Goal: Task Accomplishment & Management: Manage account settings

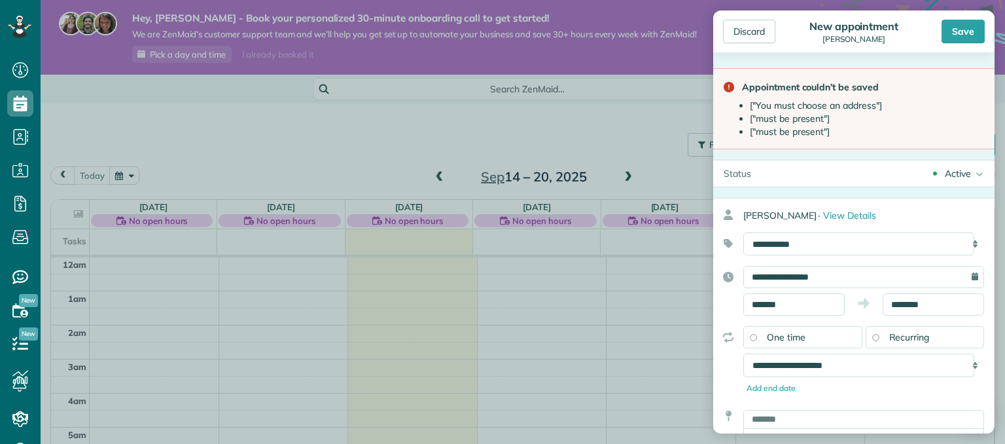
scroll to position [237, 0]
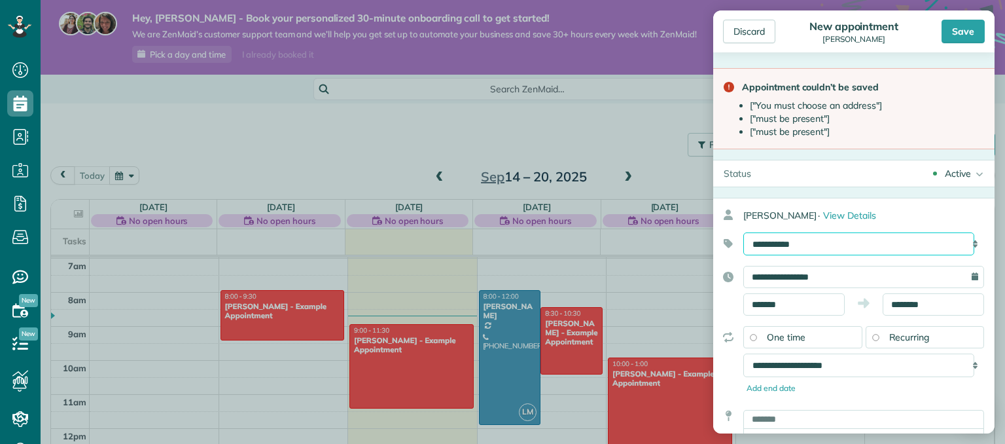
click at [874, 244] on select "**********" at bounding box center [858, 244] width 231 height 24
click at [870, 249] on select "**********" at bounding box center [858, 244] width 231 height 24
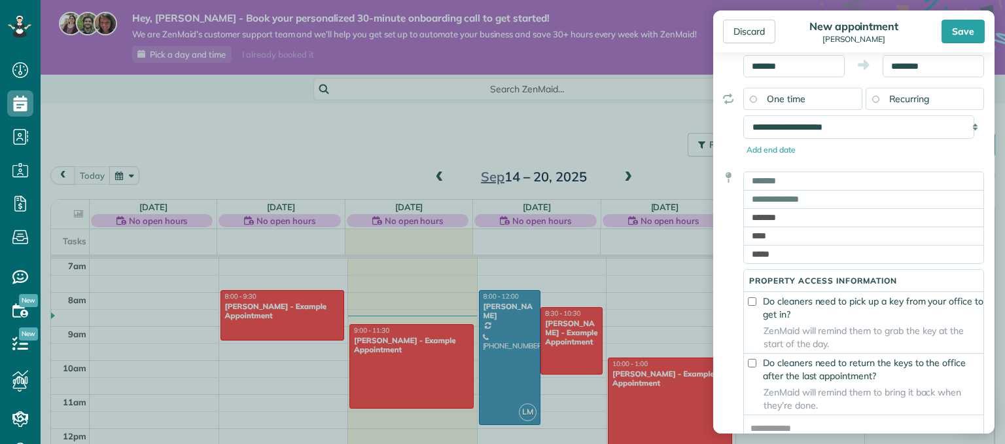
scroll to position [241, 0]
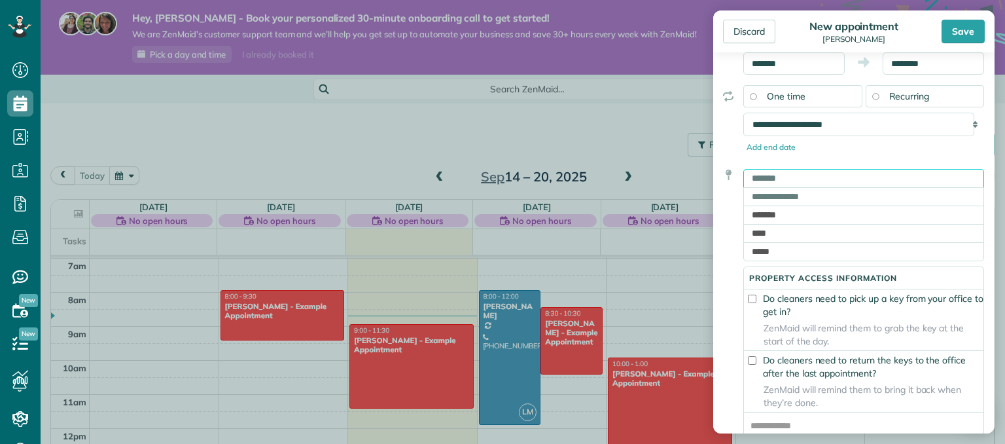
click at [862, 180] on input "text" at bounding box center [863, 178] width 241 height 18
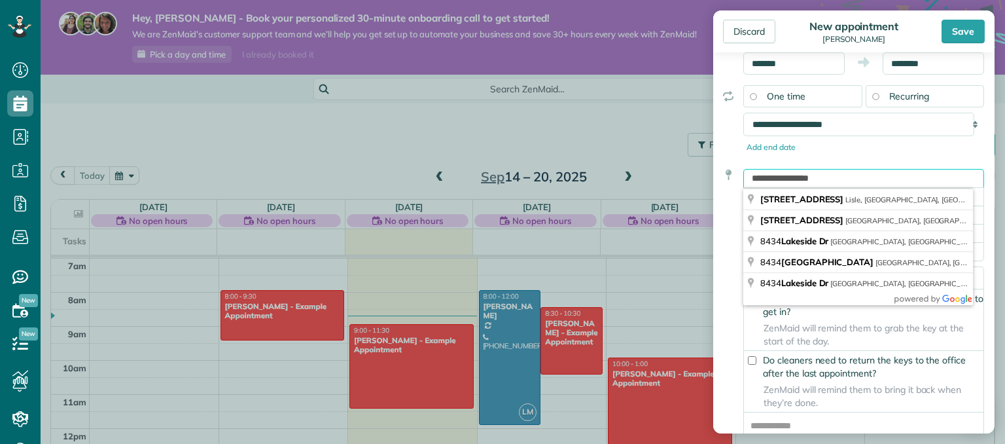
click at [874, 183] on input "**********" at bounding box center [863, 178] width 241 height 18
click at [872, 177] on input "**********" at bounding box center [863, 178] width 241 height 18
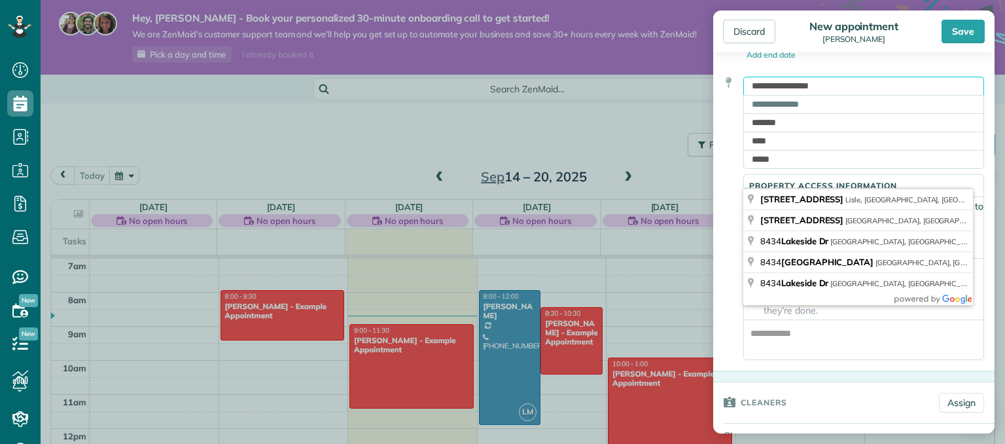
scroll to position [275, 0]
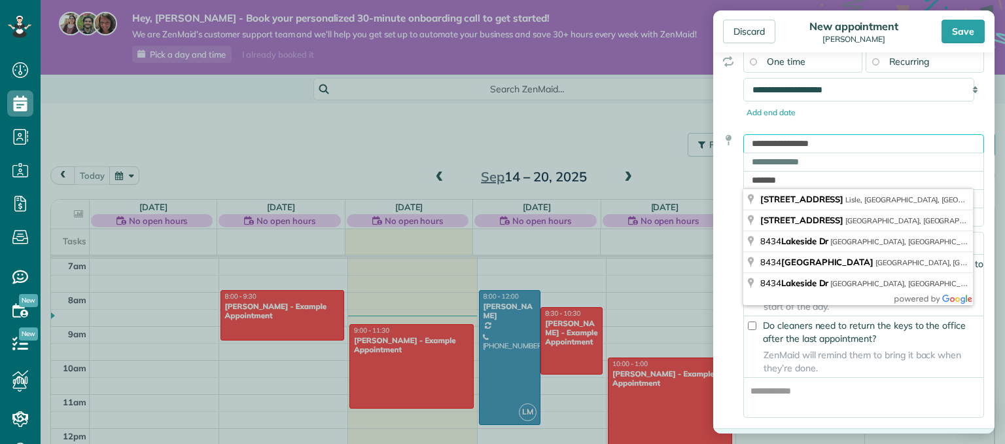
type input "**********"
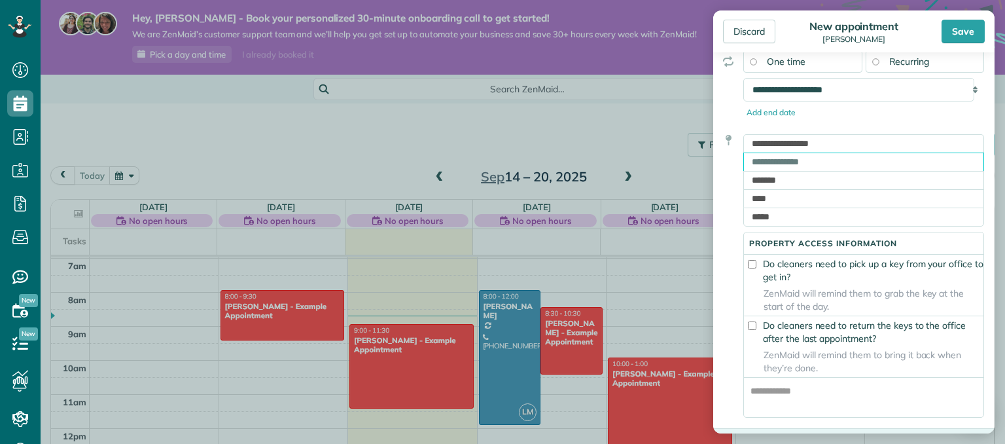
click at [882, 154] on input "text" at bounding box center [863, 161] width 241 height 18
click at [788, 184] on input "*******" at bounding box center [863, 180] width 241 height 18
click at [832, 162] on input "text" at bounding box center [863, 161] width 241 height 18
click at [793, 182] on input "*******" at bounding box center [863, 180] width 241 height 18
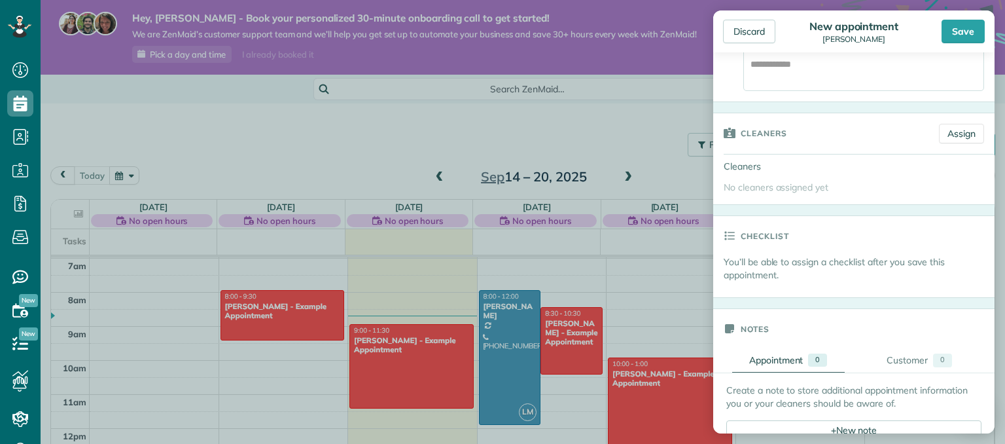
scroll to position [618, 0]
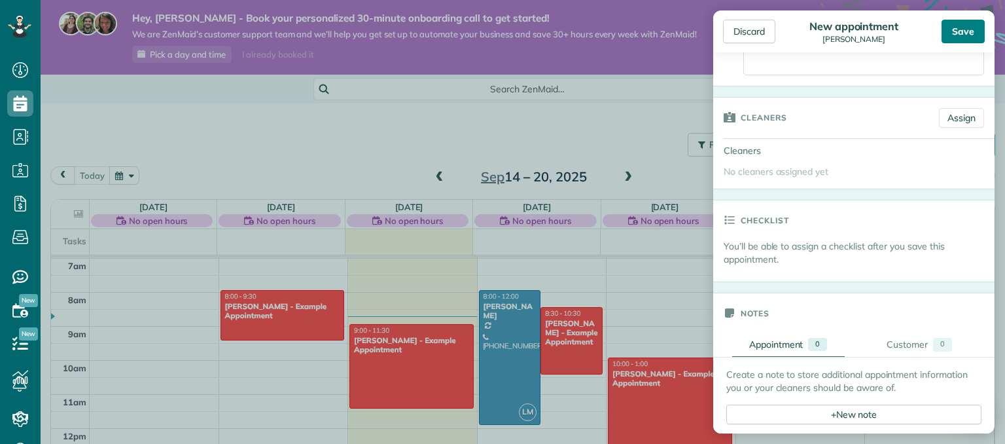
click at [970, 30] on div "Save" at bounding box center [962, 32] width 43 height 24
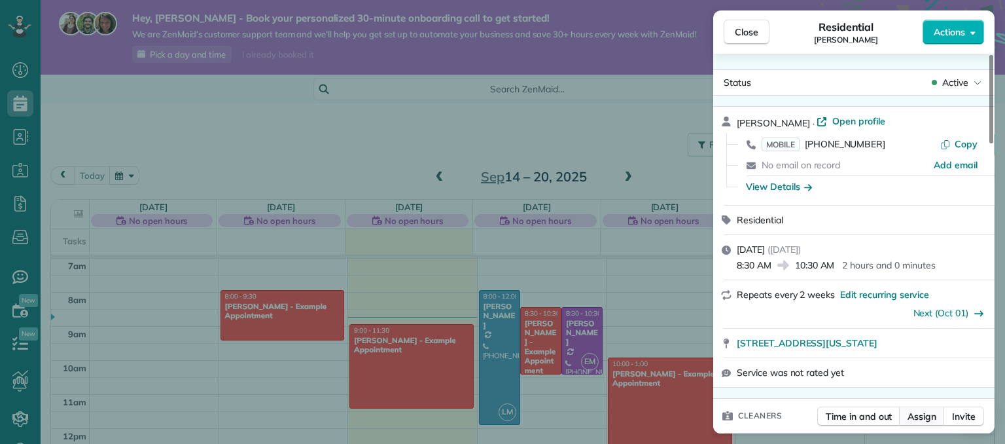
click at [920, 422] on span "Assign" at bounding box center [921, 416] width 29 height 13
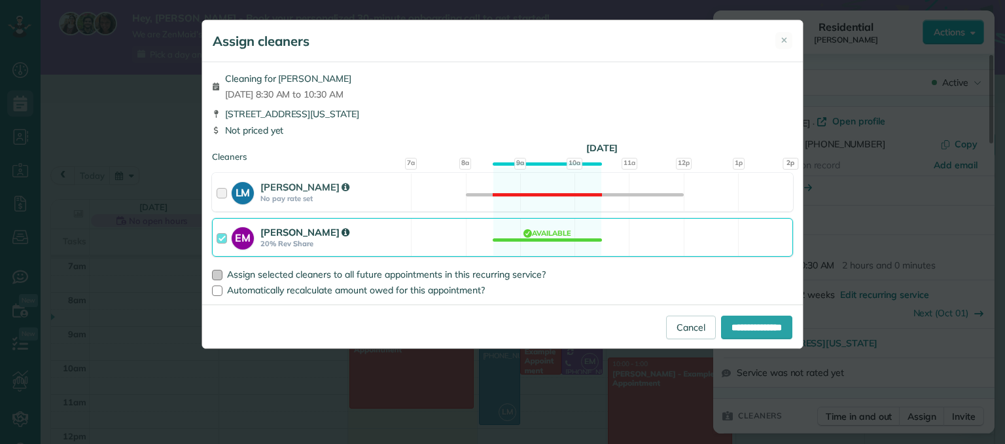
click at [215, 273] on div at bounding box center [217, 275] width 10 height 10
click at [742, 327] on input "**********" at bounding box center [756, 327] width 71 height 24
type input "**********"
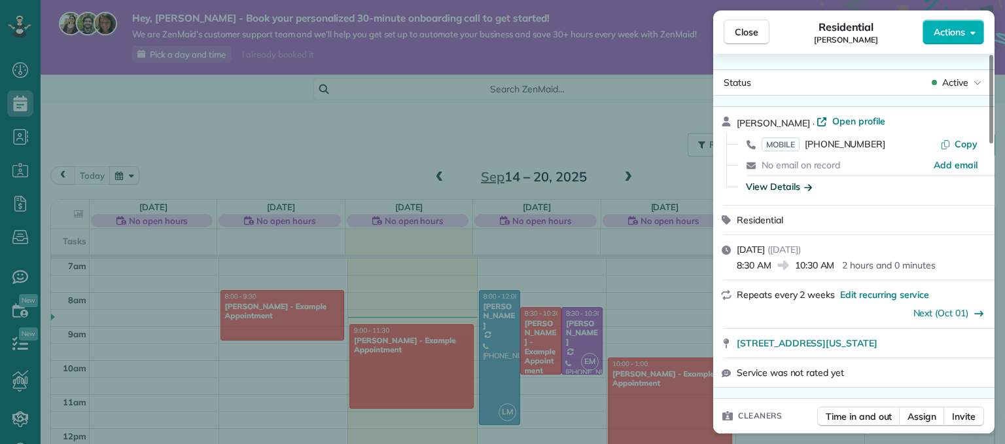
click at [781, 191] on div "View Details" at bounding box center [779, 186] width 66 height 13
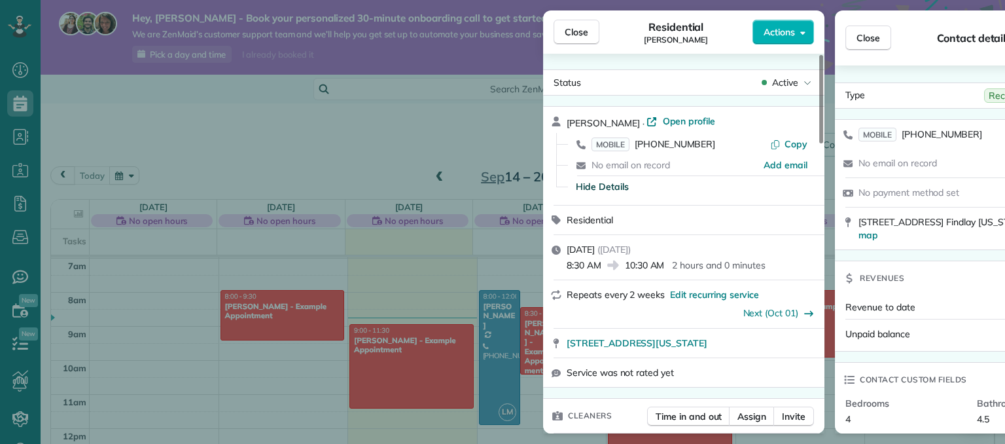
click at [781, 191] on div "Close Residential Stephanie Berman Actions Status Active Stephanie Berman · Ope…" at bounding box center [502, 222] width 1005 height 444
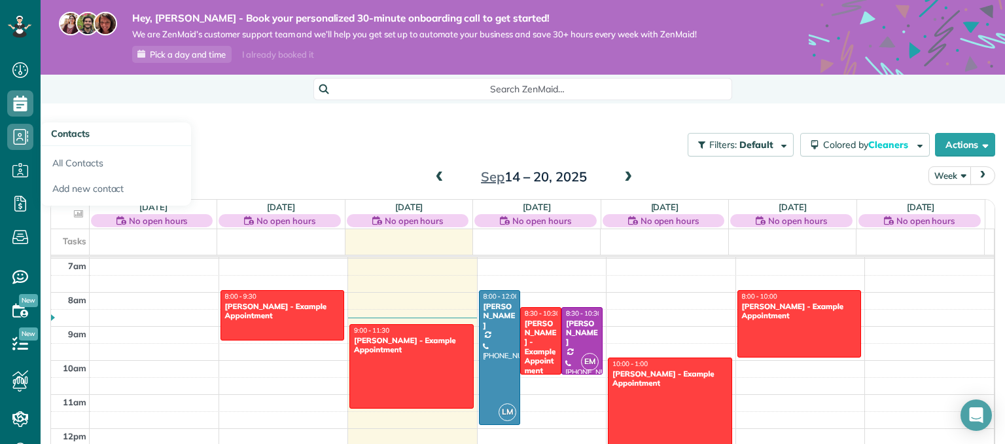
click at [78, 135] on span "Contacts" at bounding box center [70, 134] width 39 height 12
click at [80, 160] on link "All Contacts" at bounding box center [116, 161] width 150 height 30
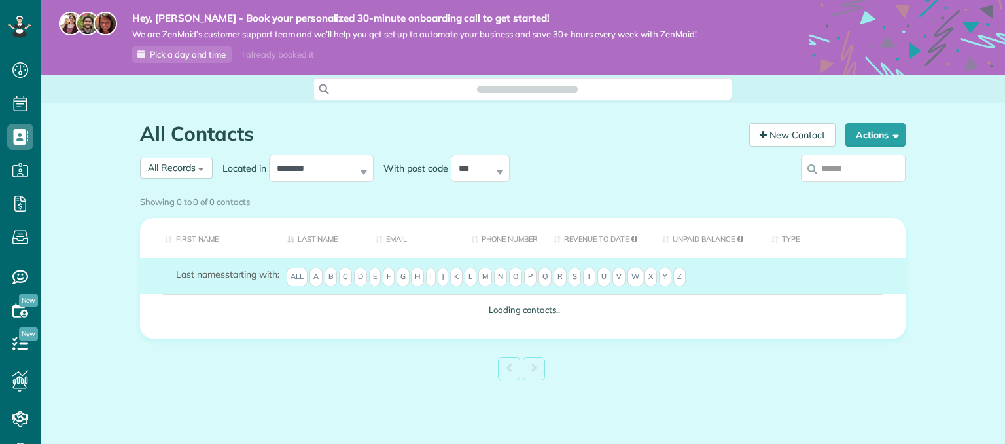
scroll to position [6, 6]
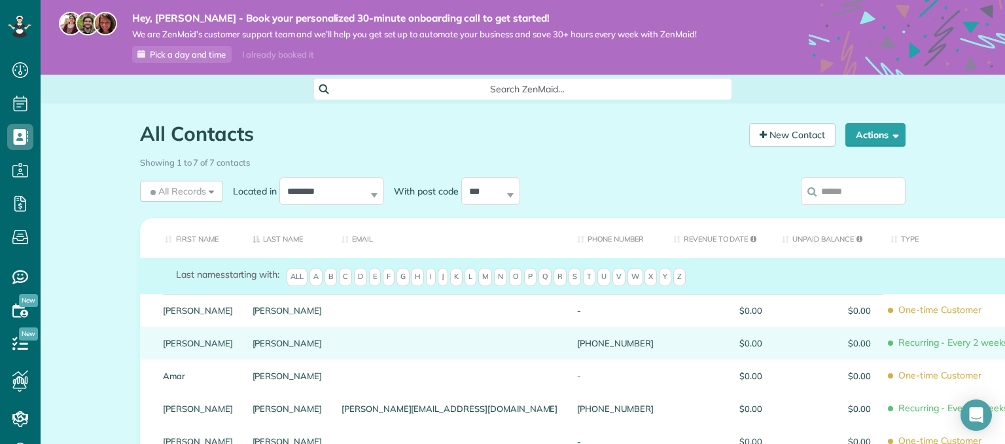
click at [356, 349] on div at bounding box center [449, 342] width 235 height 33
click at [394, 336] on div at bounding box center [449, 342] width 235 height 33
click at [782, 342] on span "$0.00" at bounding box center [826, 342] width 89 height 9
click at [207, 341] on link "[PERSON_NAME]" at bounding box center [198, 342] width 70 height 9
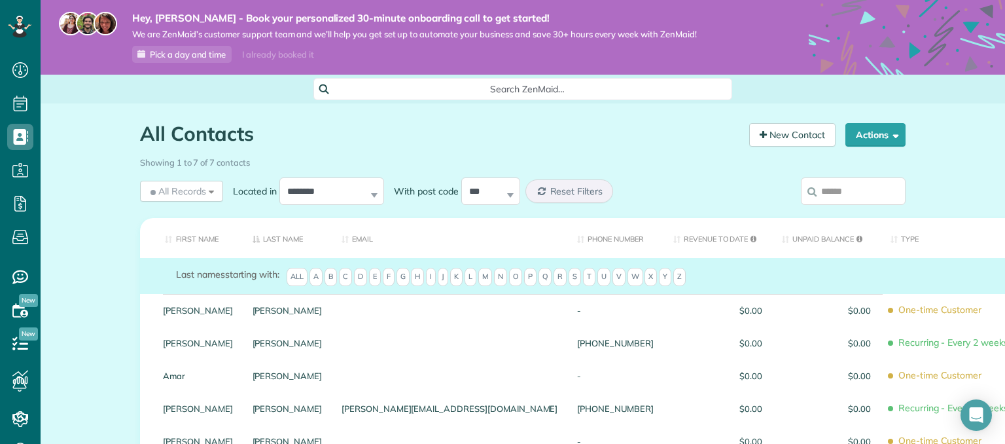
click at [207, 341] on link "[PERSON_NAME]" at bounding box center [198, 342] width 70 height 9
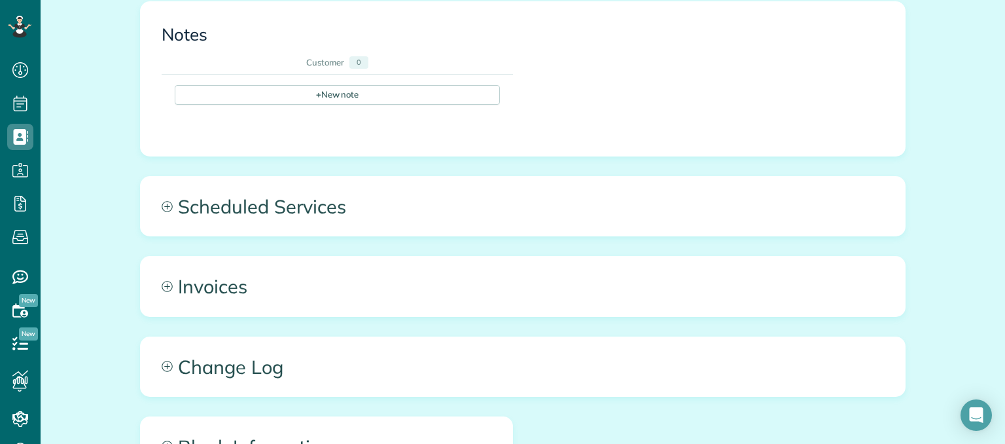
scroll to position [484, 0]
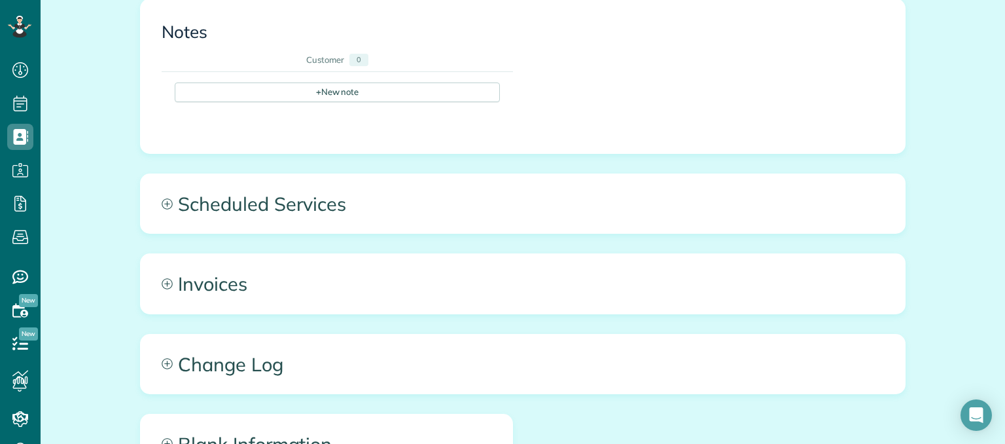
drag, startPoint x: 986, startPoint y: 331, endPoint x: 967, endPoint y: 392, distance: 63.9
click at [967, 392] on div "All Contacts Actions Edit Add Appointment Recent Activity Send Email Show Past …" at bounding box center [523, 114] width 964 height 990
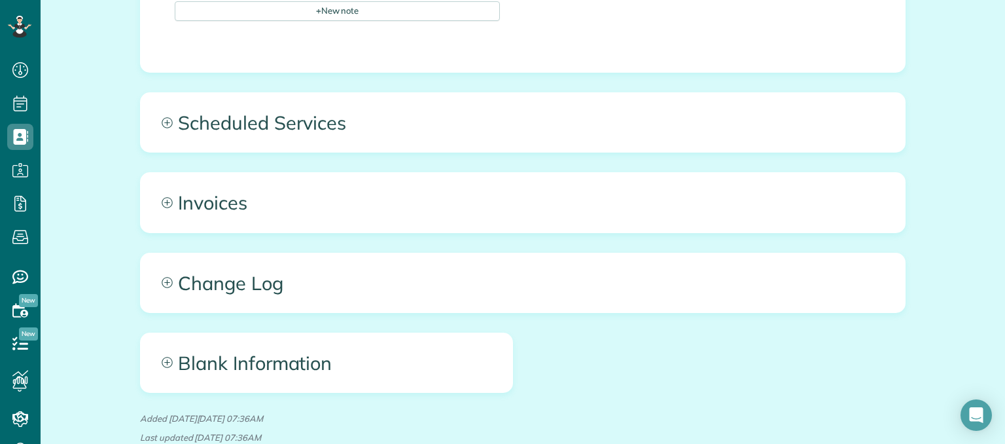
scroll to position [648, 0]
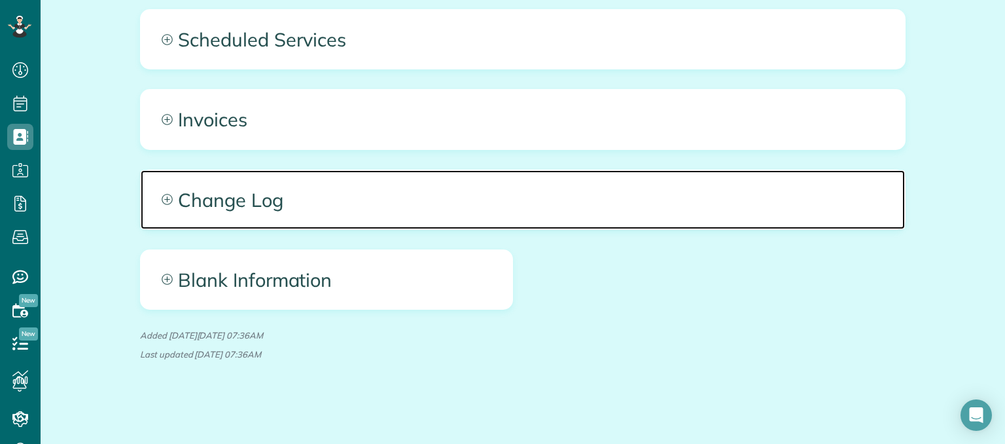
click at [141, 214] on span "Change Log" at bounding box center [523, 199] width 764 height 59
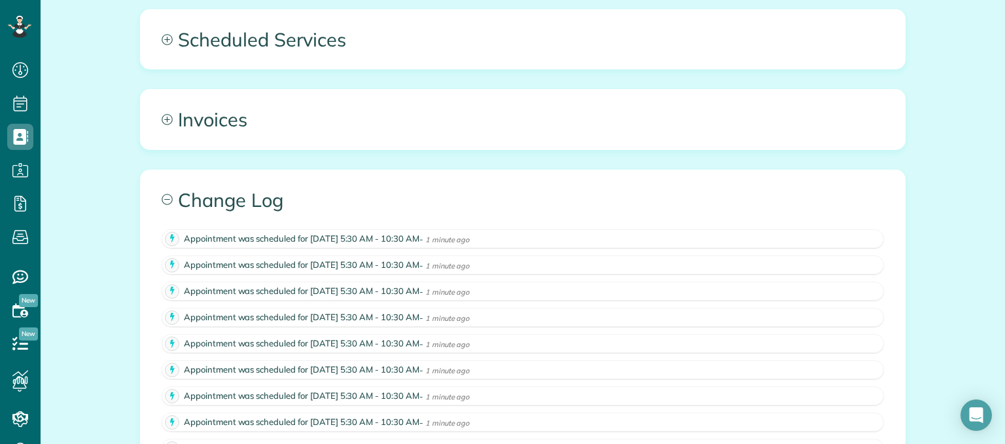
click at [374, 132] on span "Invoices" at bounding box center [523, 119] width 764 height 59
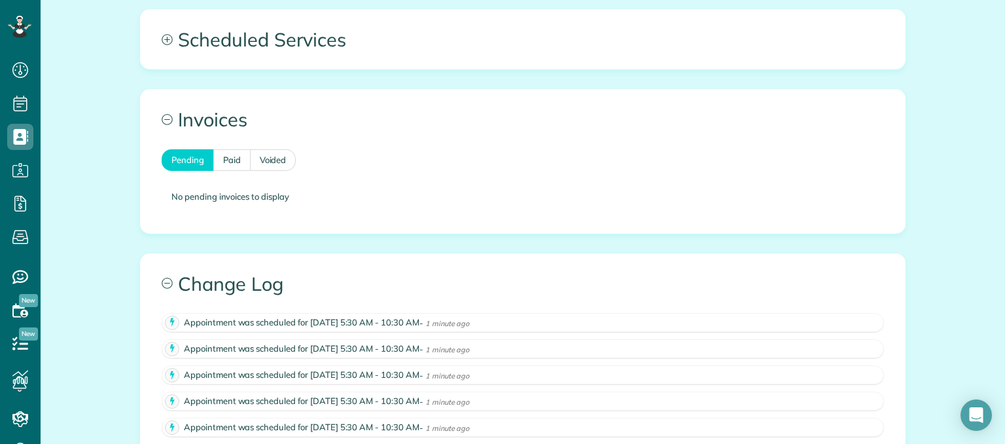
click at [967, 259] on div "All Contacts Actions Edit Add Appointment Recent Activity Send Email Show Past …" at bounding box center [523, 181] width 964 height 1452
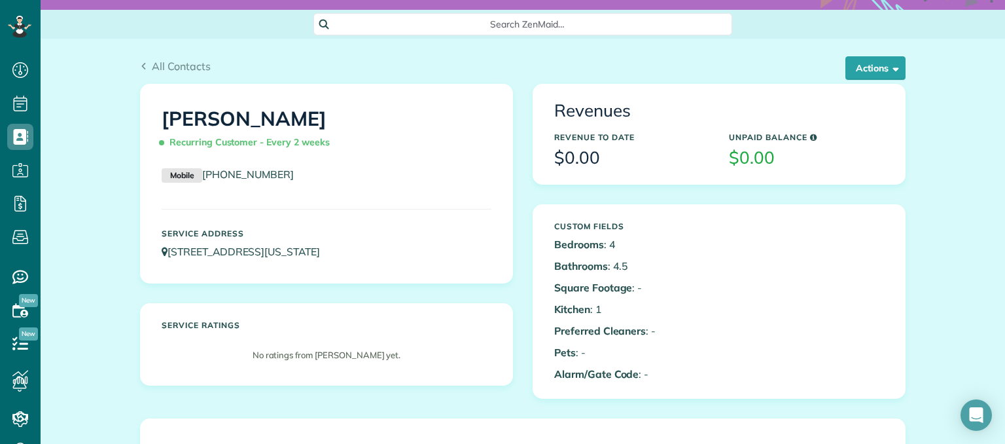
scroll to position [0, 0]
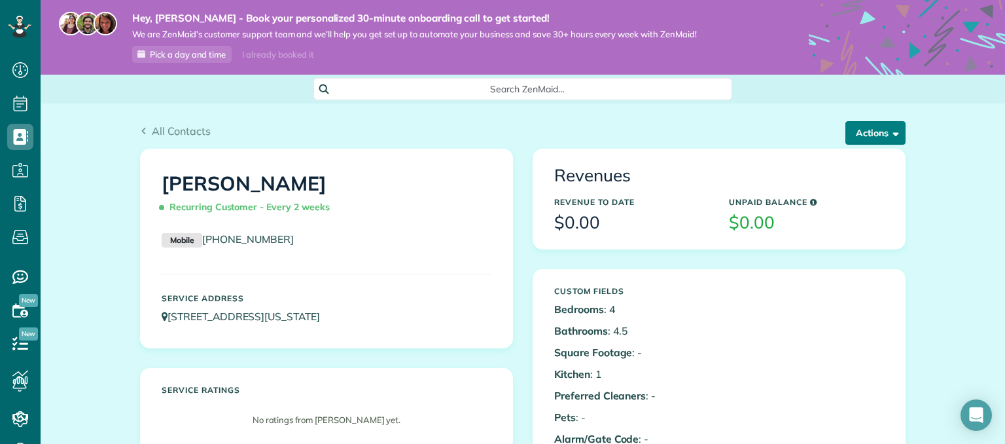
click at [892, 122] on button "Actions" at bounding box center [875, 133] width 60 height 24
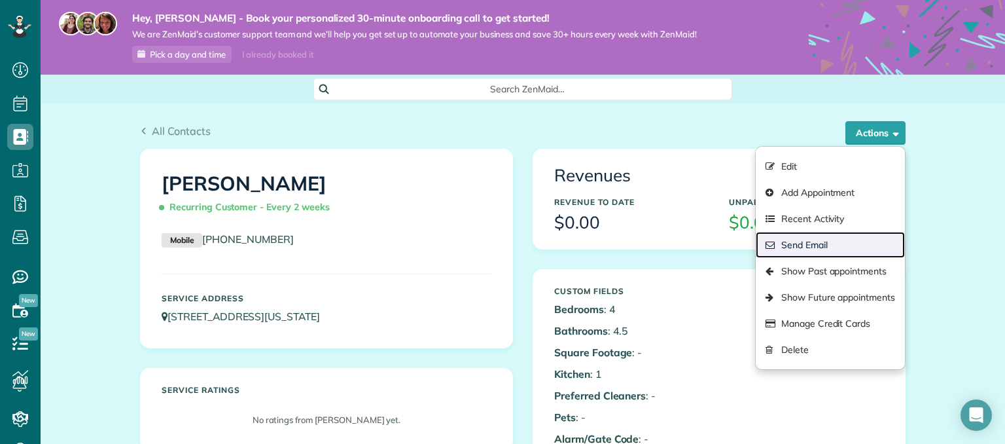
click at [822, 251] on link "Send Email" at bounding box center [830, 245] width 149 height 26
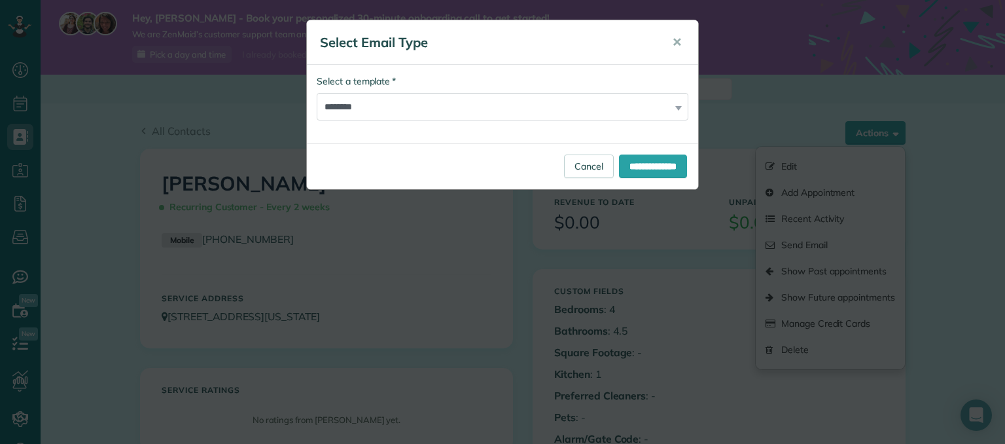
click at [733, 39] on div "**********" at bounding box center [502, 222] width 1005 height 444
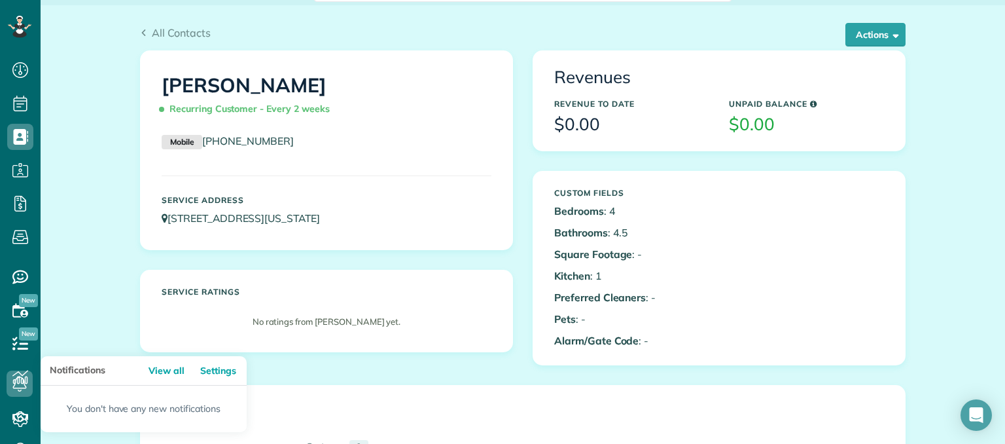
scroll to position [102, 0]
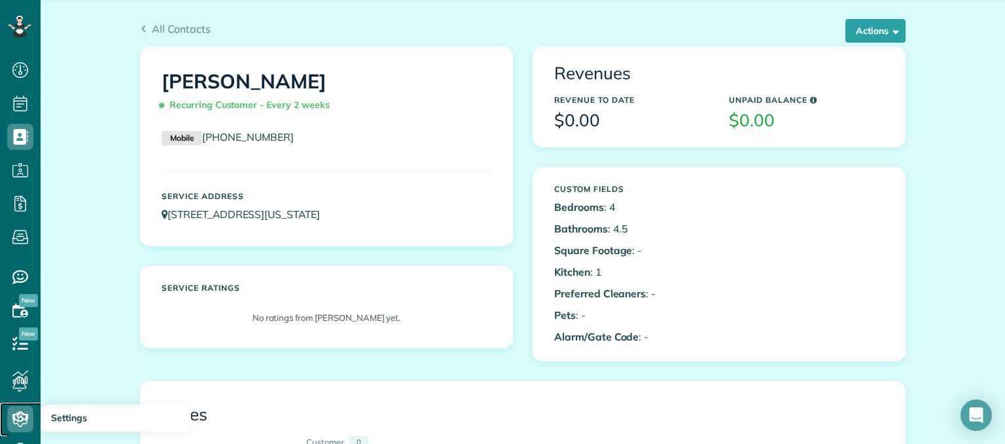
click at [17, 418] on icon at bounding box center [20, 419] width 26 height 26
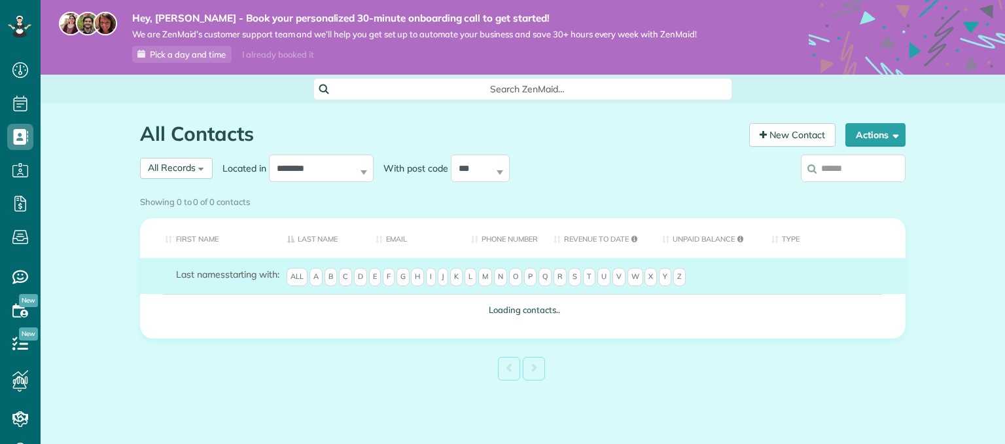
scroll to position [6, 6]
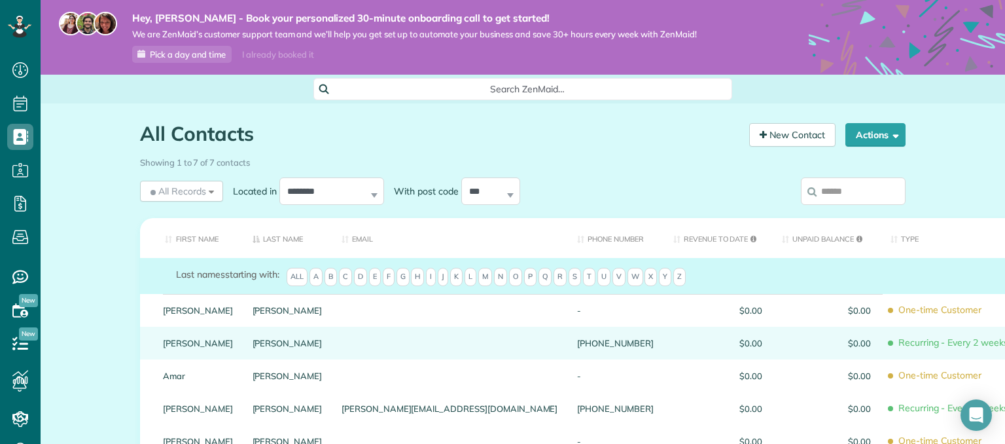
click at [353, 351] on div at bounding box center [449, 342] width 235 height 33
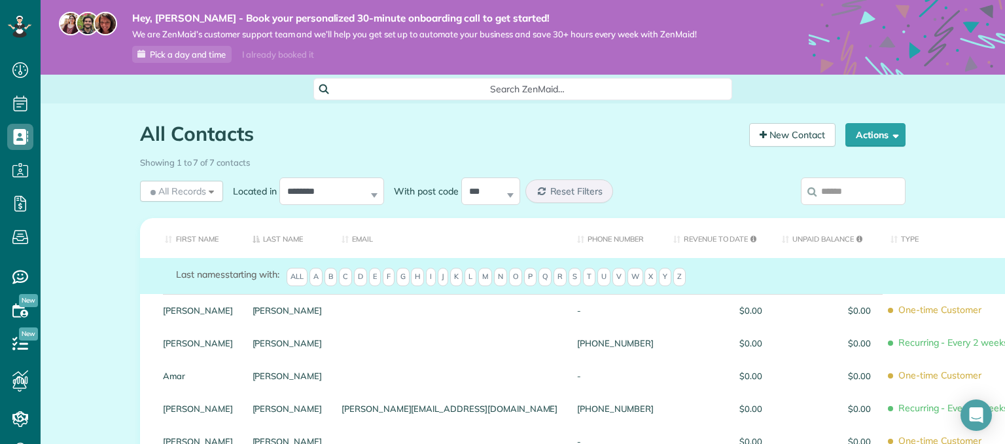
click at [353, 351] on div at bounding box center [449, 342] width 235 height 33
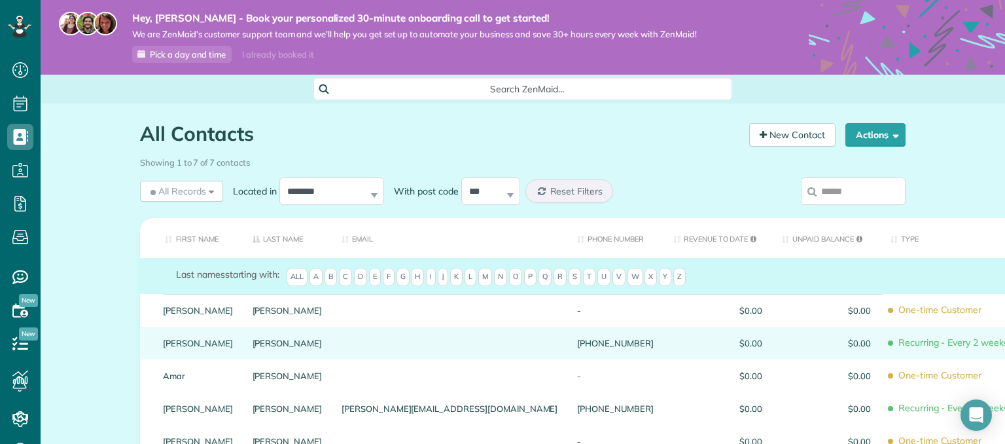
click at [356, 345] on div at bounding box center [449, 342] width 235 height 33
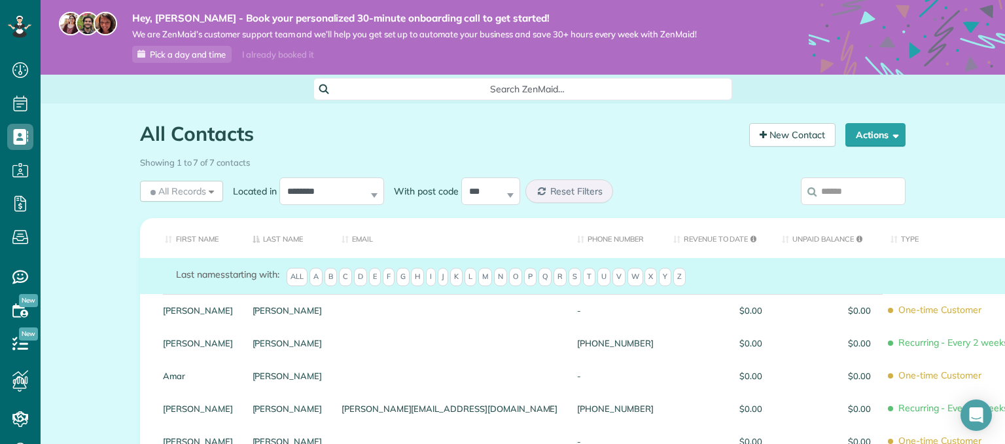
click at [356, 345] on div at bounding box center [449, 342] width 235 height 33
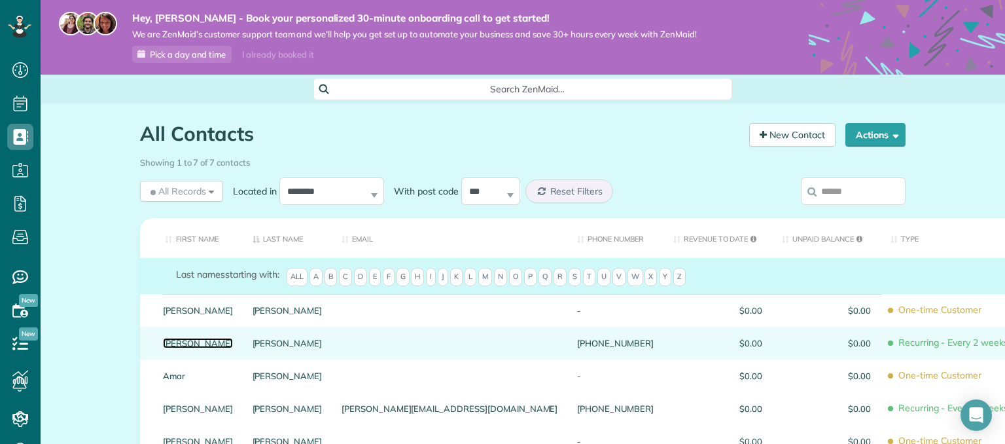
click at [223, 344] on link "Stephanie" at bounding box center [198, 342] width 70 height 9
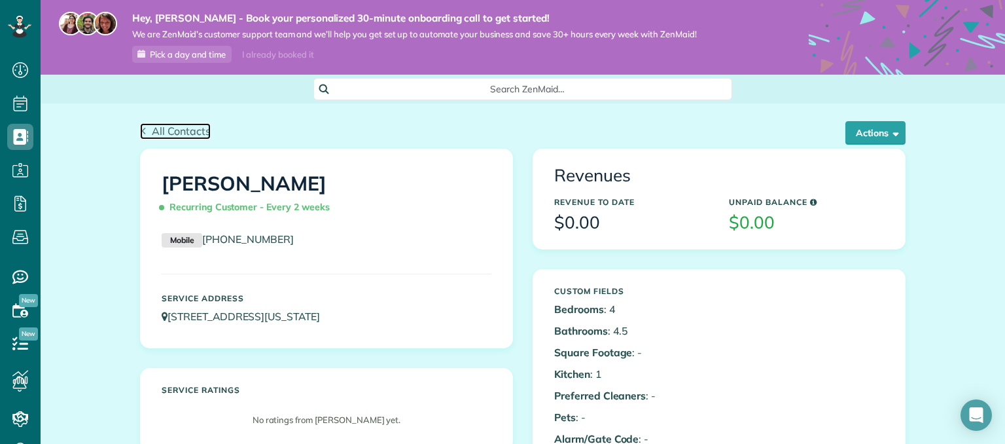
click at [163, 136] on span "All Contacts" at bounding box center [181, 130] width 59 height 13
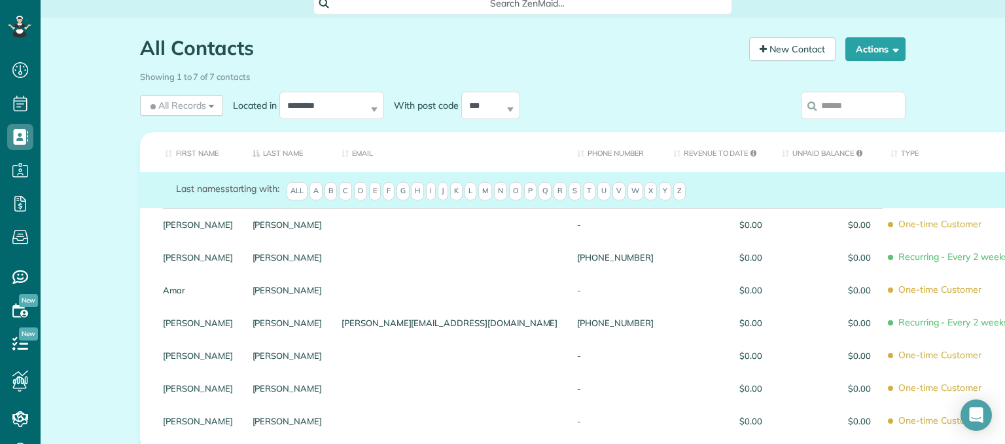
scroll to position [100, 0]
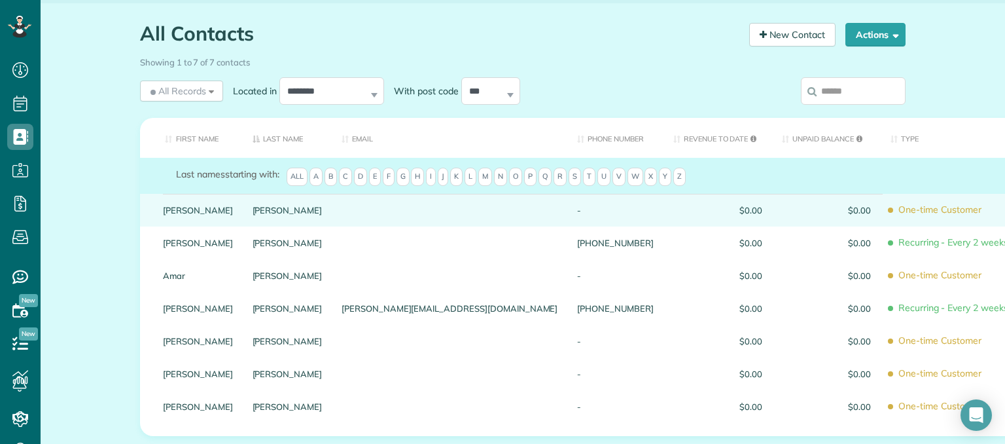
click at [890, 210] on span "One-time Customer" at bounding box center [951, 209] width 123 height 23
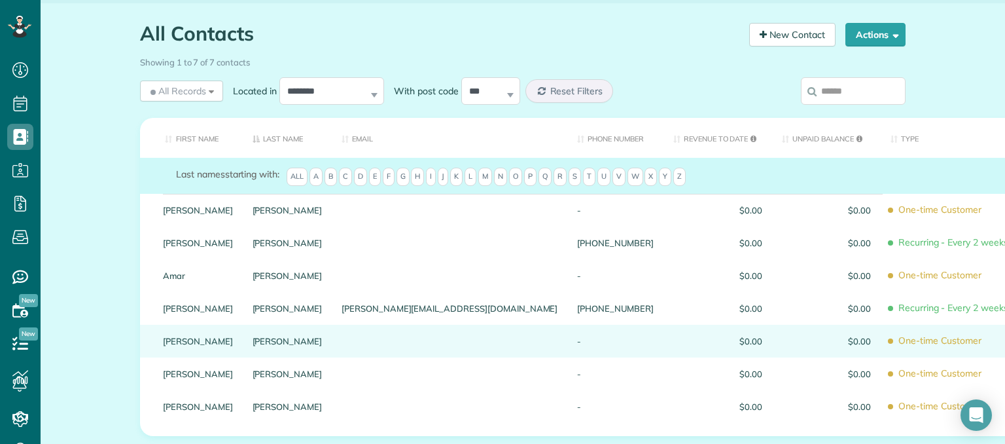
click at [772, 345] on div "$0.00" at bounding box center [826, 340] width 109 height 33
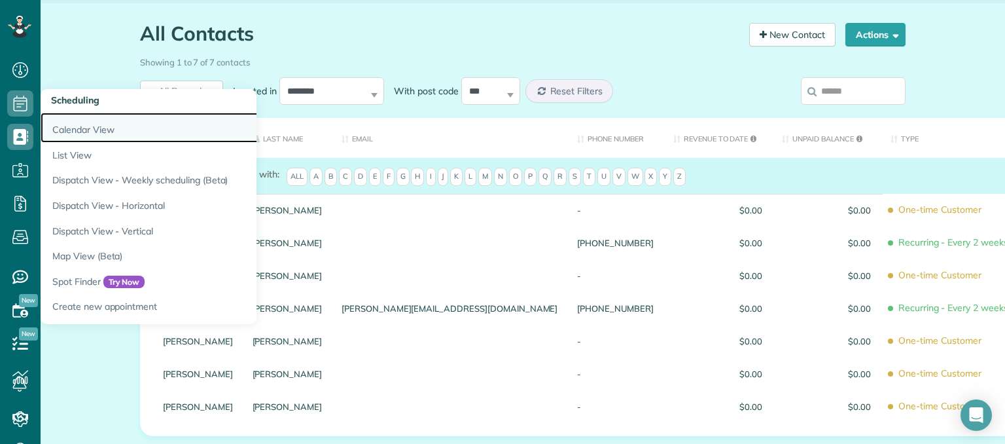
click at [81, 126] on link "Calendar View" at bounding box center [204, 128] width 327 height 30
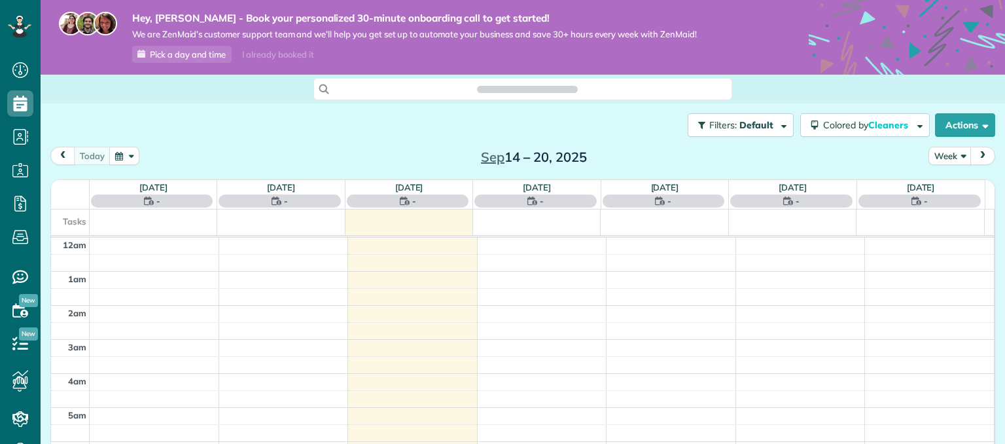
scroll to position [237, 0]
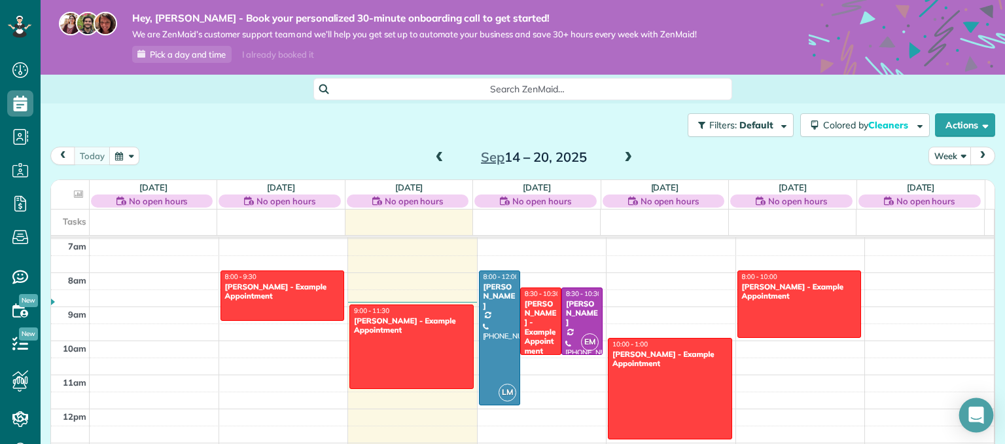
click at [966, 412] on div "Open Intercom Messenger" at bounding box center [976, 415] width 35 height 35
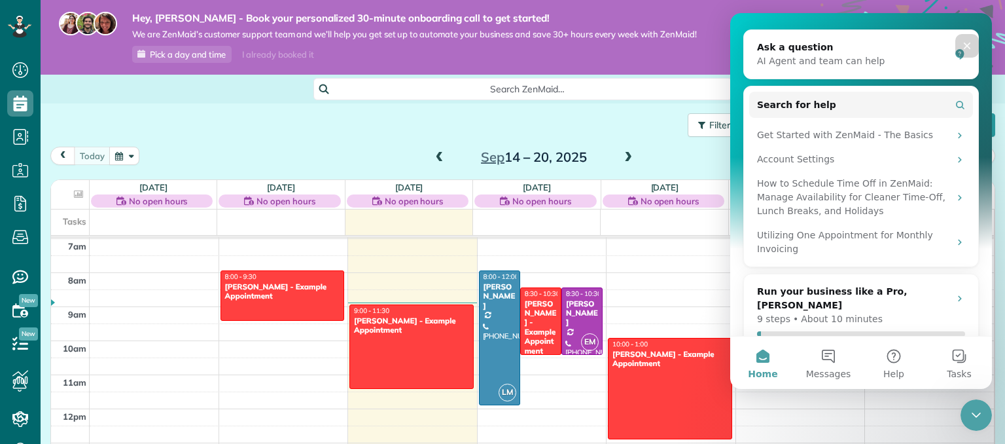
scroll to position [139, 0]
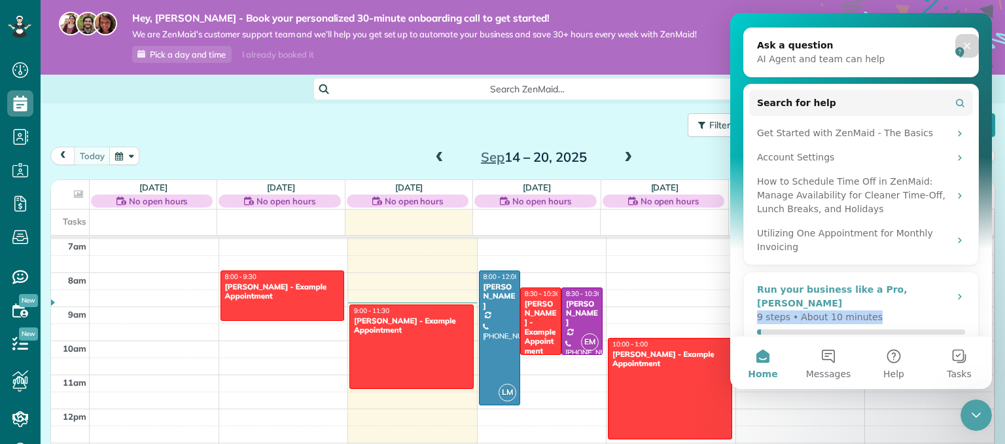
drag, startPoint x: 971, startPoint y: 290, endPoint x: 971, endPoint y: 298, distance: 7.2
click at [971, 298] on div "Run your business like a Pro, Lena 9 steps • About 10 minutes First step : Add …" at bounding box center [860, 318] width 235 height 95
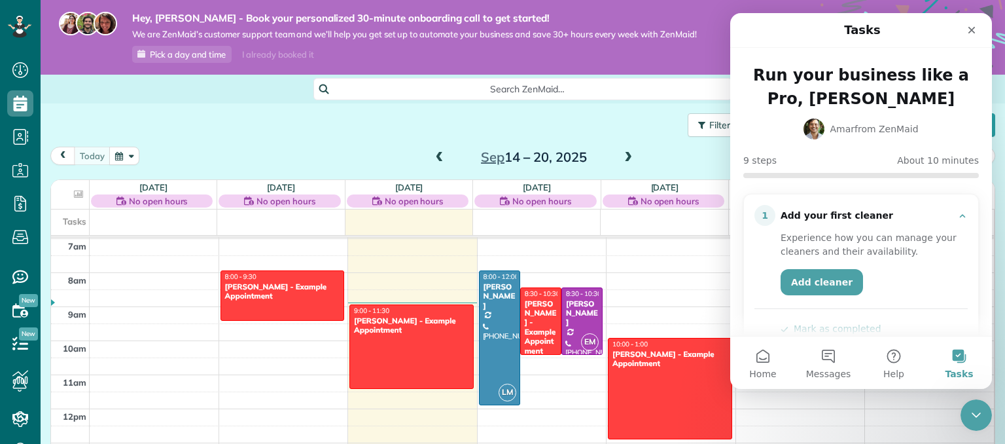
click at [966, 33] on div "Close" at bounding box center [972, 30] width 24 height 24
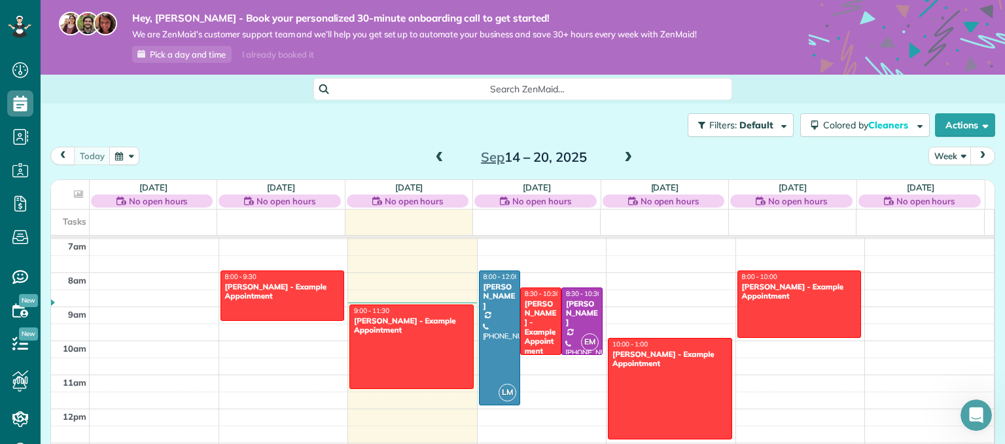
scroll to position [0, 0]
click at [983, 417] on div "Open Intercom Messenger" at bounding box center [973, 412] width 43 height 43
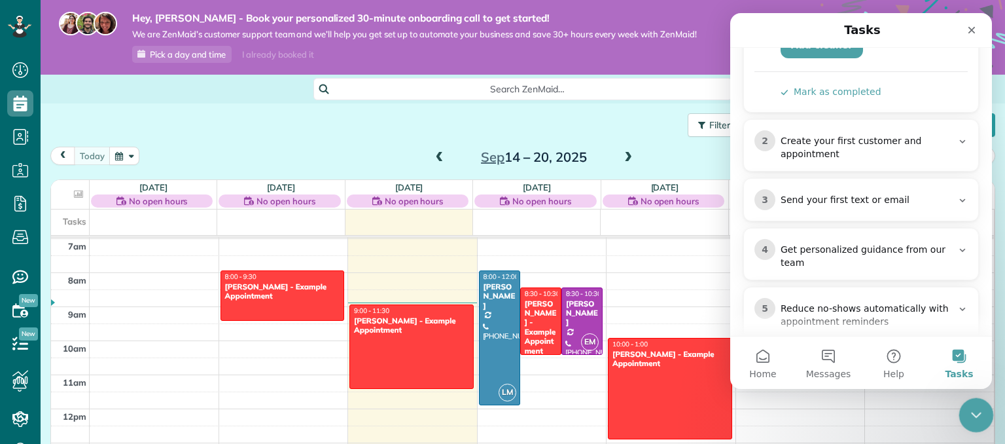
scroll to position [251, 0]
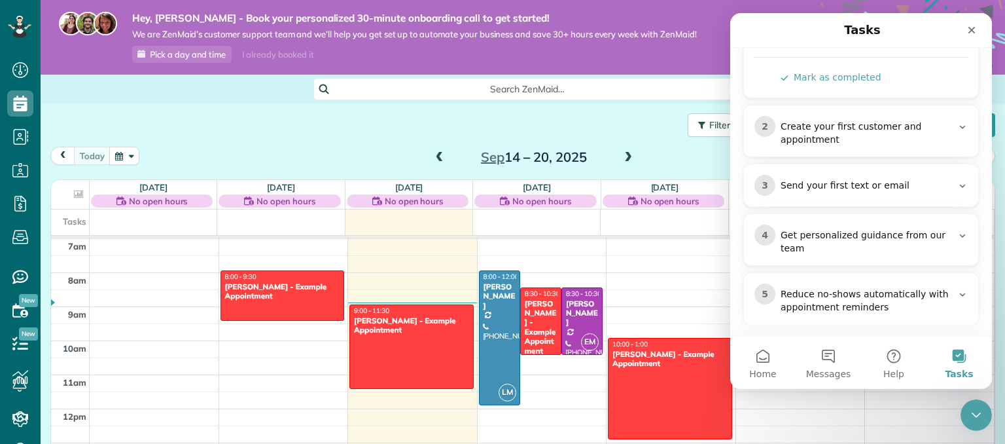
click at [957, 185] on icon "Intercom messenger" at bounding box center [962, 186] width 10 height 10
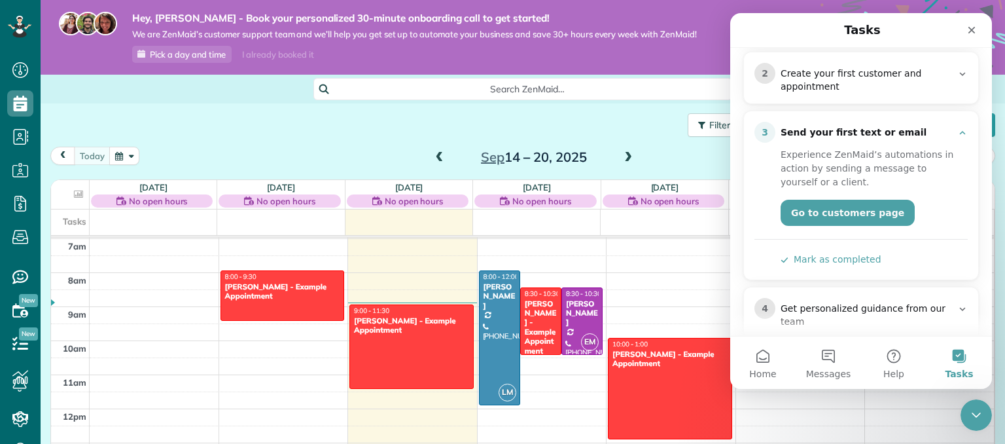
scroll to position [191, 0]
click at [863, 208] on link "Go to customers page" at bounding box center [847, 213] width 134 height 26
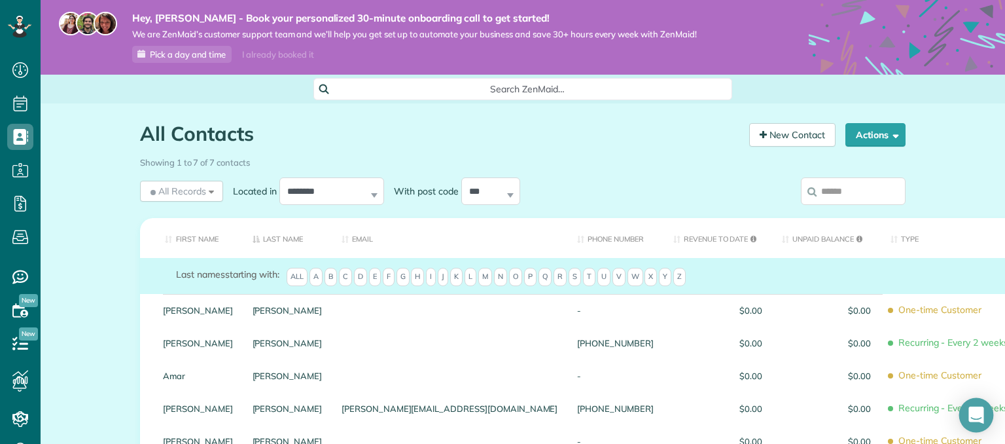
click at [981, 406] on div "Open Intercom Messenger" at bounding box center [976, 415] width 35 height 35
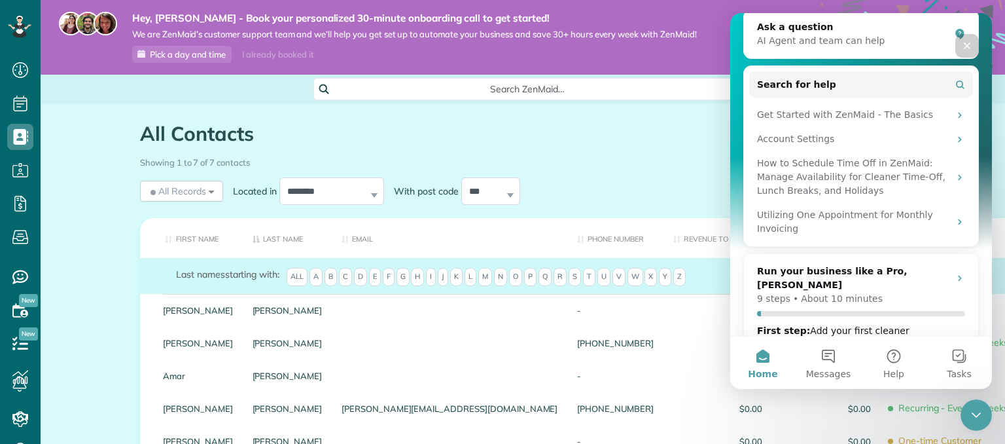
scroll to position [162, 0]
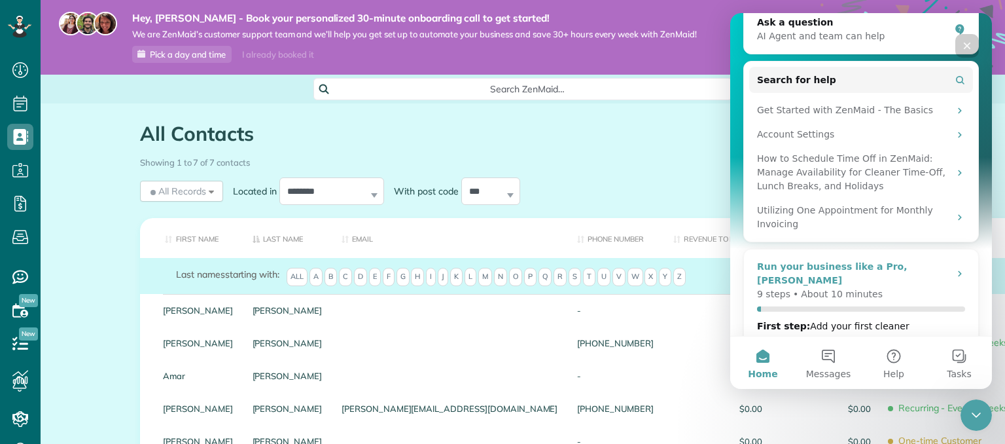
click at [958, 268] on icon "Intercom messenger" at bounding box center [959, 273] width 10 height 10
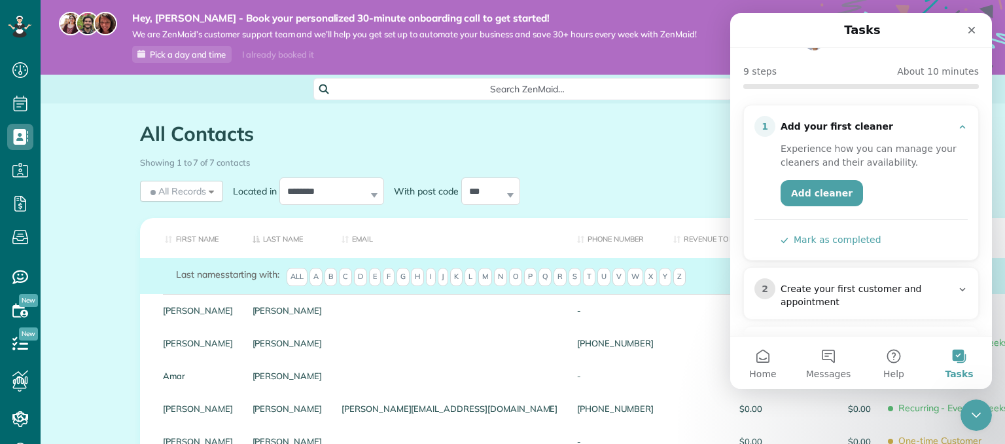
scroll to position [89, 0]
click at [903, 239] on div "Experience how you can manage your cleaners and their availability. Add cleaner…" at bounding box center [860, 192] width 213 height 110
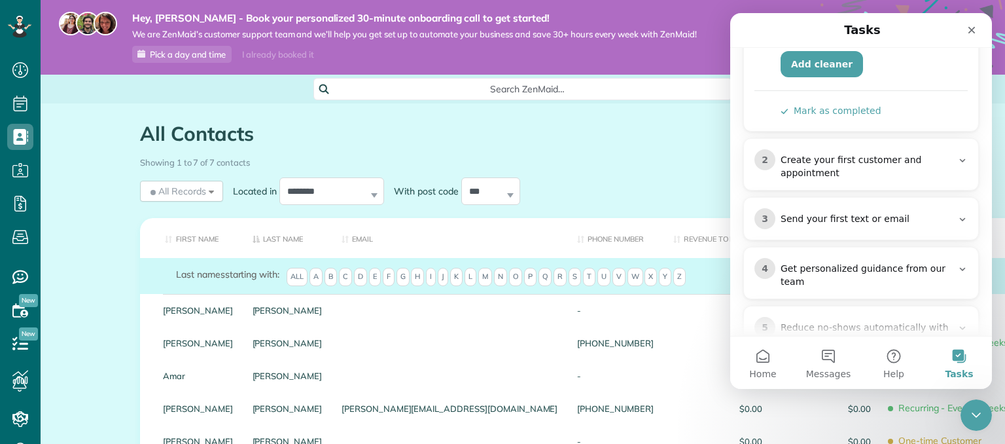
scroll to position [224, 0]
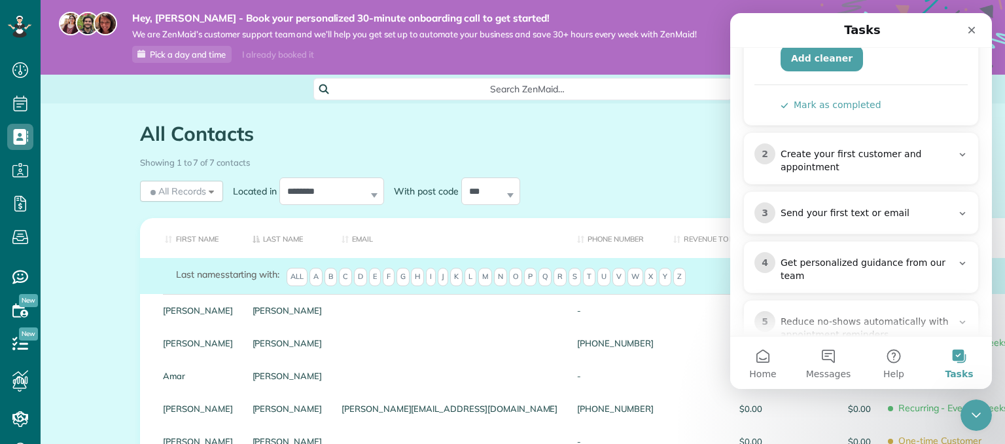
click at [957, 158] on icon "Intercom messenger" at bounding box center [962, 154] width 10 height 10
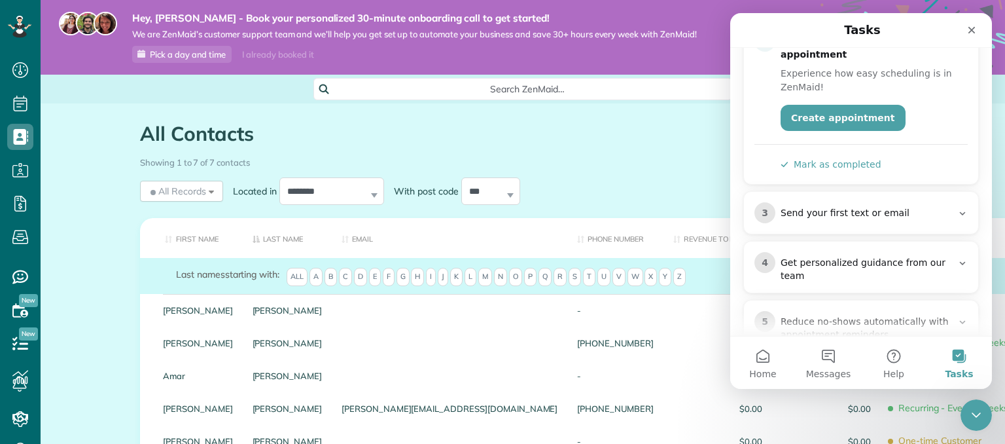
click at [891, 166] on div "Experience how easy scheduling is in ZenMaid! Create appointment Mark as comple…" at bounding box center [860, 116] width 213 height 110
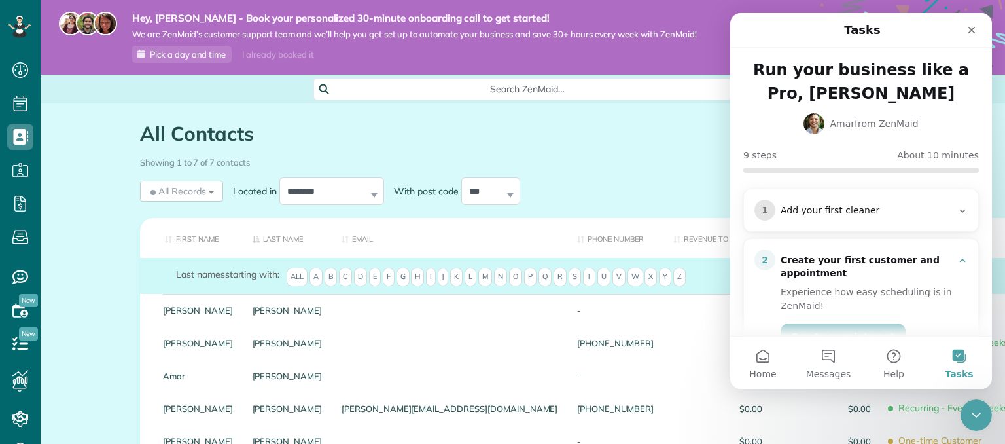
scroll to position [0, 0]
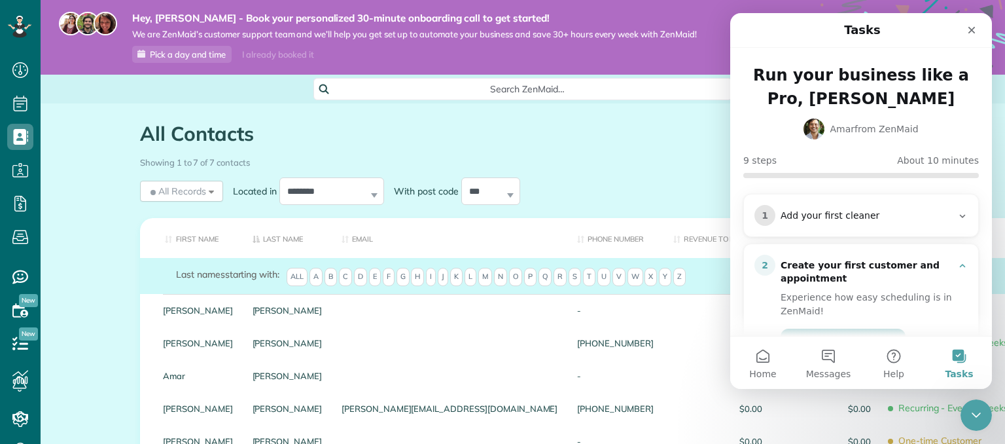
click at [958, 215] on icon "Intercom messenger" at bounding box center [962, 216] width 10 height 10
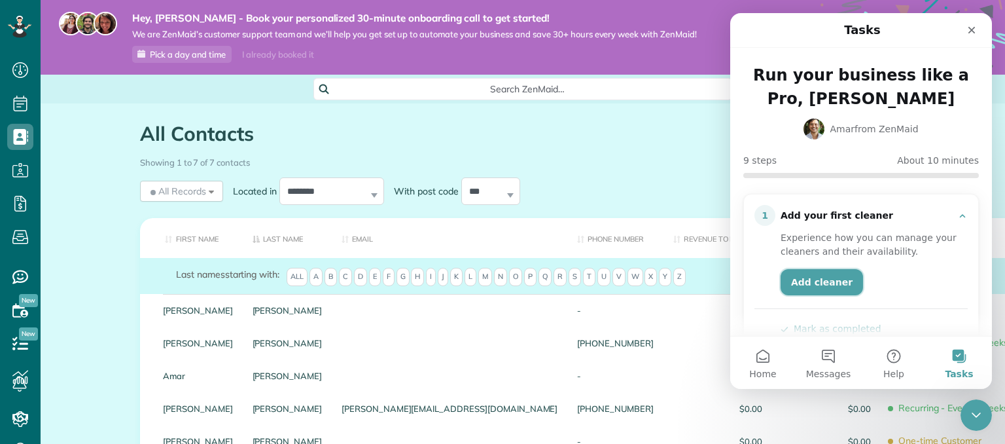
click at [816, 281] on link "Add cleaner" at bounding box center [821, 282] width 82 height 26
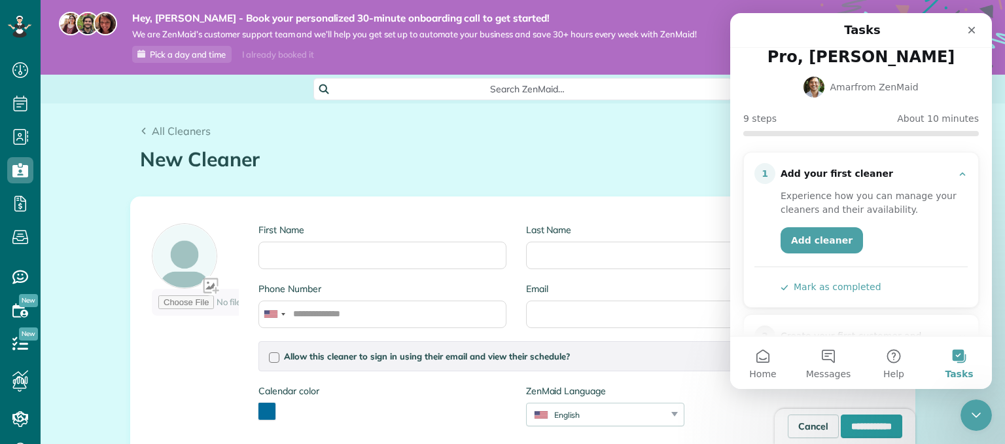
scroll to position [71, 0]
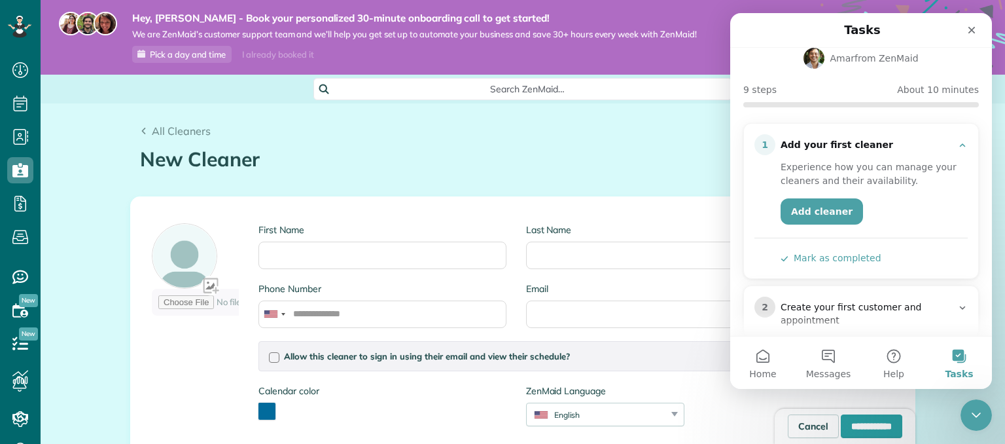
click at [893, 254] on div "Experience how you can manage your cleaners and their availability. Add cleaner…" at bounding box center [860, 210] width 213 height 110
click at [857, 258] on button "Mark as completed" at bounding box center [830, 258] width 101 height 14
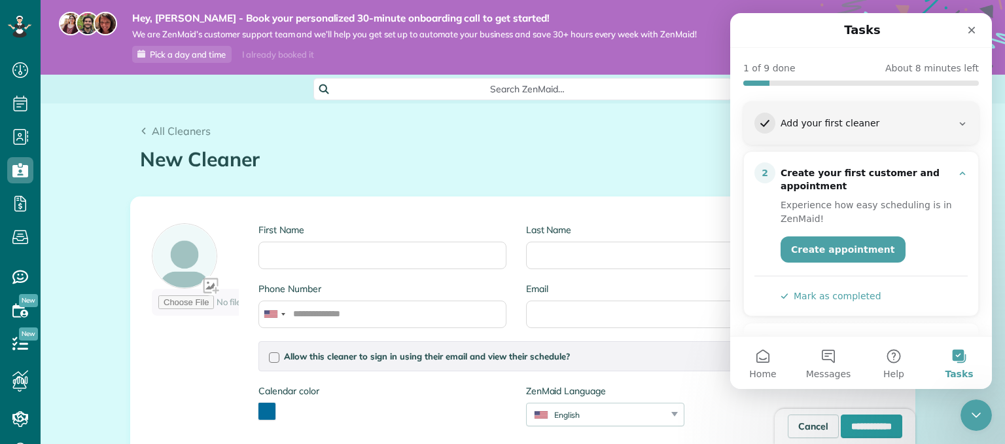
scroll to position [104, 0]
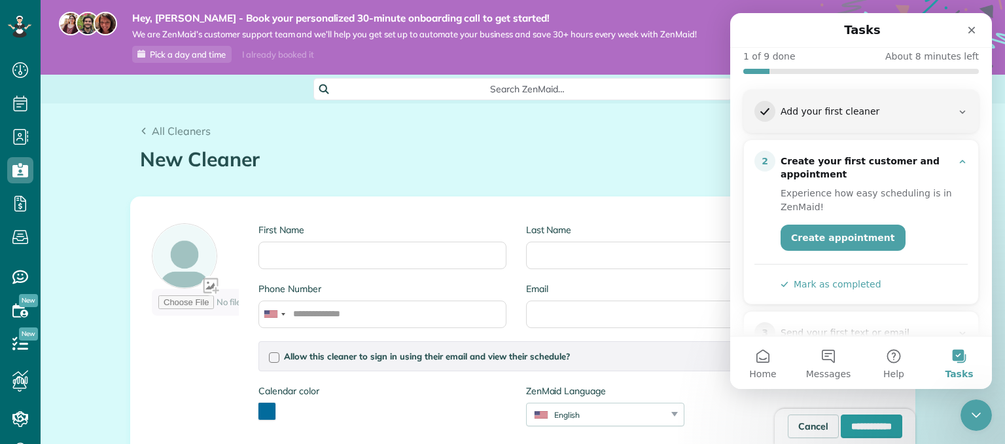
click at [862, 234] on link "Create appointment" at bounding box center [842, 237] width 125 height 26
click at [821, 237] on link "Create appointment" at bounding box center [842, 237] width 125 height 26
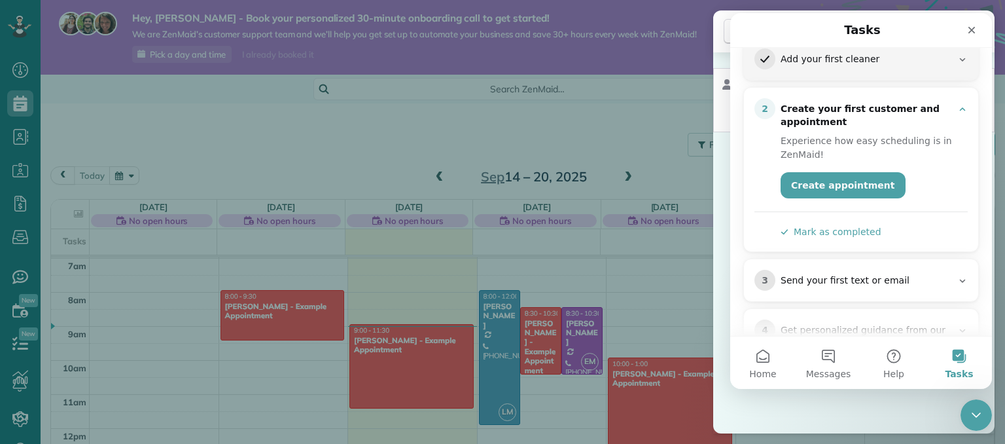
scroll to position [158, 0]
click at [873, 224] on div "Experience how easy scheduling is in ZenMaid! Create appointment Mark as comple…" at bounding box center [860, 183] width 213 height 110
click at [841, 234] on button "Mark as completed" at bounding box center [830, 231] width 101 height 14
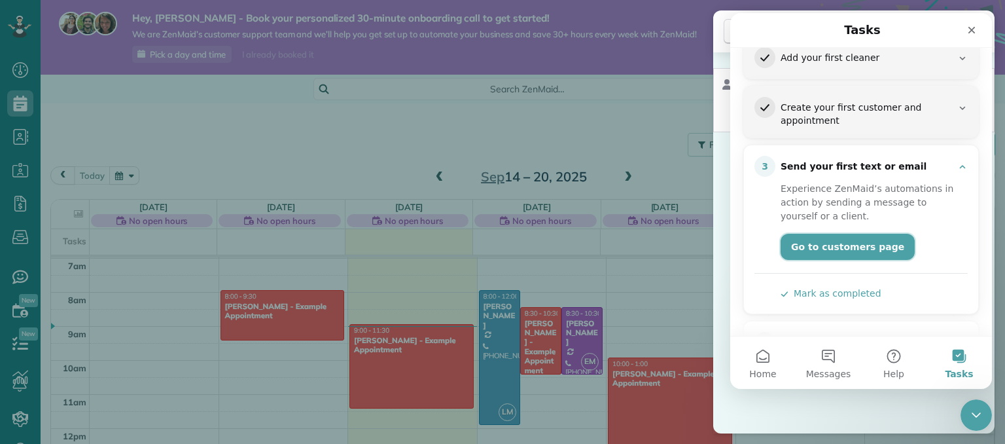
click at [873, 243] on link "Go to customers page" at bounding box center [847, 247] width 134 height 26
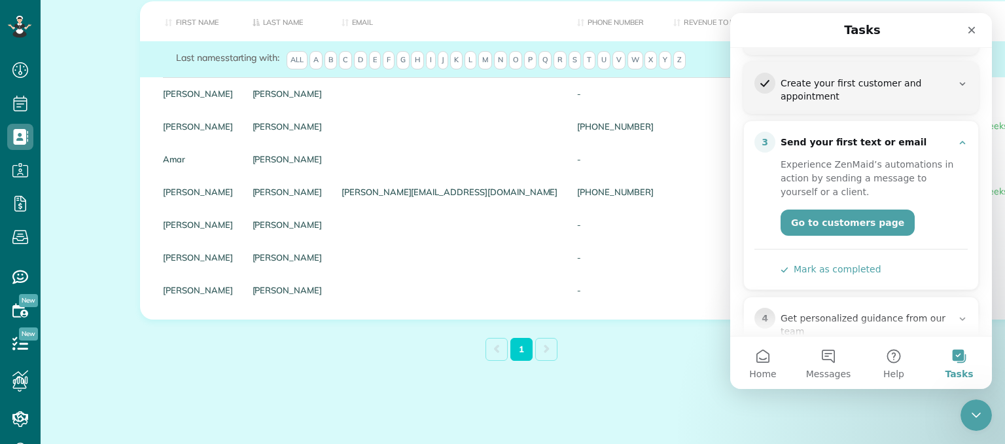
scroll to position [186, 0]
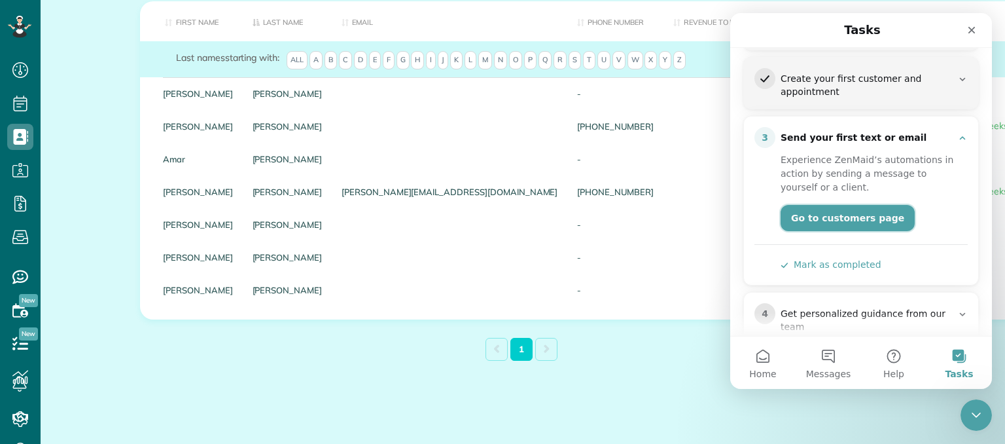
click at [863, 217] on link "Go to customers page" at bounding box center [847, 218] width 134 height 26
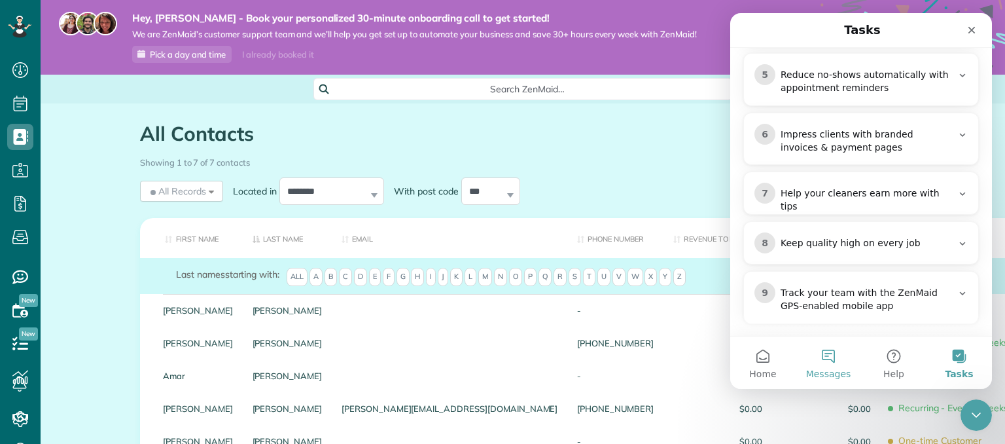
scroll to position [489, 0]
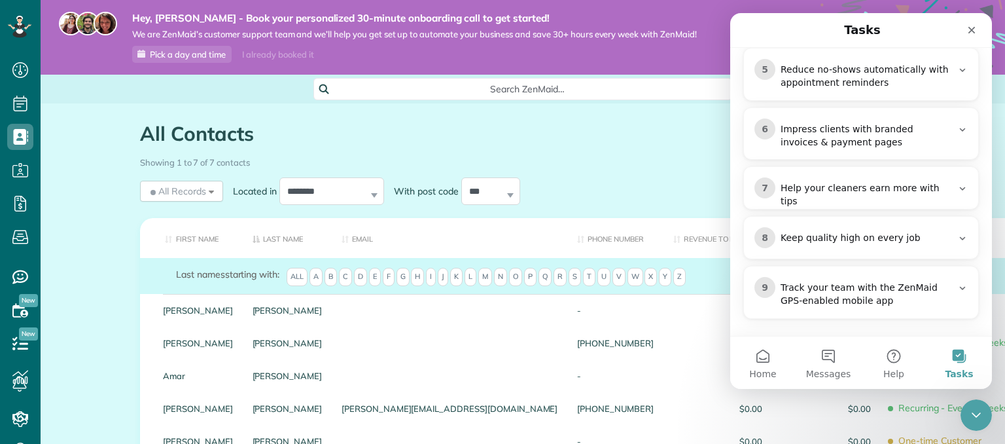
click at [888, 295] on div "Track your team with the ZenMaid GPS-enabled mobile app" at bounding box center [865, 294] width 171 height 26
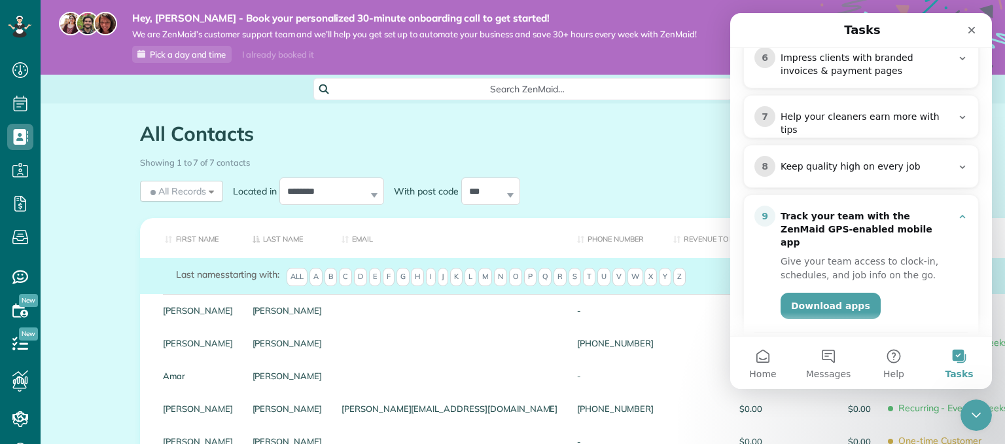
scroll to position [476, 0]
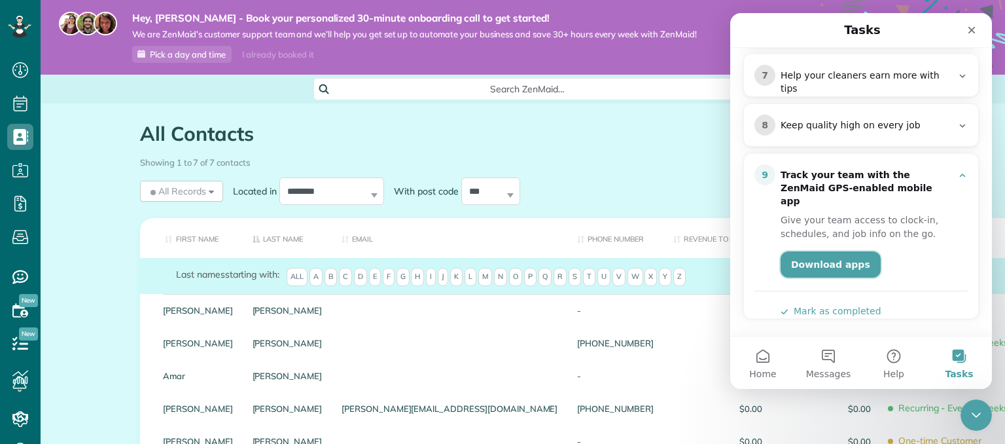
click at [831, 251] on link "Download apps" at bounding box center [830, 264] width 100 height 26
click at [957, 120] on icon "Intercom messenger" at bounding box center [962, 125] width 10 height 10
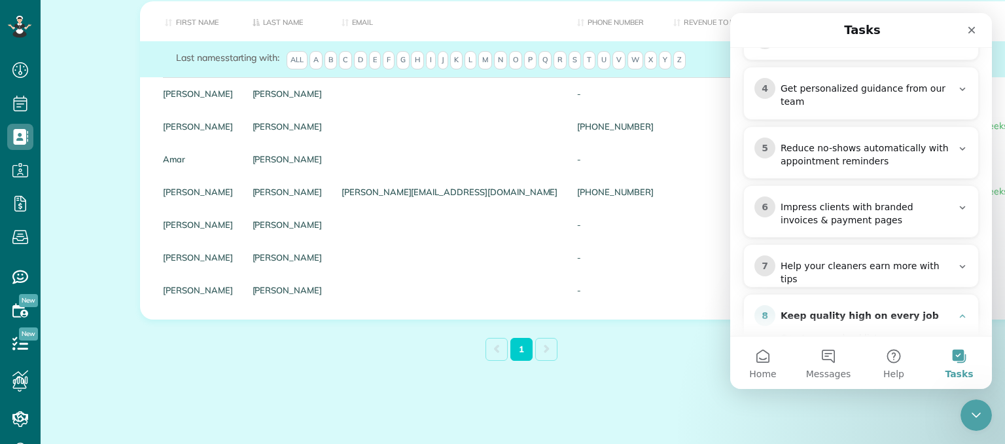
scroll to position [275, 0]
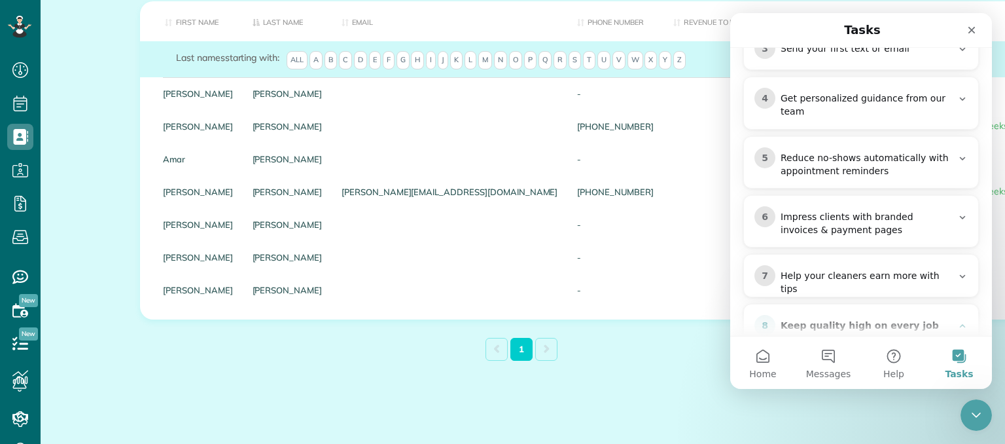
click at [957, 272] on icon "Intercom messenger" at bounding box center [962, 276] width 10 height 10
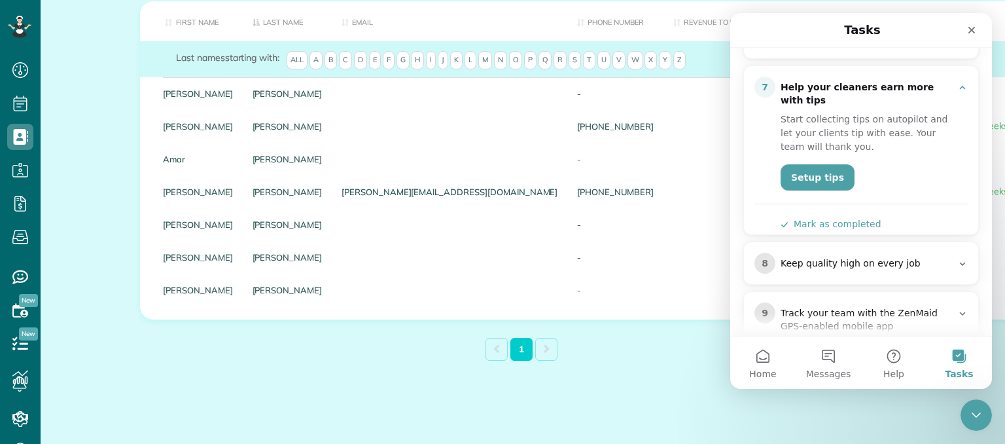
scroll to position [489, 0]
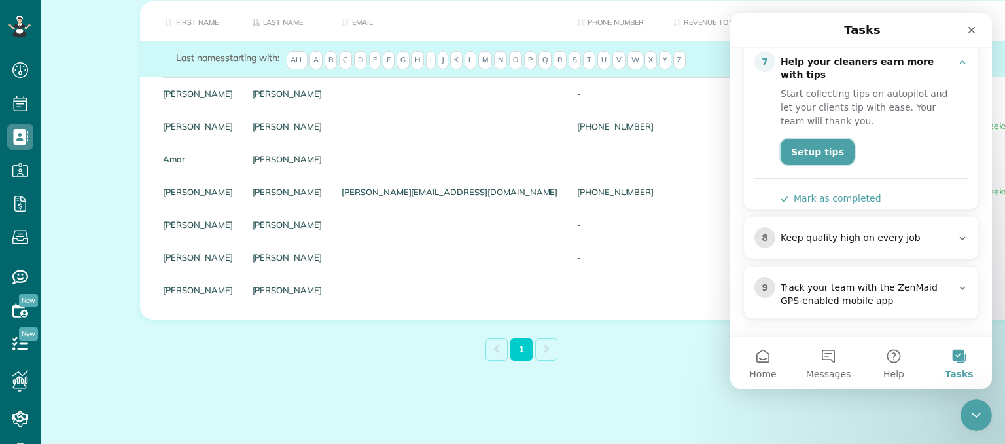
click at [839, 141] on link "Setup tips" at bounding box center [817, 152] width 74 height 26
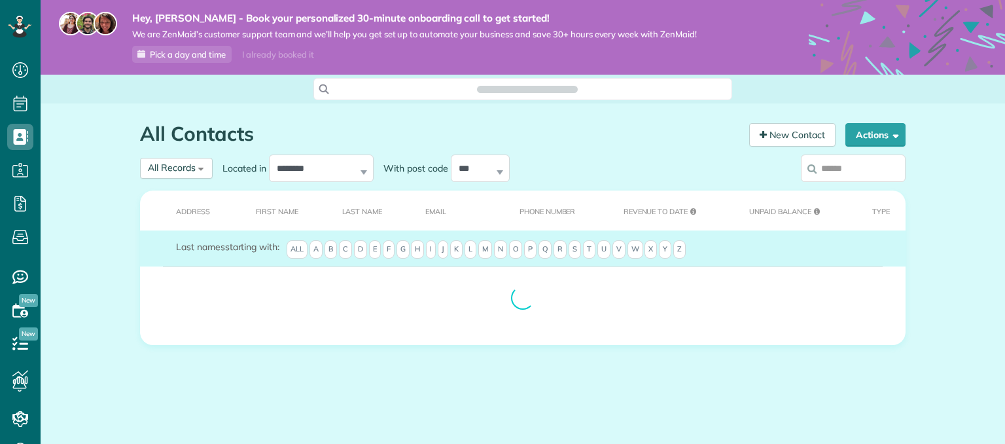
scroll to position [6, 6]
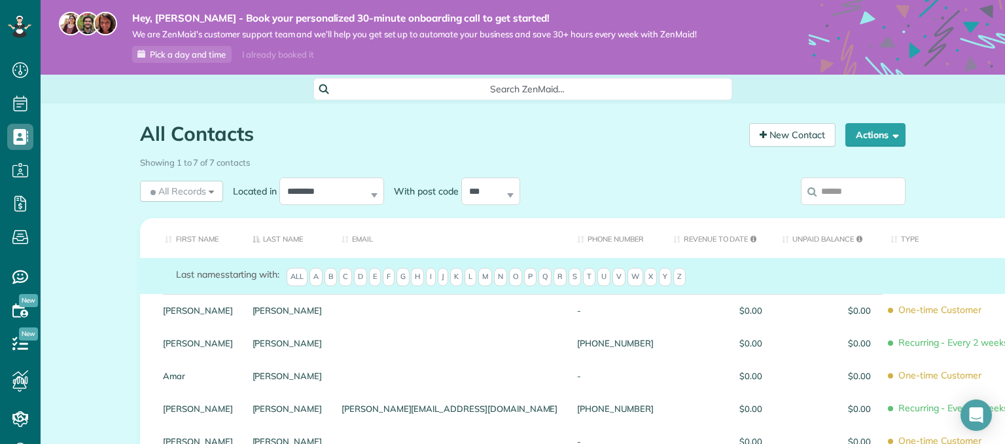
click at [856, 196] on input "search" at bounding box center [853, 190] width 105 height 27
click at [892, 135] on span "button" at bounding box center [893, 135] width 10 height 10
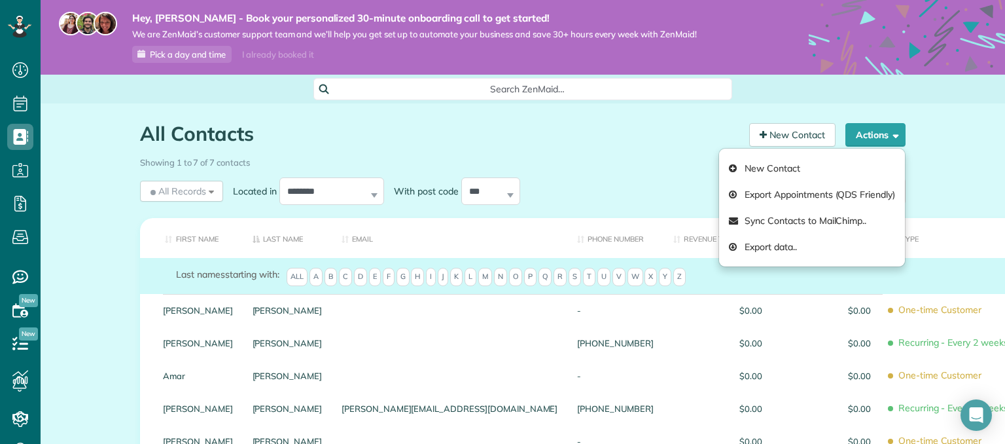
click at [939, 155] on div "All Contacts Contacts in [GEOGRAPHIC_DATA] [2 min] New Contact Actions New Cont…" at bounding box center [523, 381] width 964 height 557
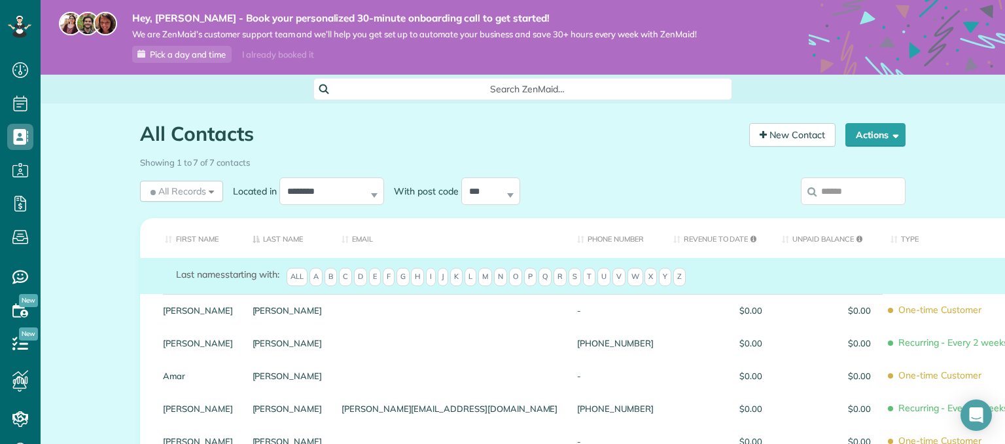
click at [567, 241] on th "Phone number" at bounding box center [615, 238] width 96 height 40
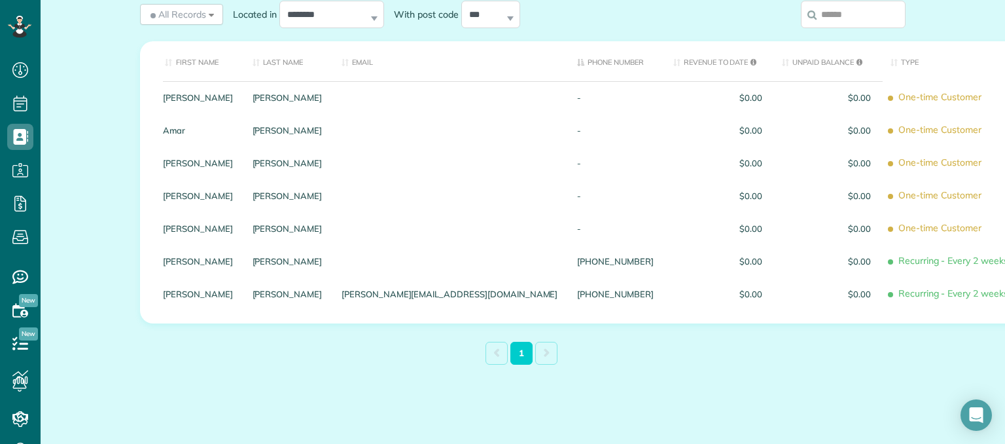
scroll to position [181, 0]
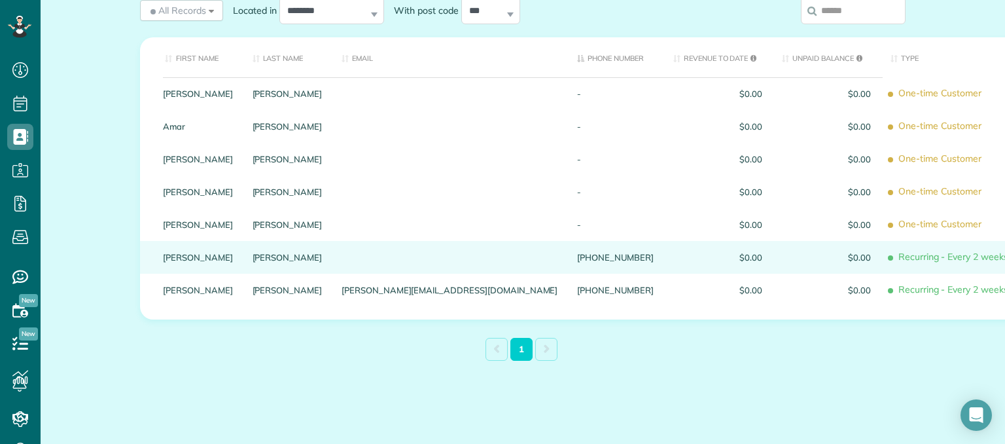
click at [567, 268] on div "(419) 341-2765" at bounding box center [615, 257] width 96 height 33
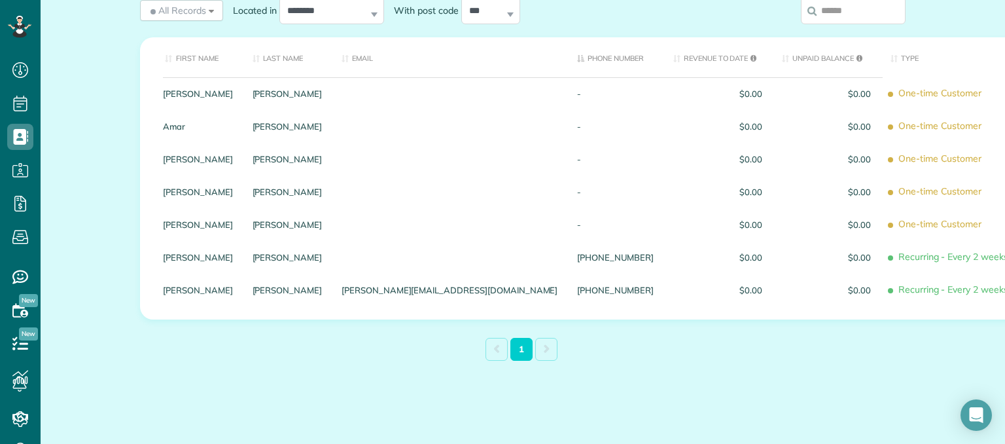
click at [567, 268] on div "(419) 341-2765" at bounding box center [615, 257] width 96 height 33
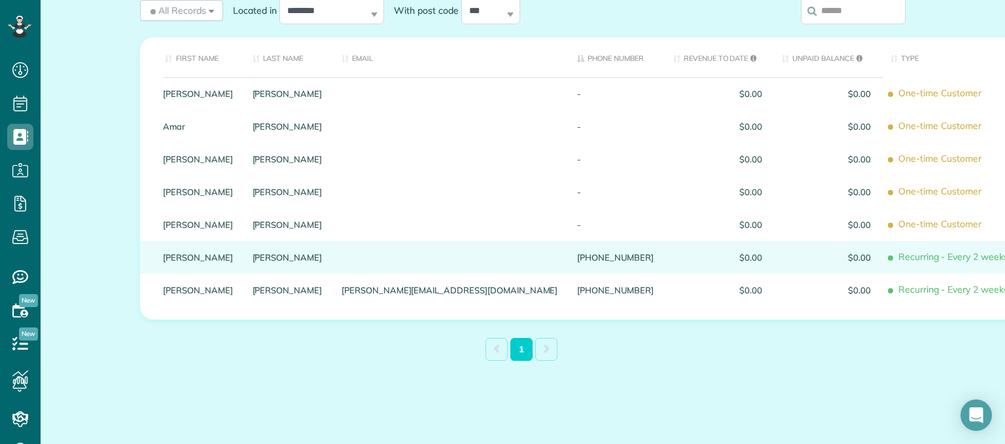
click at [673, 254] on span "$0.00" at bounding box center [717, 257] width 89 height 9
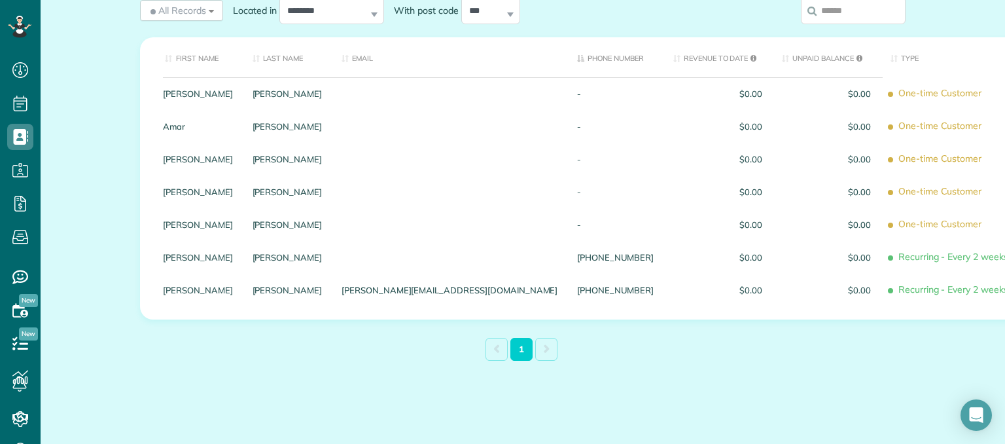
click at [673, 254] on span "$0.00" at bounding box center [717, 257] width 89 height 9
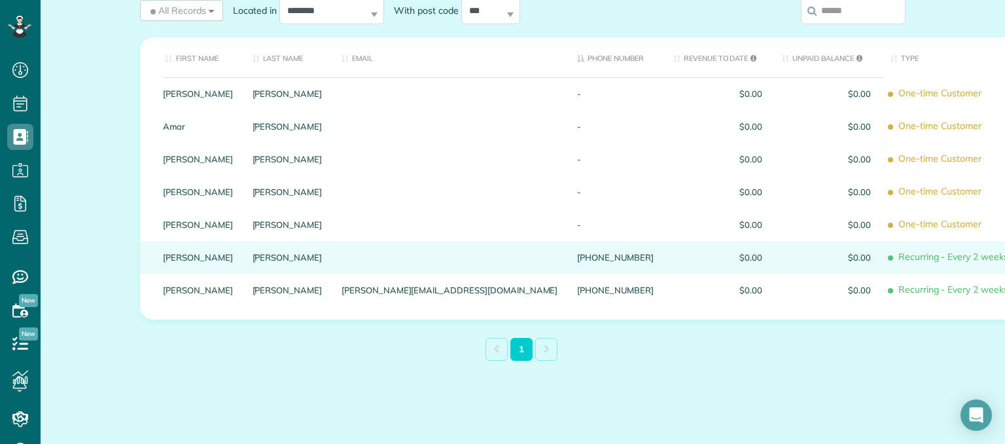
click at [417, 253] on div at bounding box center [449, 257] width 235 height 33
click at [399, 258] on div at bounding box center [449, 257] width 235 height 33
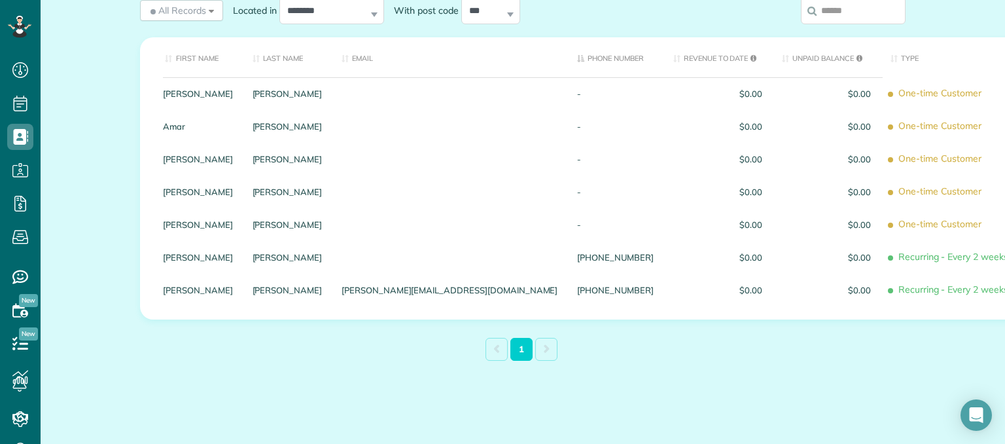
click at [399, 258] on div at bounding box center [449, 257] width 235 height 33
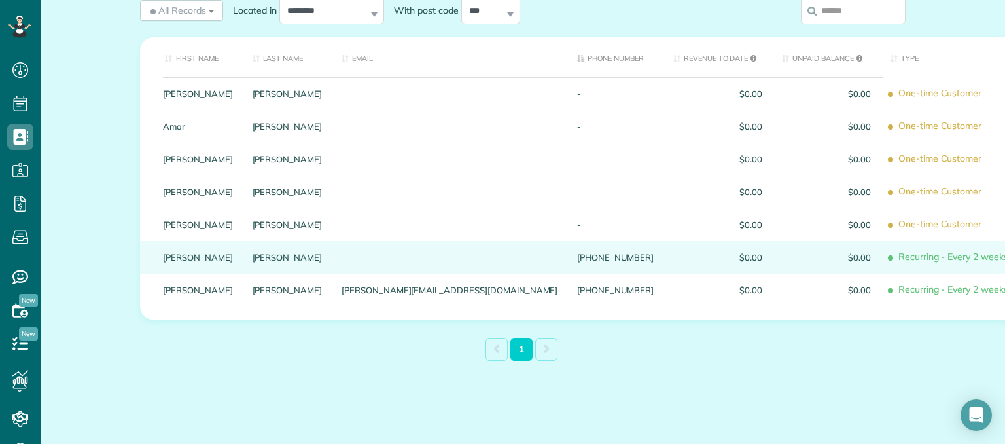
click at [673, 253] on span "$0.00" at bounding box center [717, 257] width 89 height 9
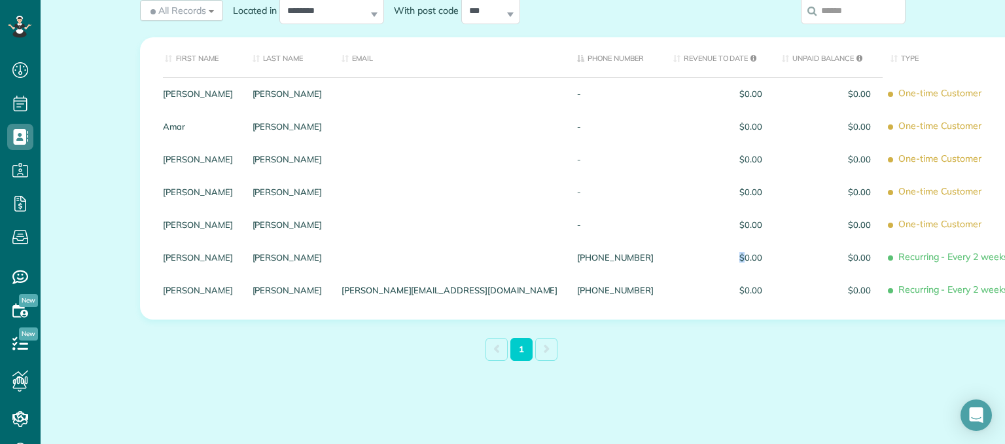
click at [673, 253] on span "$0.00" at bounding box center [717, 257] width 89 height 9
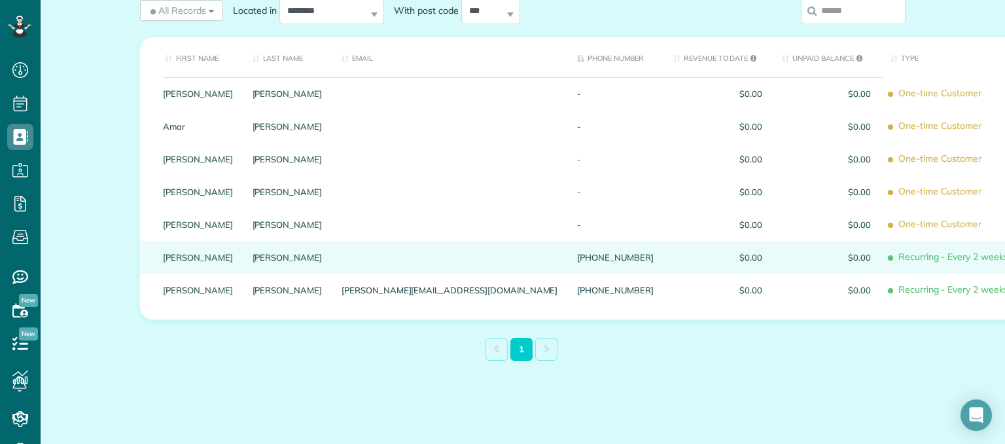
click at [673, 258] on span "$0.00" at bounding box center [717, 257] width 89 height 9
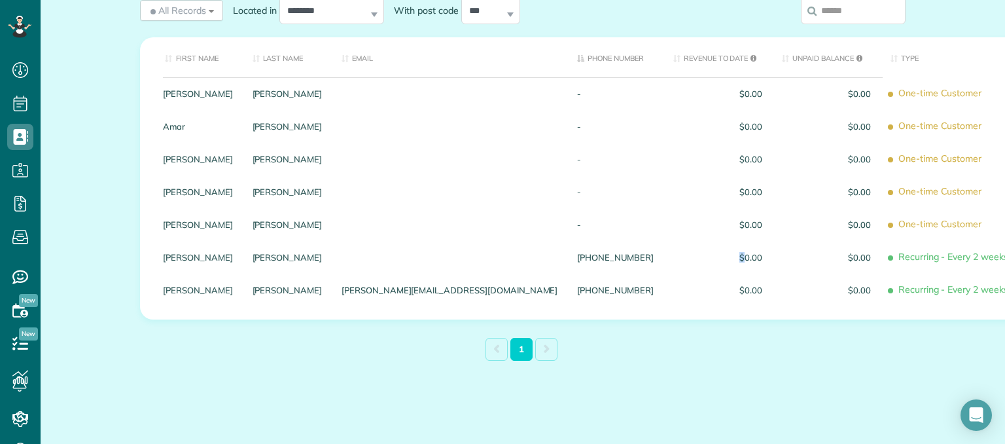
click at [673, 258] on span "$0.00" at bounding box center [717, 257] width 89 height 9
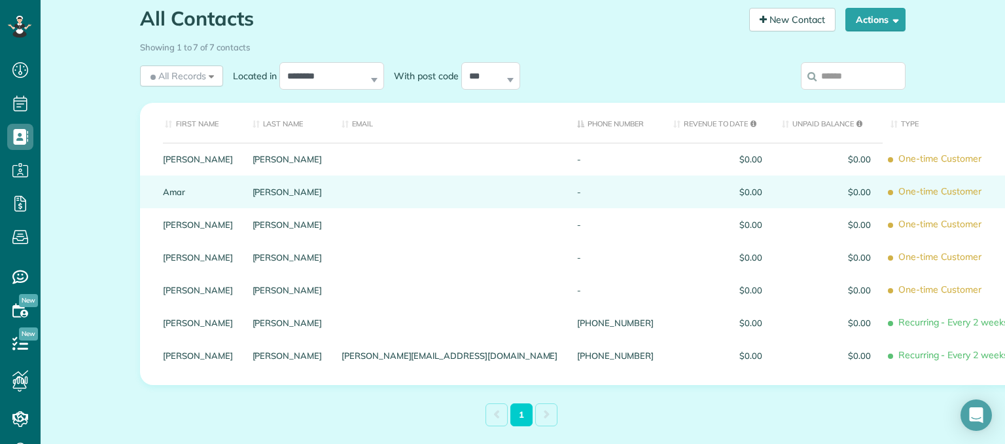
scroll to position [126, 0]
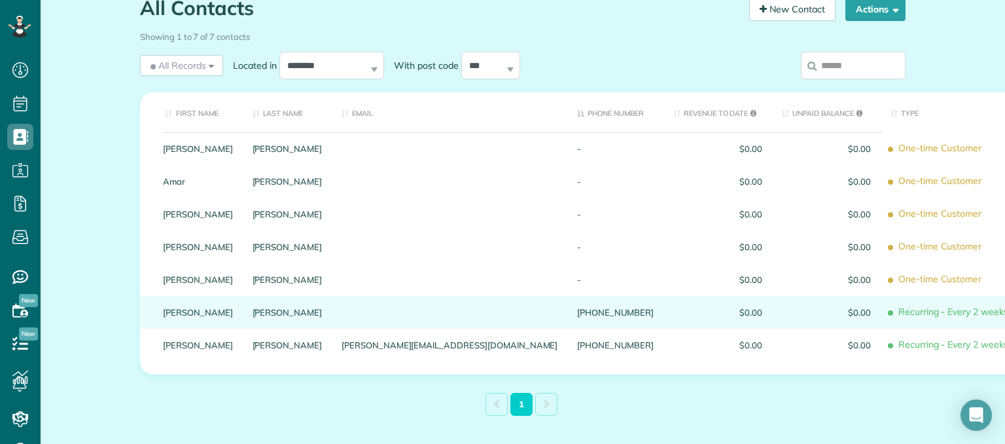
click at [663, 317] on div "$0.00" at bounding box center [717, 312] width 109 height 33
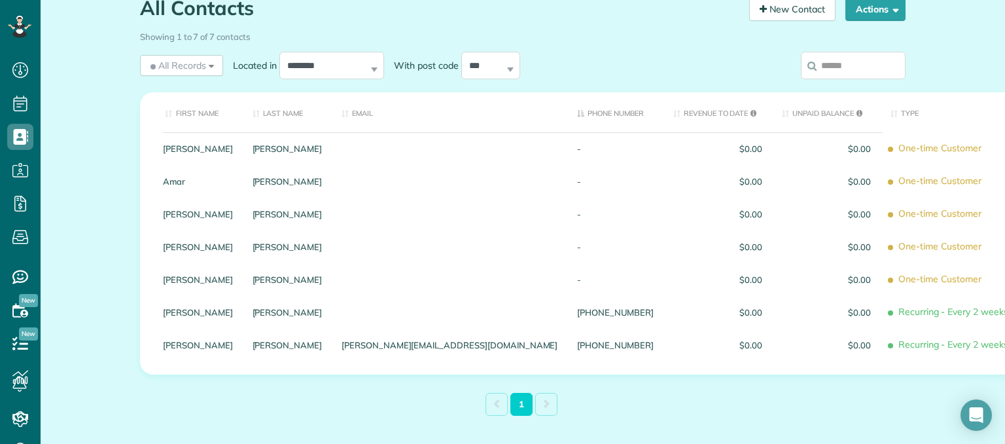
click at [663, 317] on div "$0.00" at bounding box center [717, 312] width 109 height 33
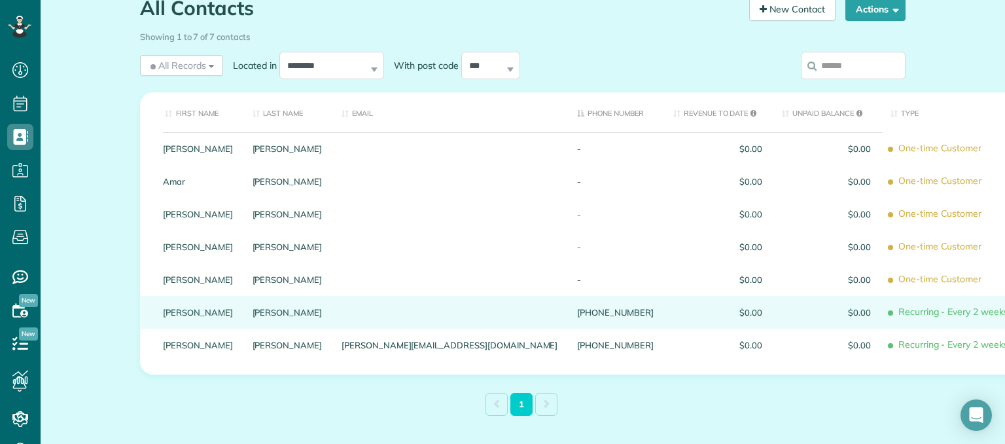
drag, startPoint x: 573, startPoint y: 327, endPoint x: 557, endPoint y: 312, distance: 22.2
click at [673, 312] on span "$0.00" at bounding box center [717, 311] width 89 height 9
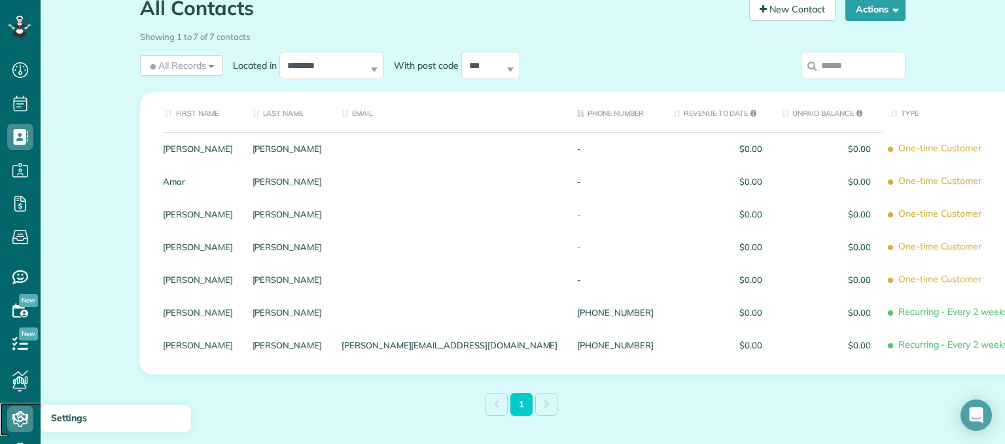
click at [18, 415] on icon at bounding box center [20, 419] width 26 height 26
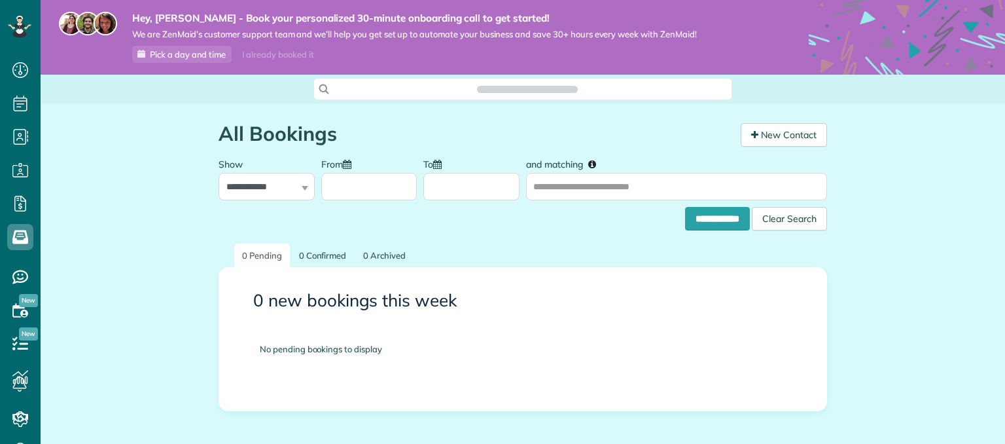
scroll to position [6, 6]
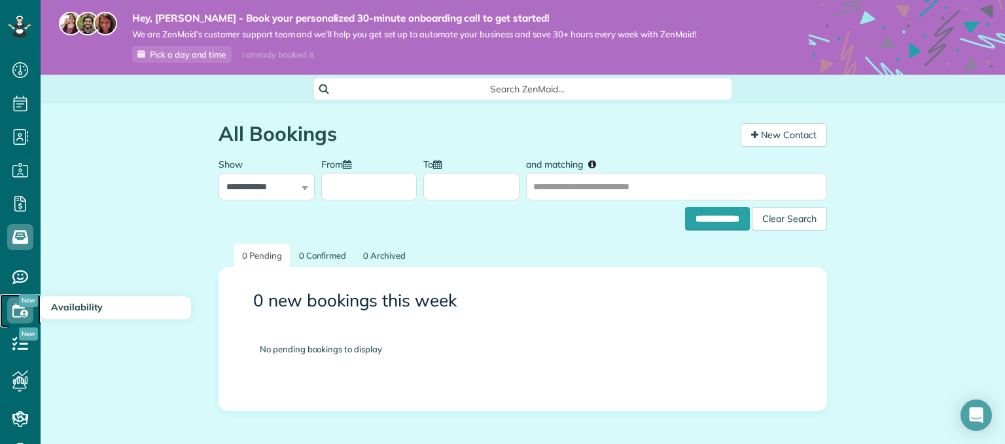
click at [29, 311] on icon at bounding box center [20, 310] width 26 height 26
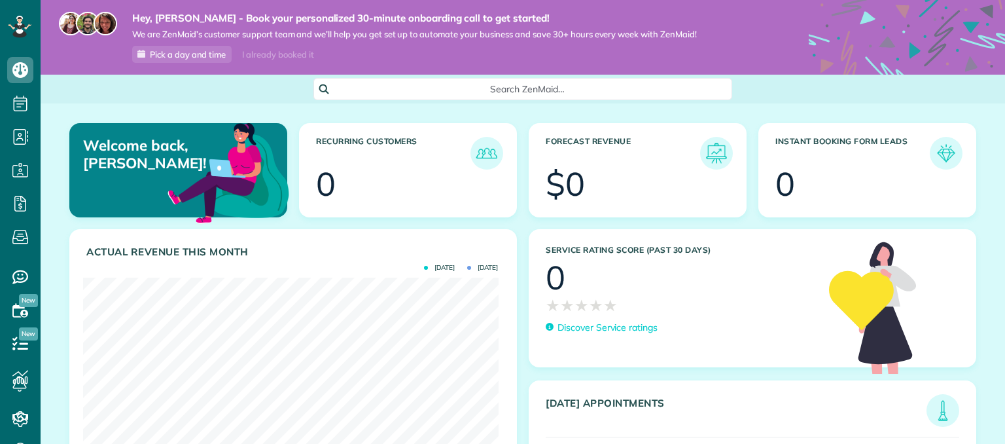
scroll to position [184, 415]
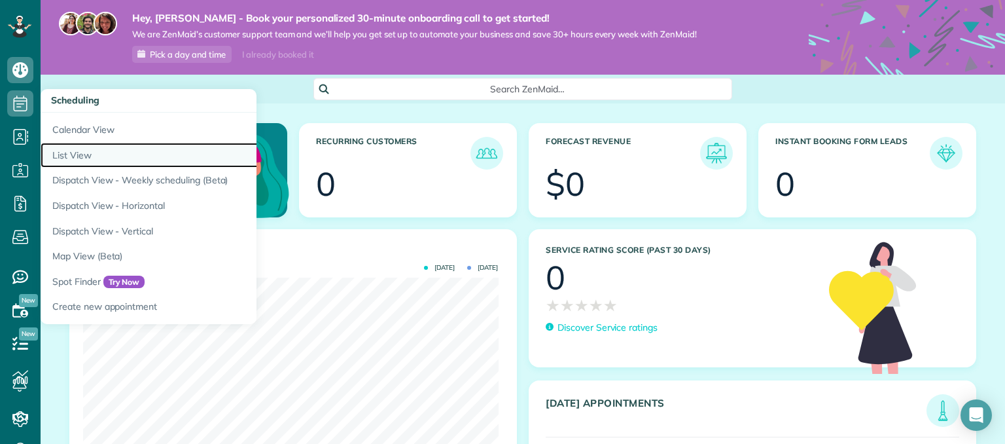
click at [93, 156] on link "List View" at bounding box center [204, 156] width 327 height 26
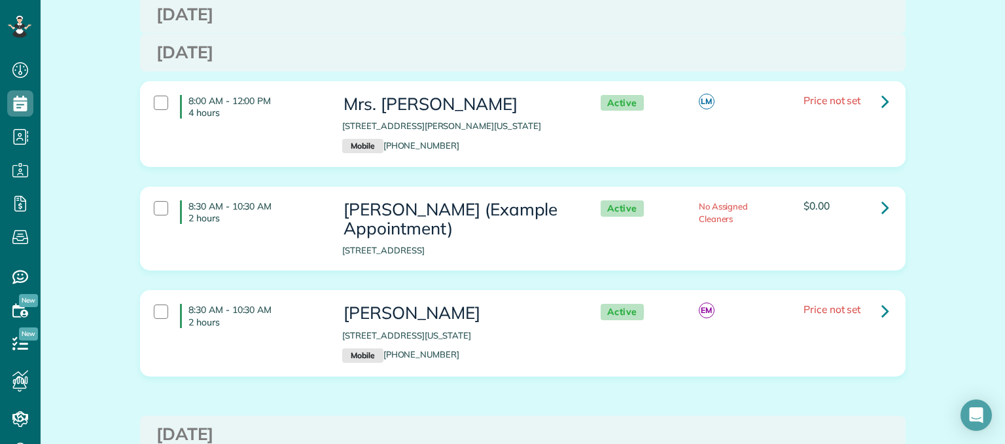
scroll to position [309, 0]
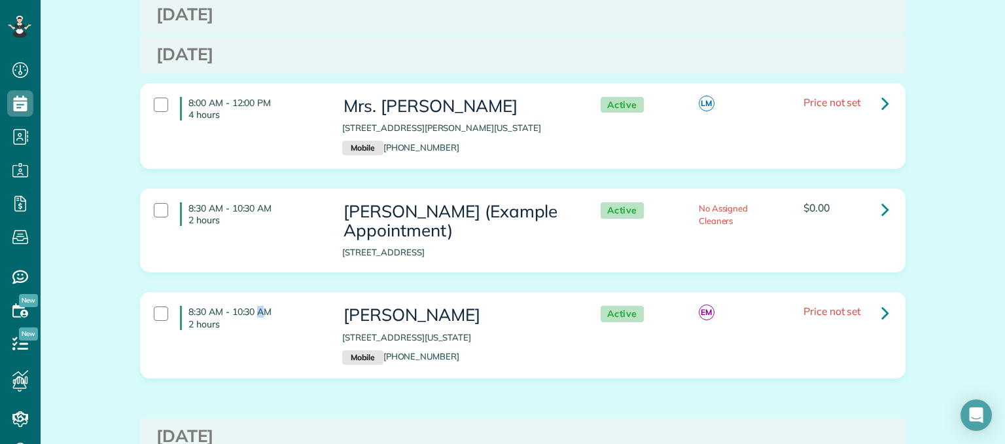
click at [101, 346] on div "Appointments the List View [2 min] Schedule Changes Actions Create Appointment …" at bounding box center [523, 305] width 964 height 1022
click at [881, 212] on icon at bounding box center [885, 209] width 8 height 23
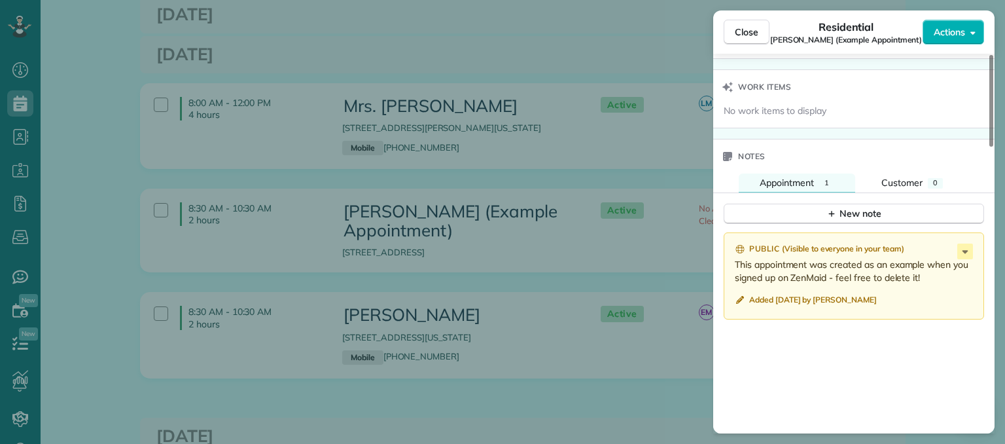
scroll to position [954, 0]
click at [965, 254] on icon at bounding box center [965, 252] width 6 height 3
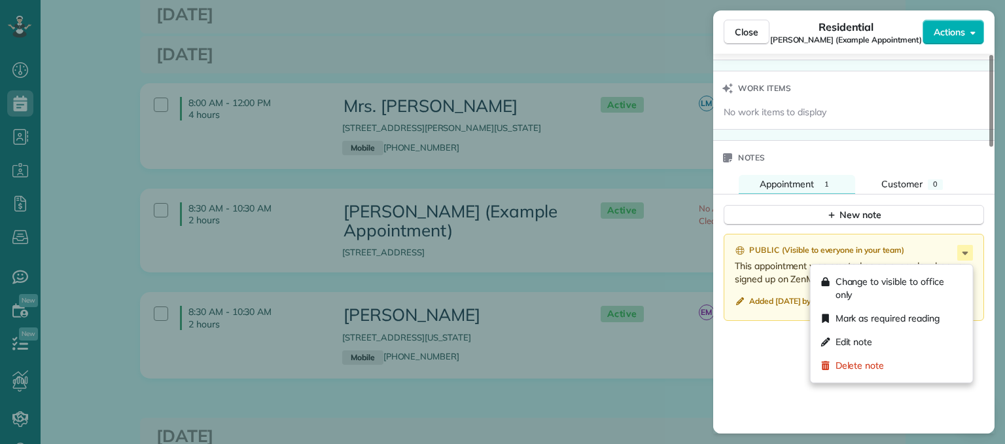
click at [878, 370] on span "Delete note" at bounding box center [859, 364] width 49 height 13
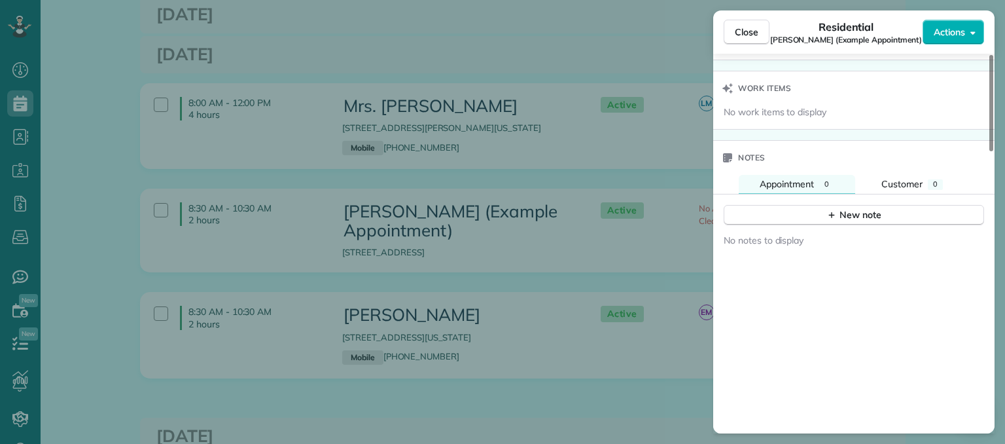
click at [582, 237] on div "Close Residential [PERSON_NAME] (Example Appointment) Actions Status Active [PE…" at bounding box center [502, 222] width 1005 height 444
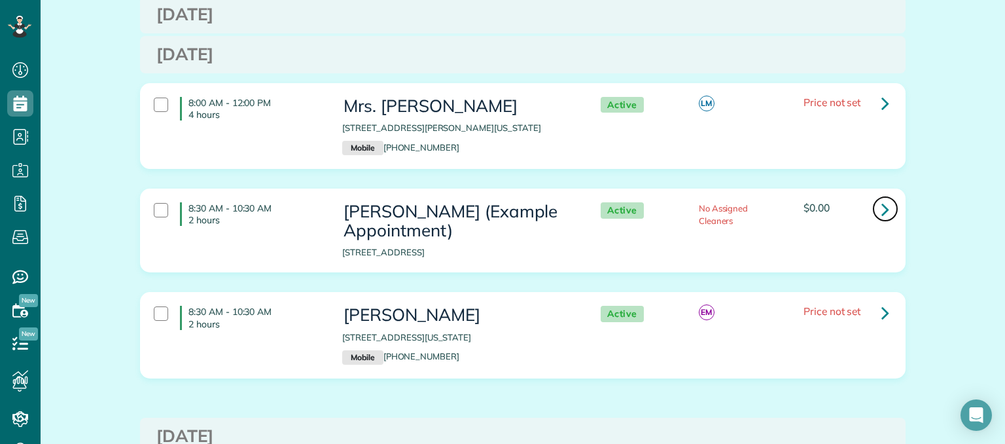
click at [886, 212] on link at bounding box center [885, 209] width 26 height 26
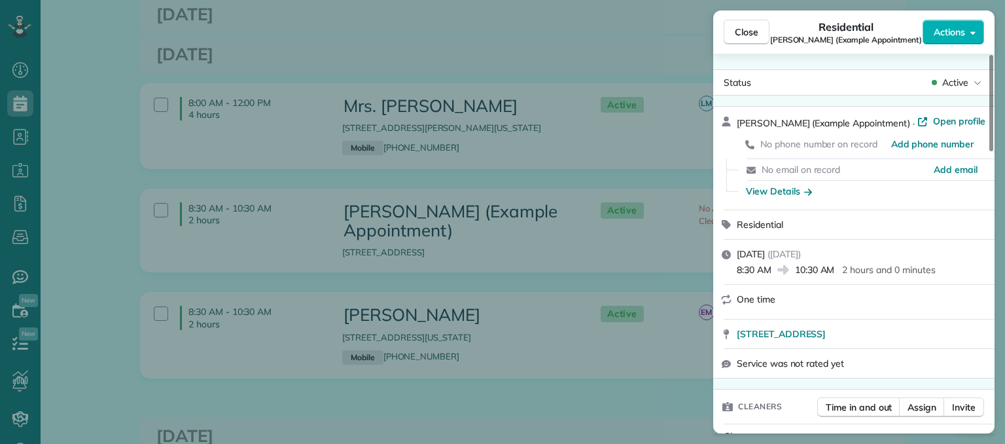
drag, startPoint x: 1002, startPoint y: 97, endPoint x: 1004, endPoint y: 152, distance: 55.6
click at [1004, 152] on div "Close Residential [PERSON_NAME] (Example Appointment) Actions Status Active [PE…" at bounding box center [502, 222] width 1005 height 444
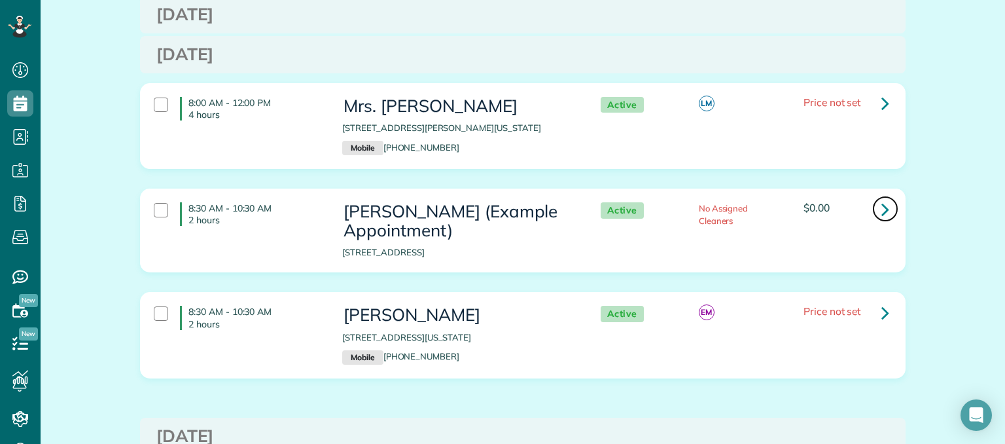
click at [881, 211] on icon at bounding box center [885, 209] width 8 height 23
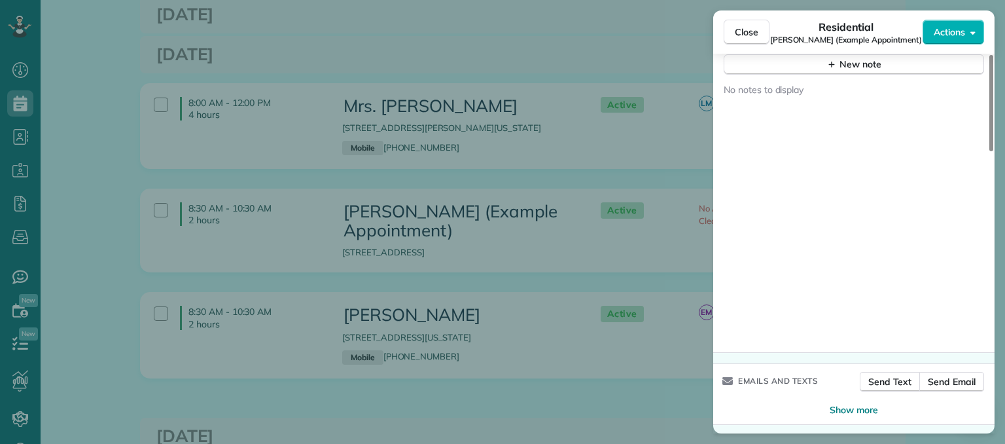
scroll to position [1110, 0]
click at [860, 412] on span "Show more" at bounding box center [853, 407] width 48 height 13
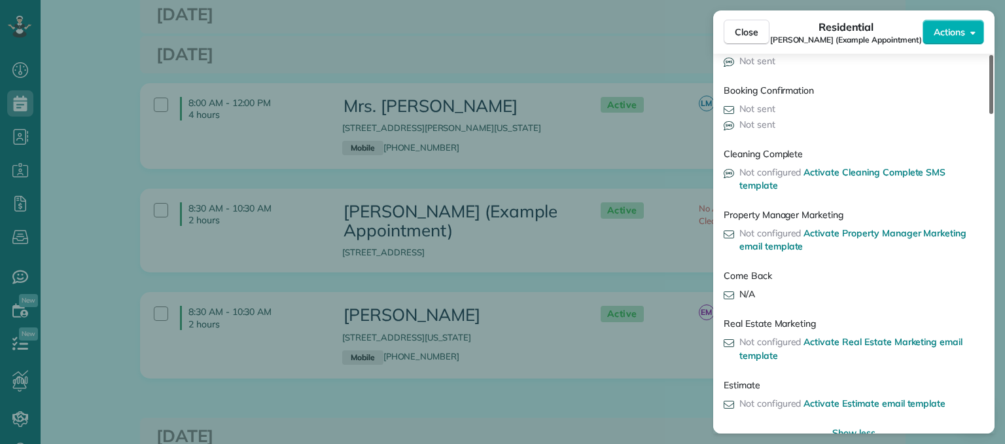
scroll to position [2058, 0]
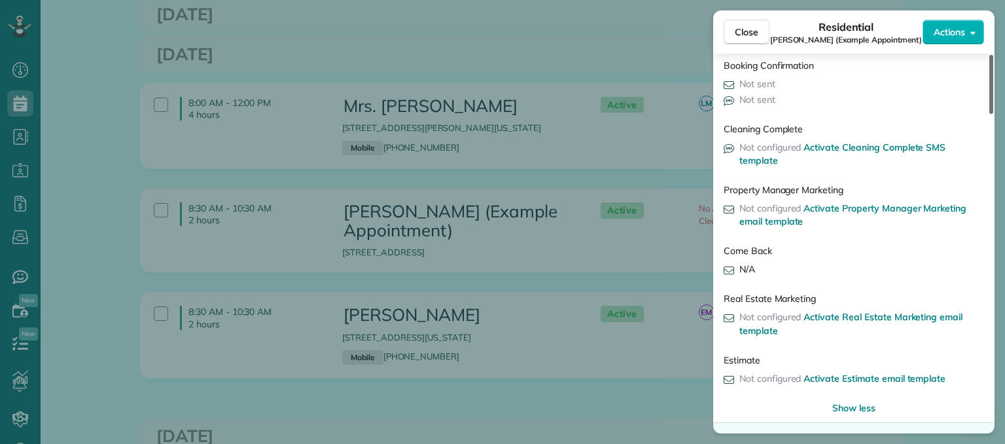
drag, startPoint x: 992, startPoint y: 254, endPoint x: 994, endPoint y: 461, distance: 206.7
click at [993, 114] on div at bounding box center [991, 84] width 4 height 59
click at [869, 413] on span "Show less" at bounding box center [853, 407] width 43 height 13
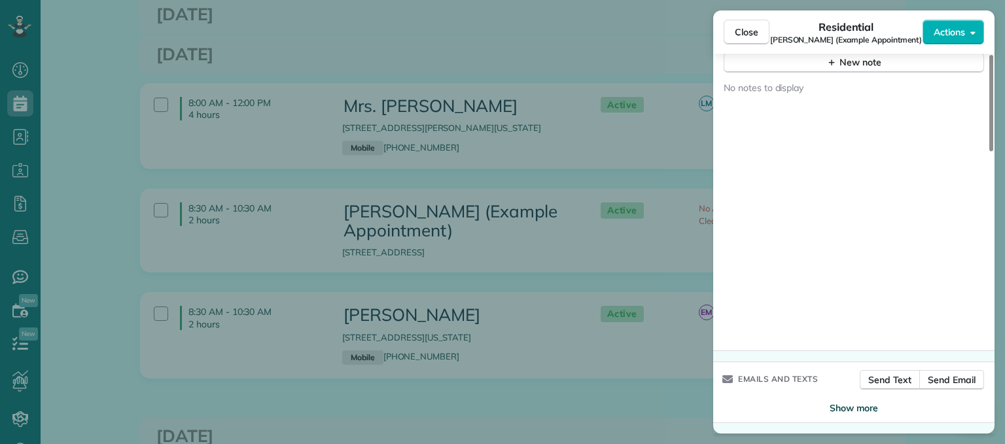
scroll to position [1110, 0]
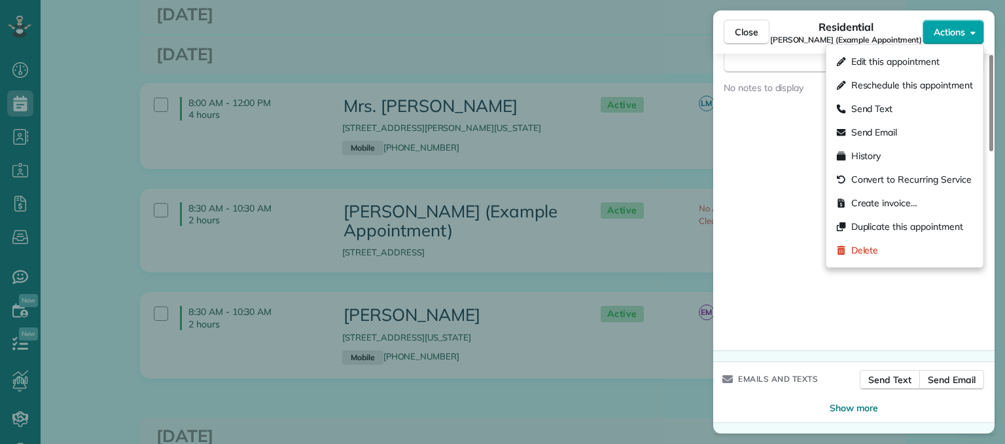
click at [963, 32] on span "Actions" at bounding box center [948, 32] width 31 height 13
click at [905, 256] on div "Delete" at bounding box center [904, 250] width 147 height 24
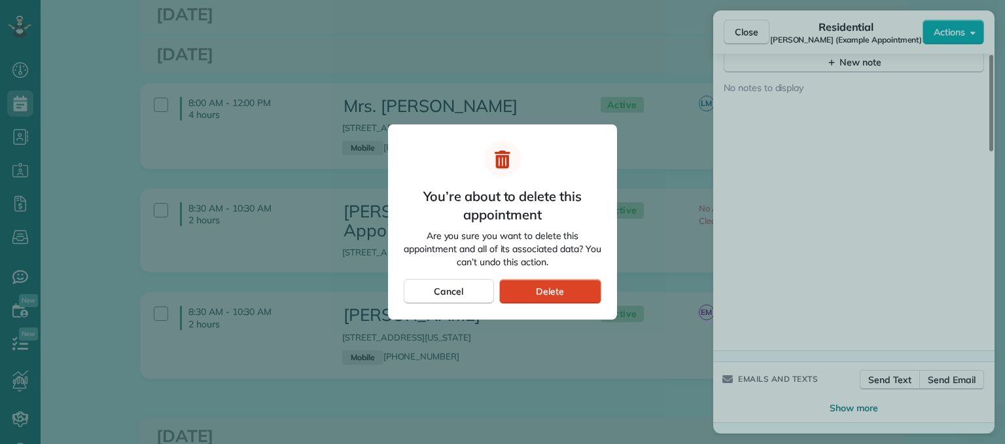
click at [570, 288] on div "Delete" at bounding box center [550, 291] width 102 height 25
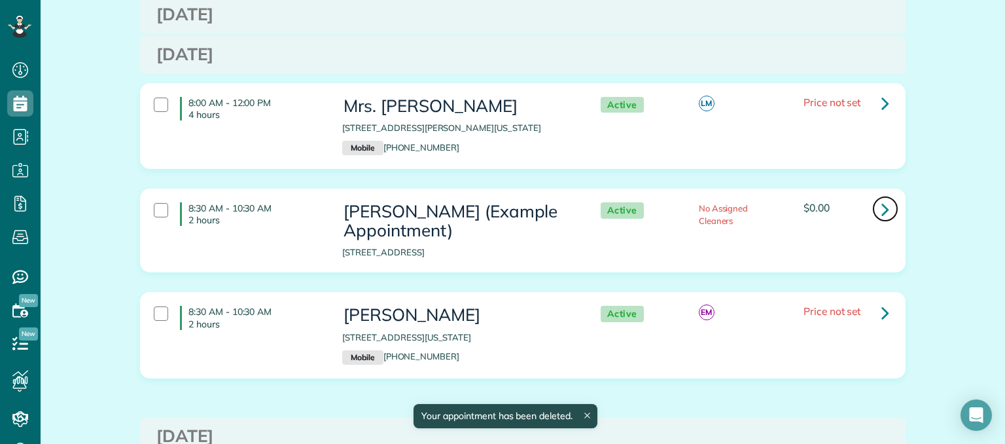
click at [881, 202] on icon at bounding box center [885, 209] width 8 height 23
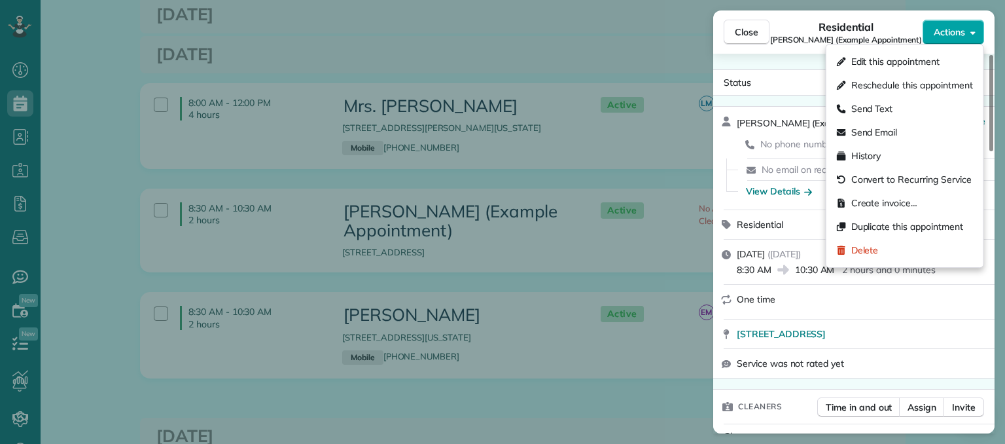
click at [972, 28] on icon "button" at bounding box center [972, 32] width 5 height 10
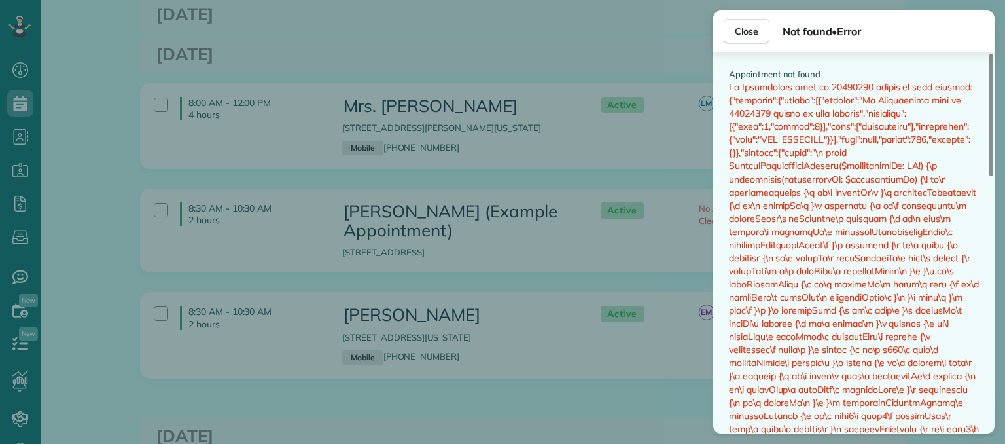
click at [963, 29] on span "Not found • Error" at bounding box center [882, 32] width 201 height 16
click at [748, 27] on span "Close" at bounding box center [747, 31] width 24 height 13
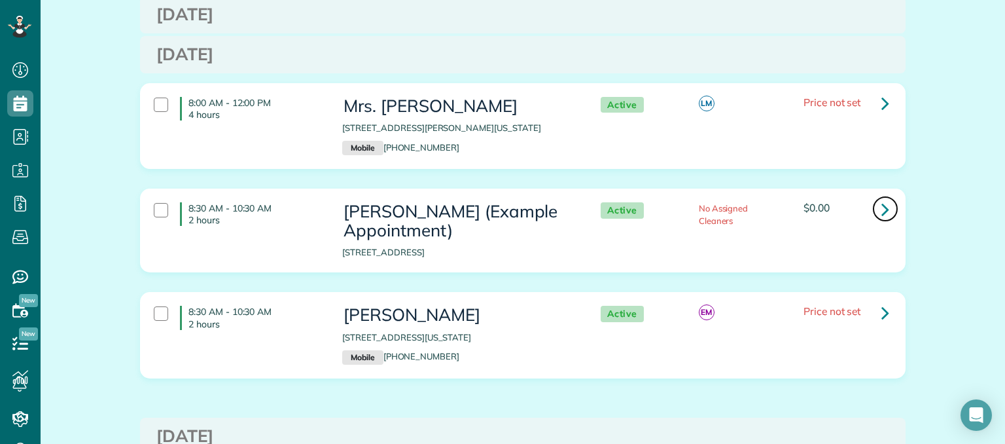
click at [881, 209] on icon at bounding box center [885, 209] width 8 height 23
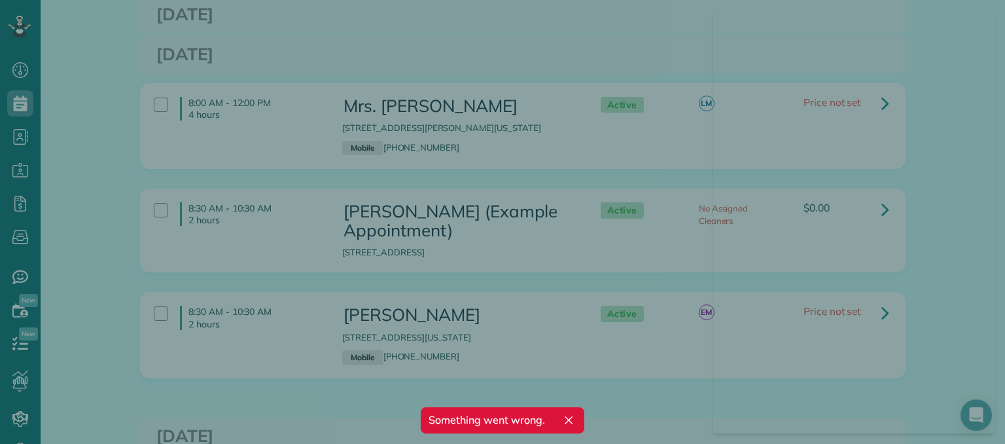
click at [949, 173] on div at bounding box center [853, 221] width 281 height 423
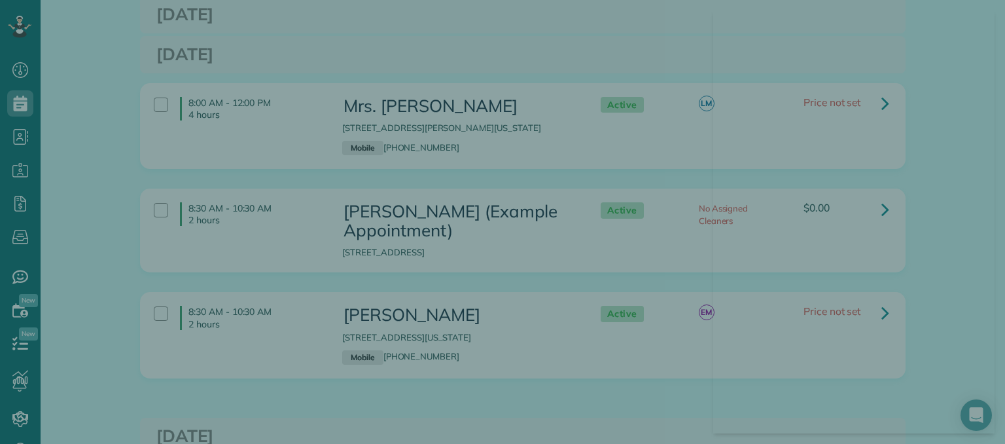
click at [75, 69] on div at bounding box center [502, 222] width 1005 height 444
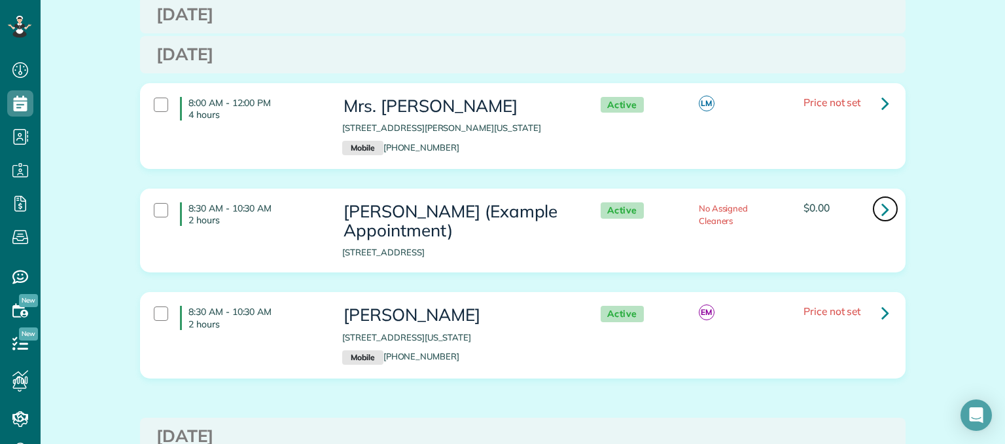
click at [881, 209] on icon at bounding box center [885, 209] width 8 height 23
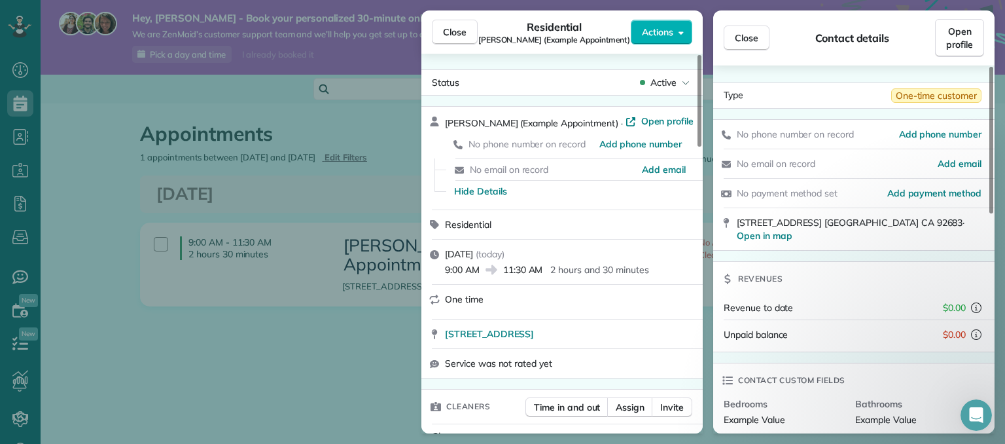
scroll to position [6, 6]
click at [680, 32] on icon "button" at bounding box center [680, 32] width 5 height 3
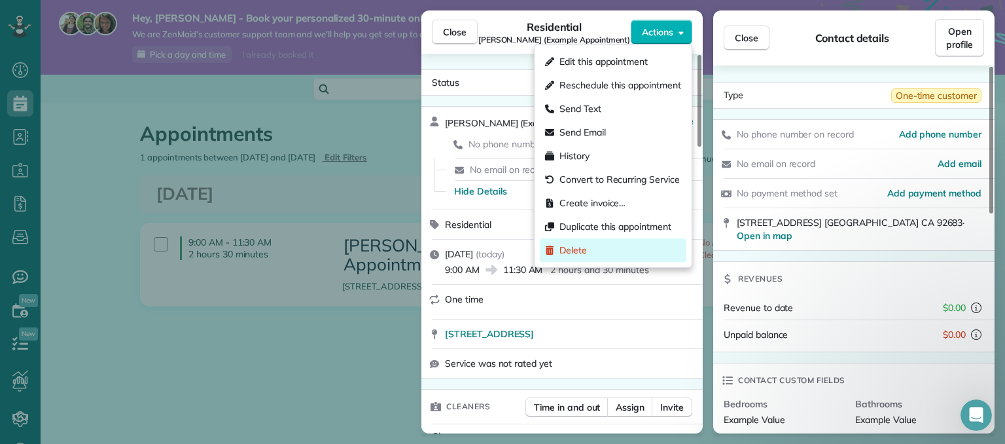
click at [586, 247] on div "Delete" at bounding box center [613, 250] width 147 height 24
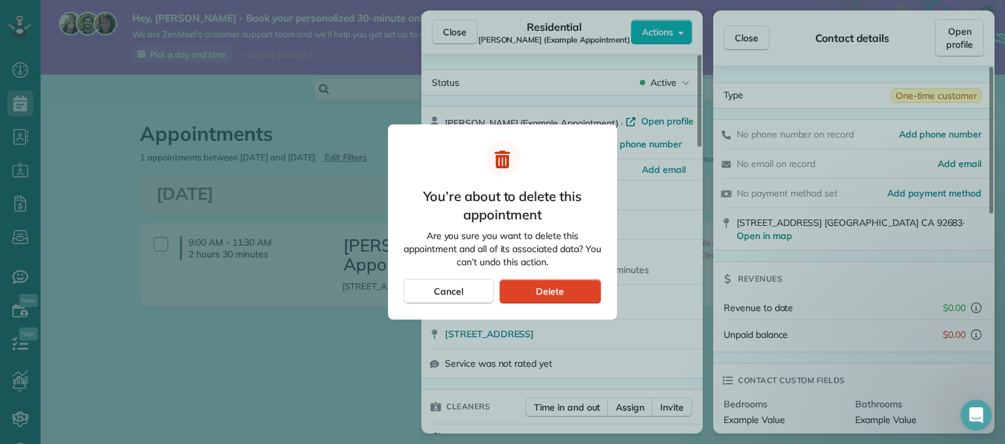
click at [540, 294] on span "Delete" at bounding box center [550, 291] width 28 height 13
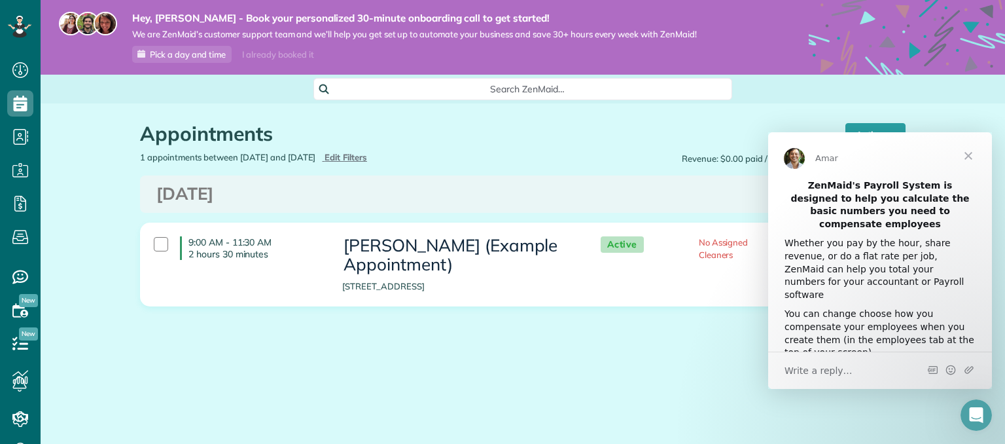
click at [625, 362] on div "Appointments the List View [2 min] Schedule Changes Actions Create Appointment …" at bounding box center [522, 253] width 785 height 301
click at [573, 148] on div "Appointments the List View [2 min]" at bounding box center [480, 137] width 680 height 28
click at [973, 151] on span "Close" at bounding box center [968, 155] width 47 height 47
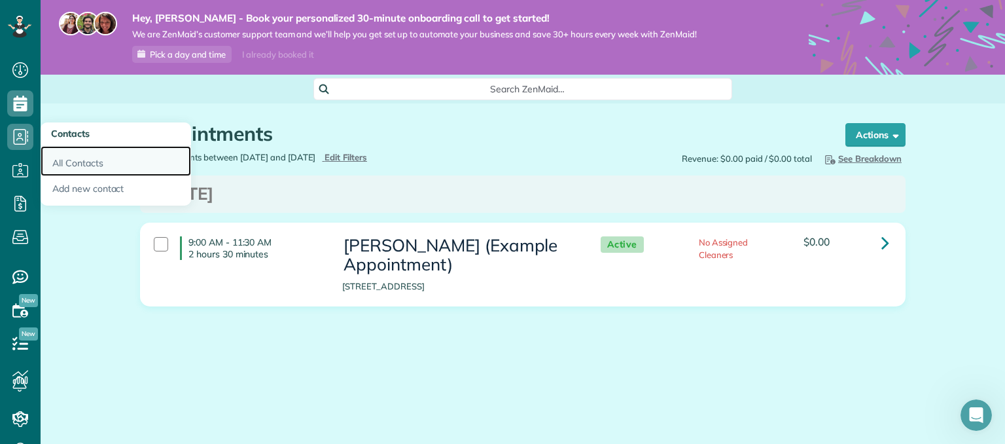
click at [65, 160] on link "All Contacts" at bounding box center [116, 161] width 150 height 30
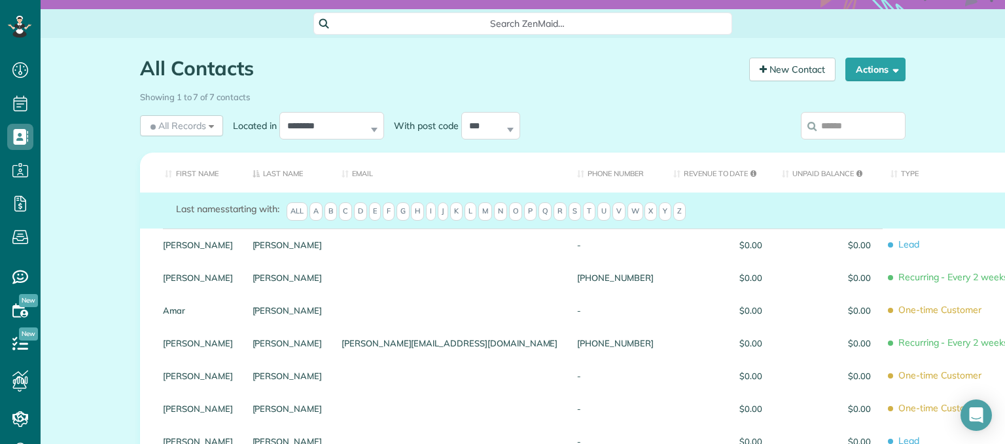
scroll to position [52, 0]
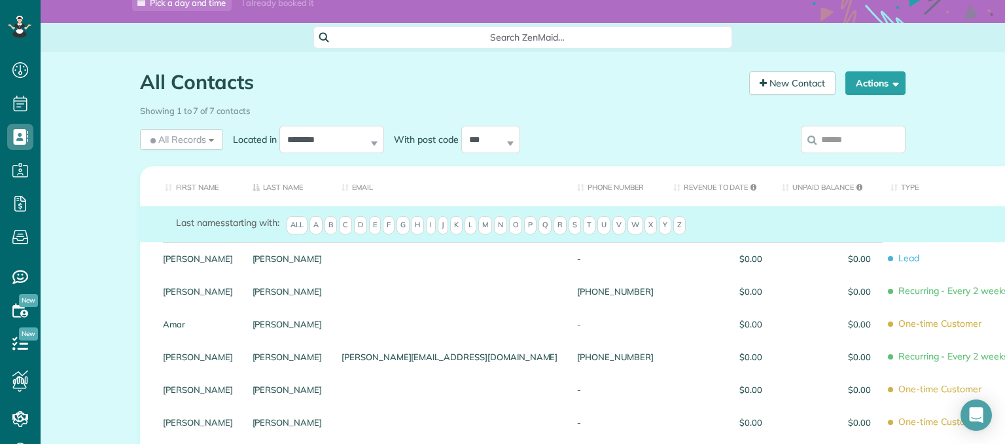
click at [891, 95] on div "Actions New Contact Export Appointments (QDS Friendly) Sync Contacts to MailChi…" at bounding box center [870, 85] width 70 height 28
click at [896, 82] on button "Actions" at bounding box center [875, 83] width 60 height 24
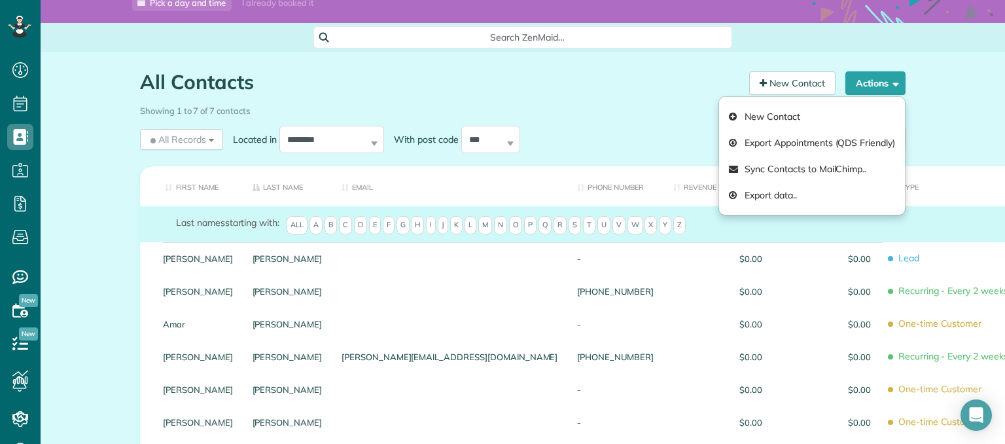
click at [959, 99] on div "All Contacts Contacts in [GEOGRAPHIC_DATA] [2 min] New Contact Actions New Cont…" at bounding box center [523, 330] width 964 height 557
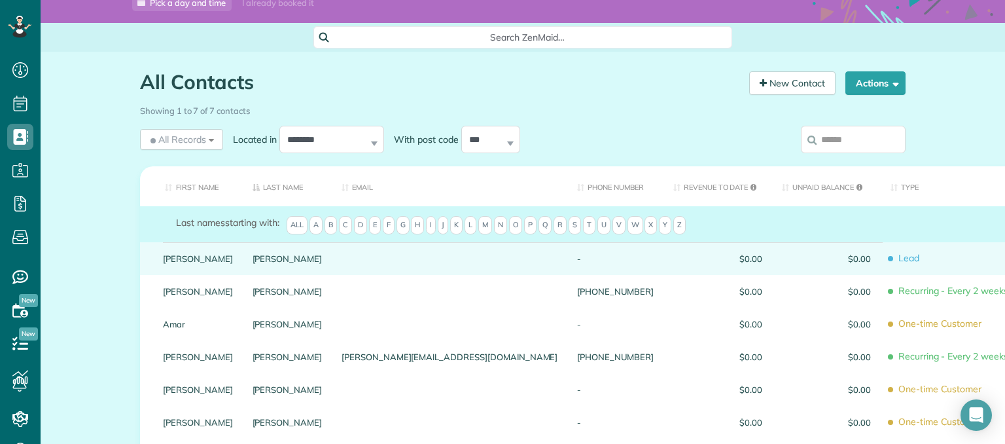
click at [782, 262] on span "$0.00" at bounding box center [826, 258] width 89 height 9
click at [890, 259] on span "Lead" at bounding box center [951, 258] width 123 height 23
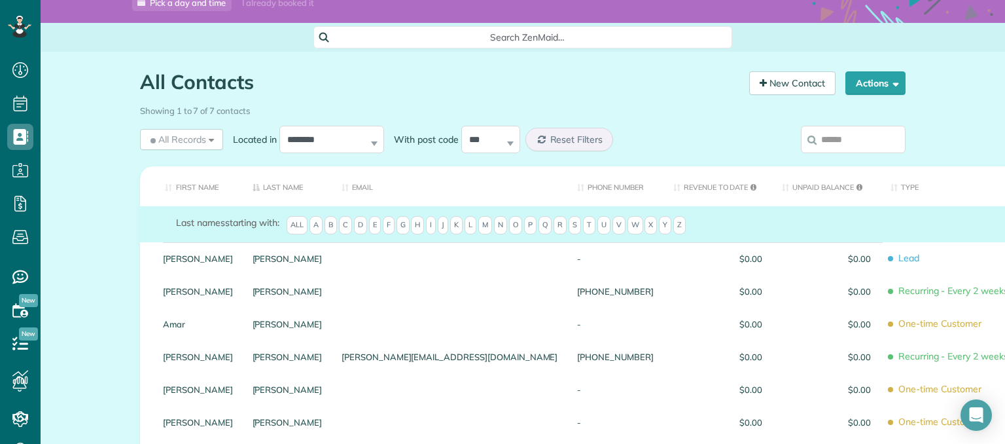
click at [890, 259] on span "Lead" at bounding box center [951, 258] width 123 height 23
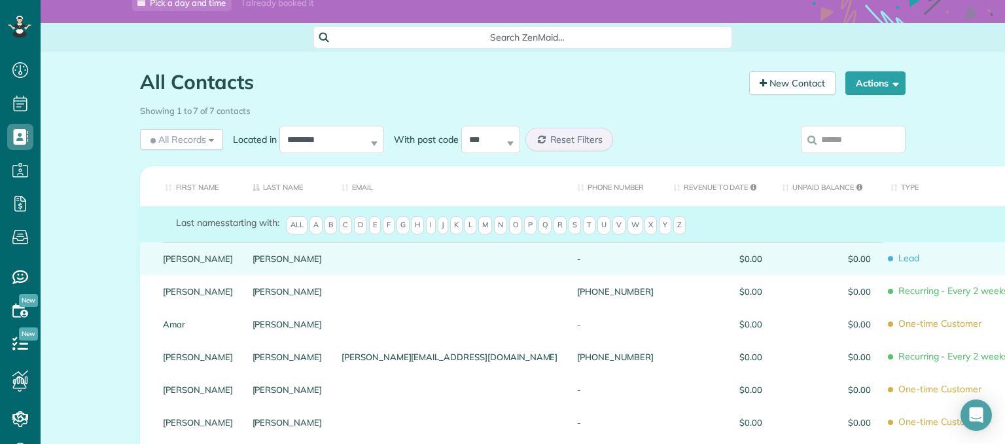
click at [663, 264] on div "$0.00" at bounding box center [717, 258] width 109 height 33
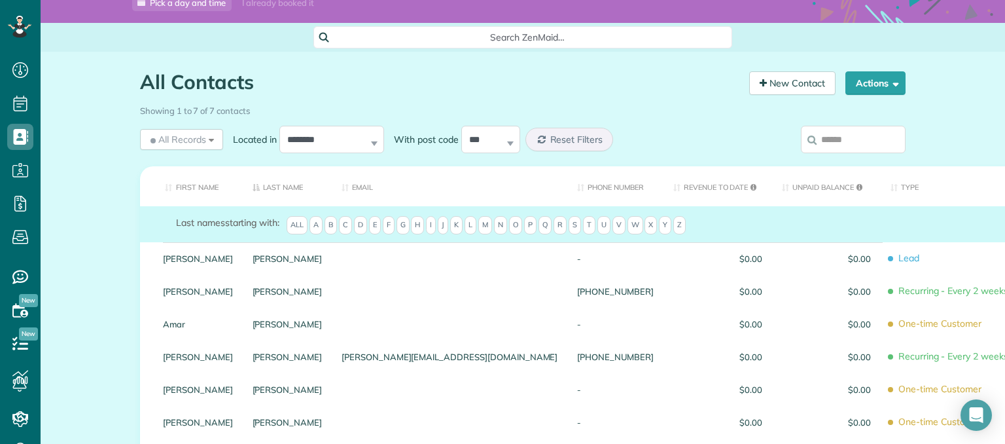
click at [663, 264] on div "$0.00" at bounding box center [717, 258] width 109 height 33
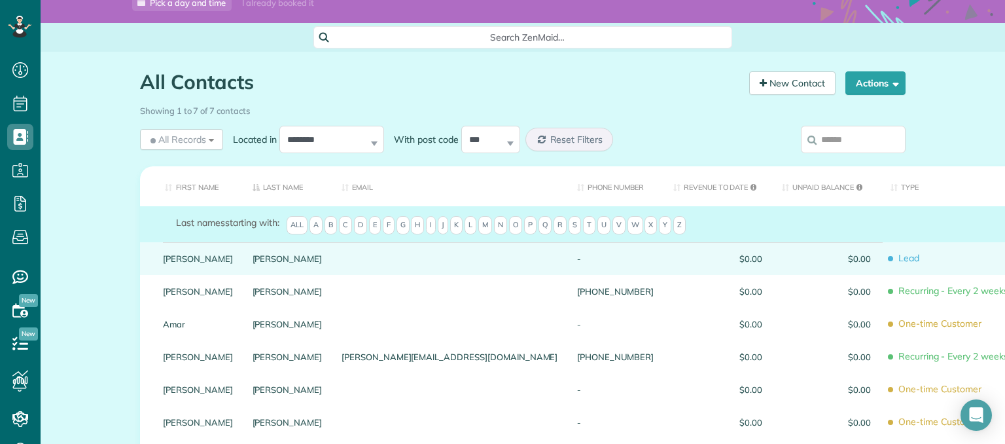
drag, startPoint x: 586, startPoint y: 264, endPoint x: 571, endPoint y: 251, distance: 19.5
click at [663, 251] on div "$0.00" at bounding box center [717, 258] width 109 height 33
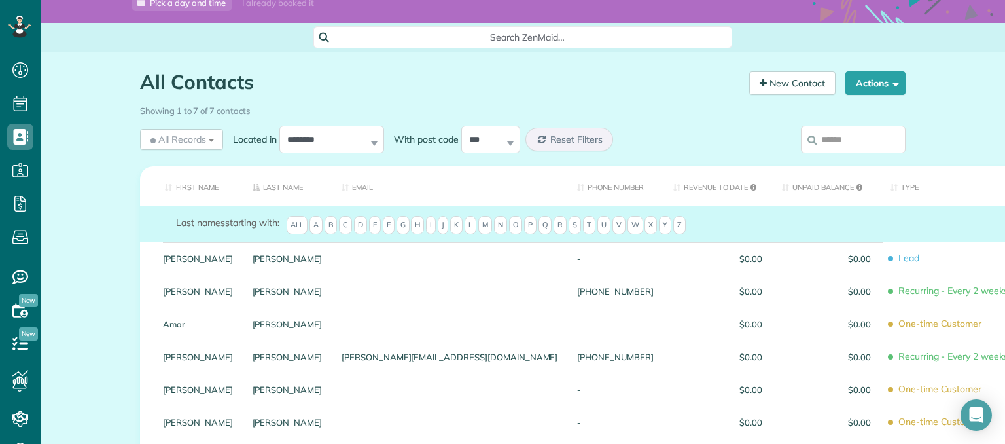
click at [663, 251] on div "$0.00" at bounding box center [717, 258] width 109 height 33
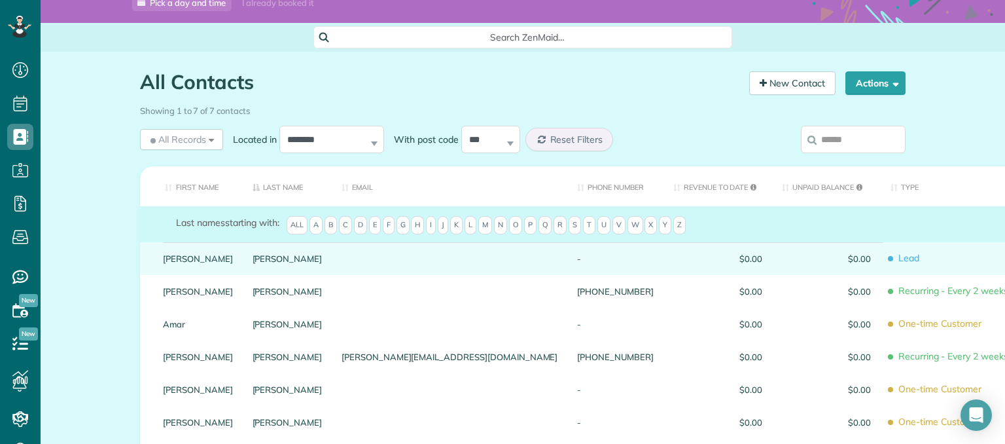
click at [453, 247] on div at bounding box center [449, 258] width 235 height 33
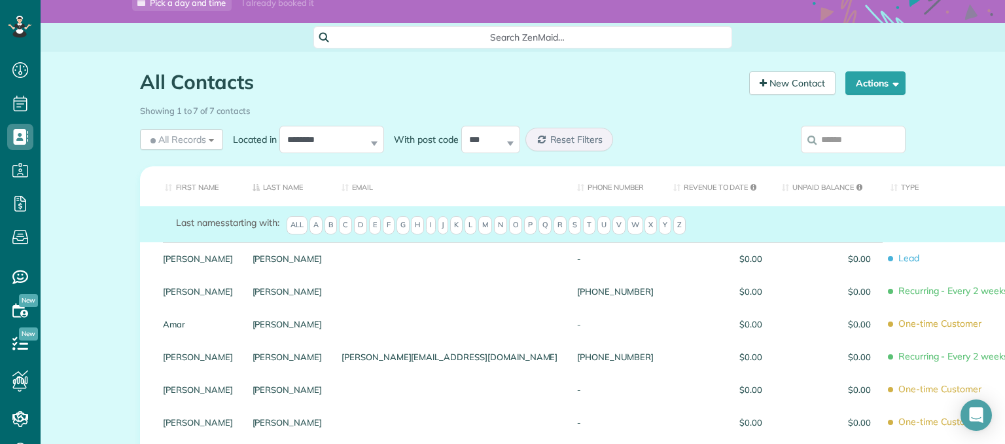
click at [453, 247] on div at bounding box center [449, 258] width 235 height 33
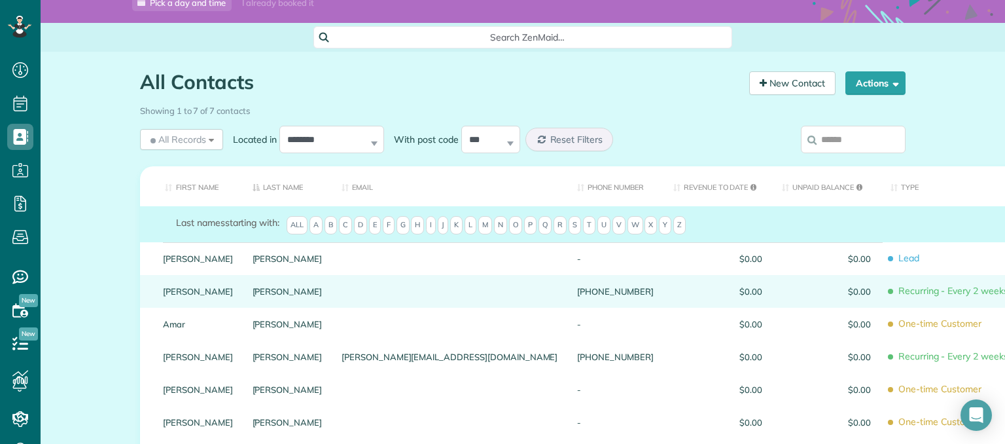
click at [427, 287] on div at bounding box center [449, 291] width 235 height 33
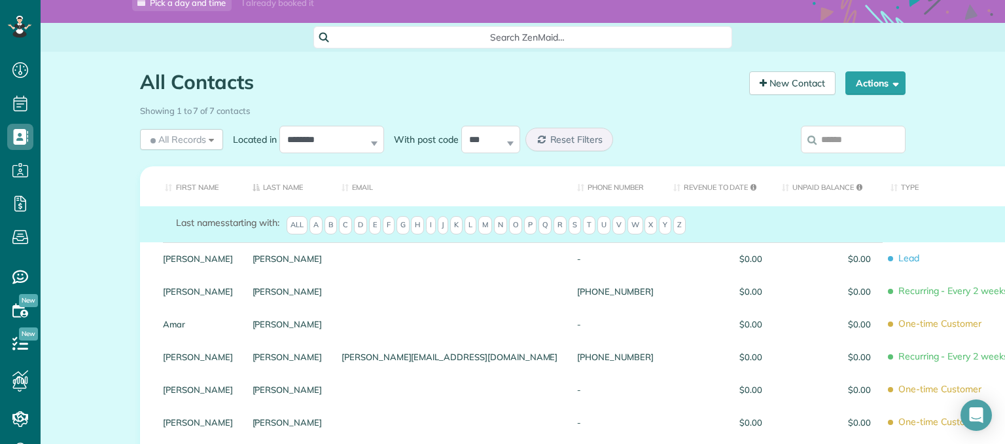
click at [427, 287] on div at bounding box center [449, 291] width 235 height 33
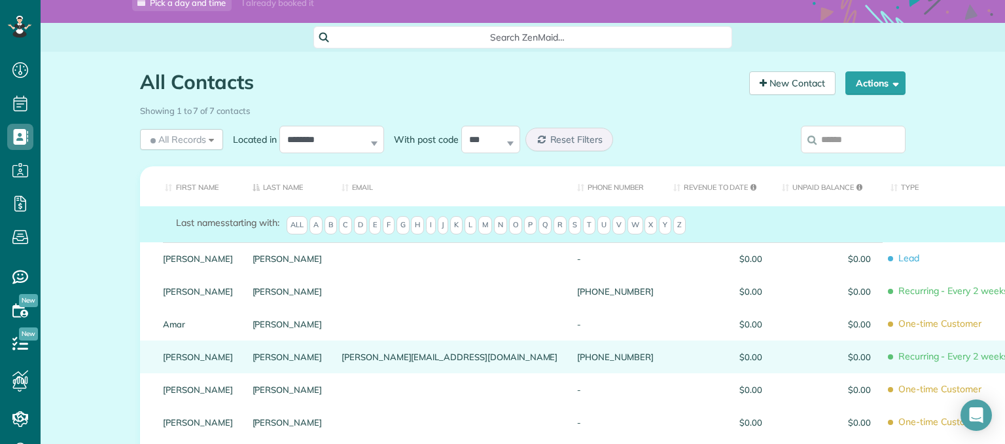
click at [314, 347] on div "[PERSON_NAME]" at bounding box center [288, 356] width 90 height 33
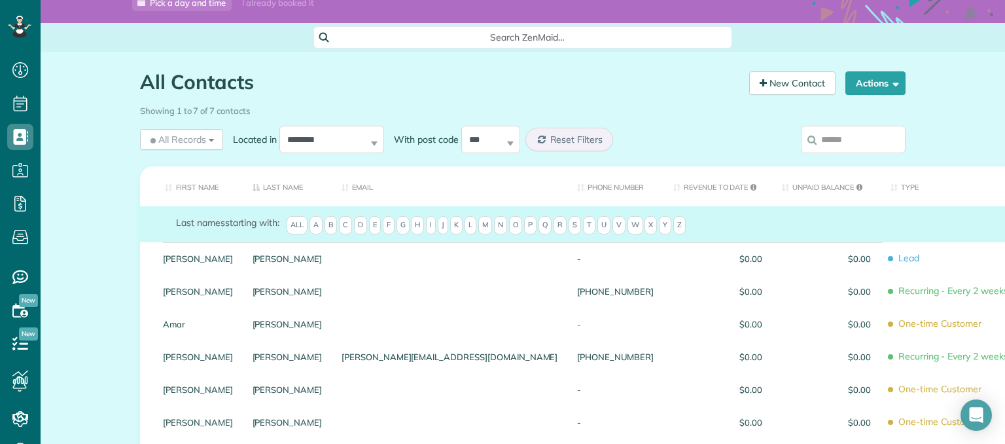
click at [314, 347] on div "[PERSON_NAME]" at bounding box center [288, 356] width 90 height 33
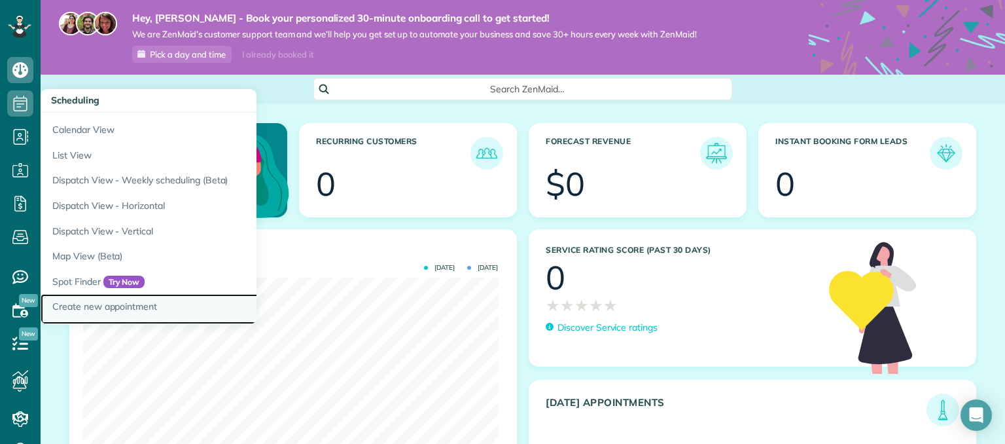
click at [88, 314] on link "Create new appointment" at bounding box center [204, 309] width 327 height 30
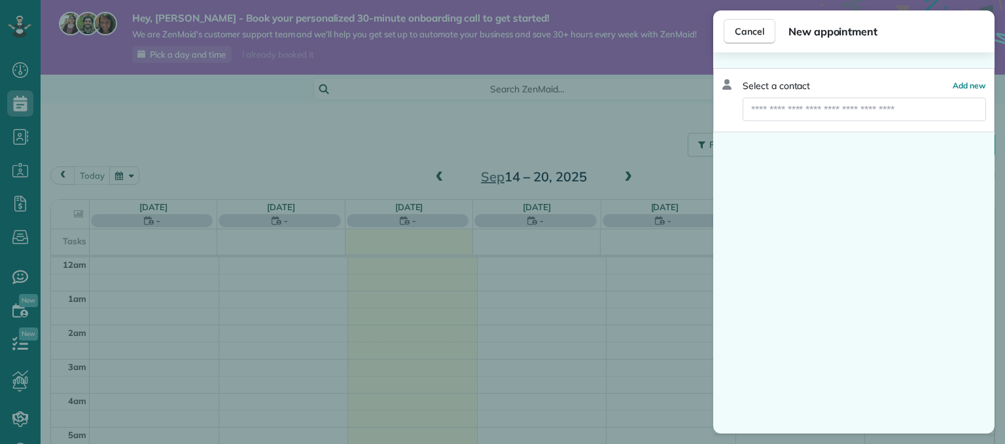
scroll to position [237, 0]
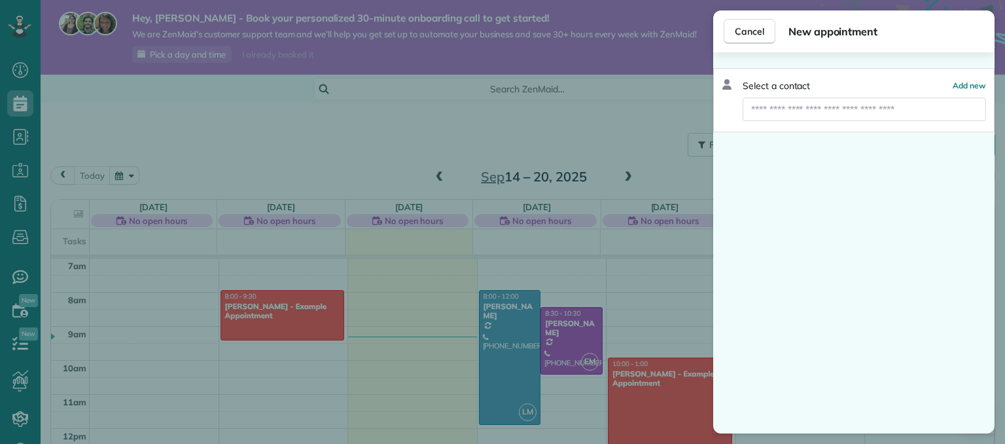
click at [638, 133] on div "Cancel New appointment Select a contact Add new" at bounding box center [502, 222] width 1005 height 444
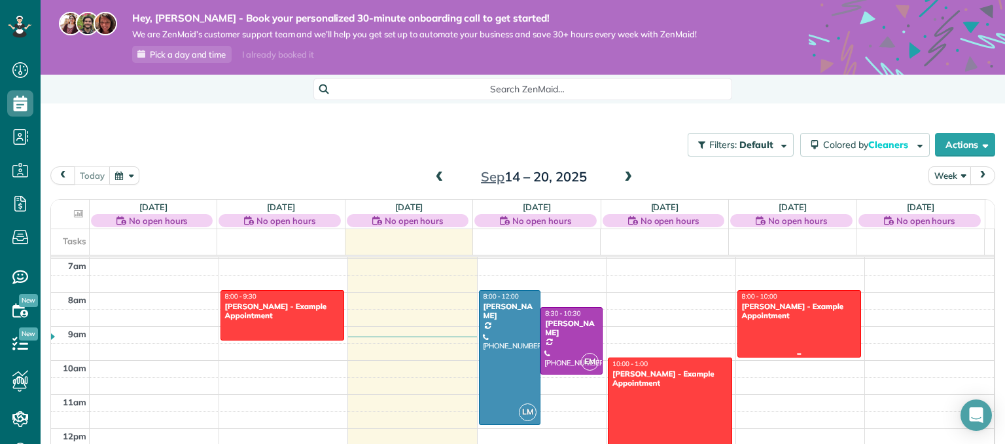
click at [820, 330] on div at bounding box center [799, 323] width 123 height 66
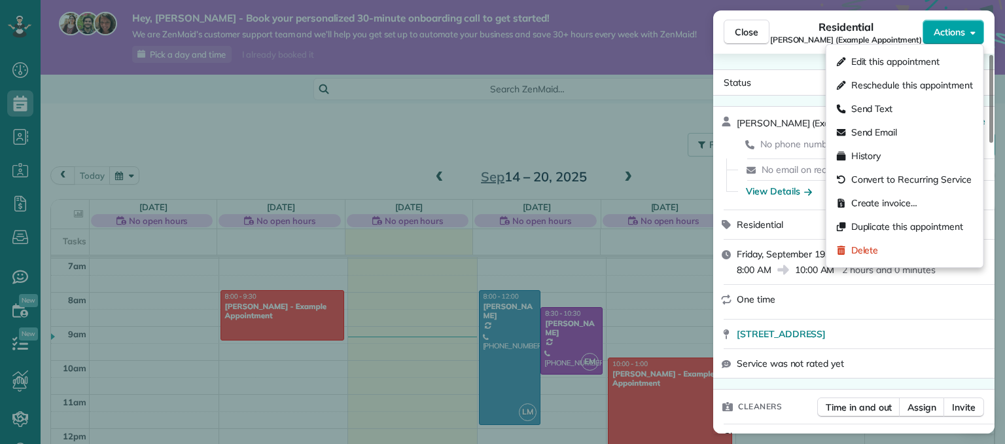
click at [973, 29] on icon "button" at bounding box center [972, 32] width 5 height 10
click at [869, 249] on span "Delete" at bounding box center [864, 249] width 27 height 13
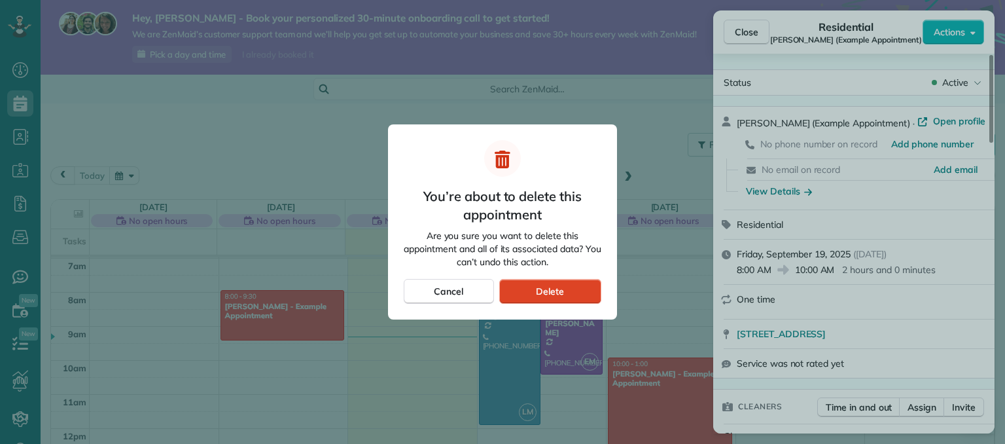
click at [581, 293] on div "Delete" at bounding box center [550, 291] width 102 height 25
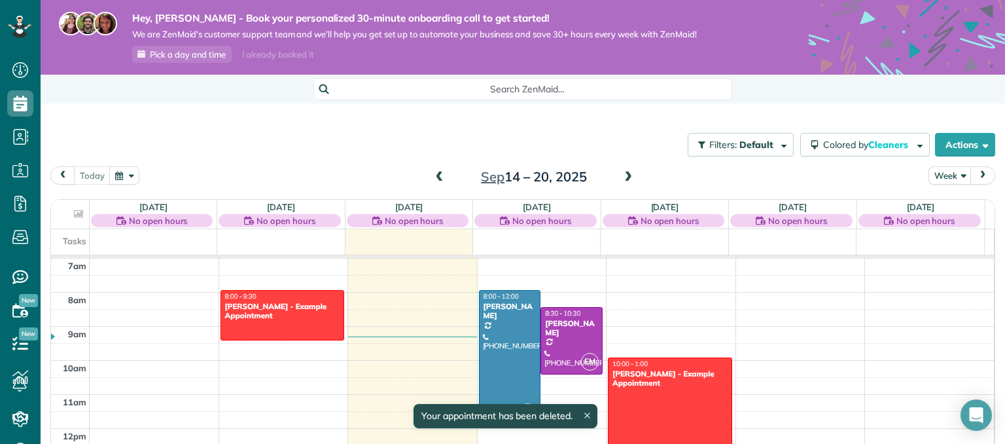
click at [705, 405] on div at bounding box center [669, 408] width 123 height 100
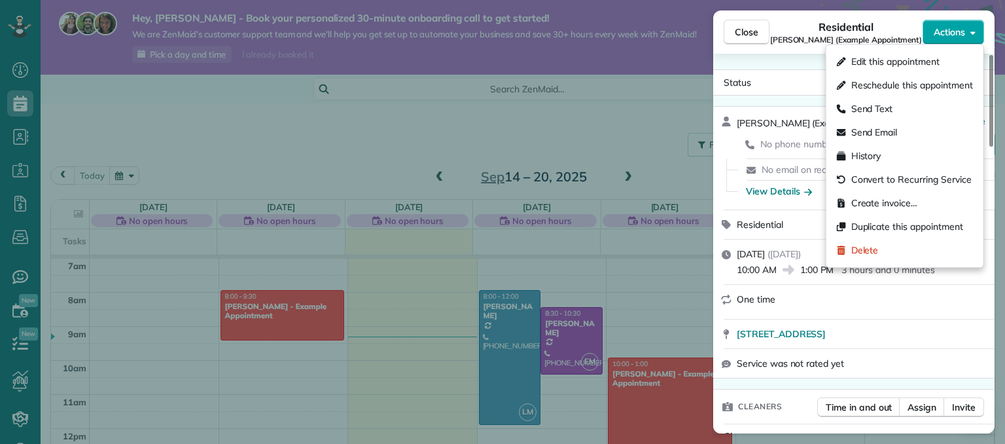
click at [971, 29] on icon "button" at bounding box center [972, 32] width 5 height 10
click at [886, 249] on div "Delete" at bounding box center [904, 250] width 147 height 24
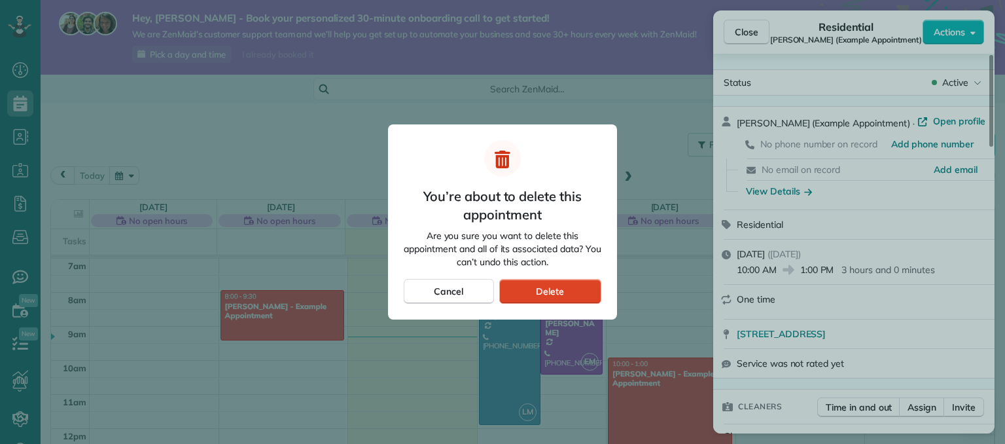
click at [591, 288] on div "Delete" at bounding box center [550, 291] width 102 height 25
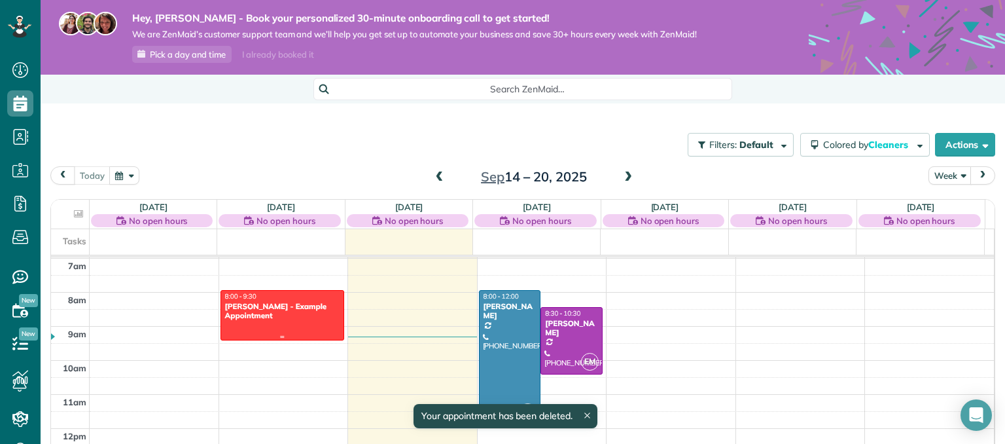
click at [302, 322] on div at bounding box center [282, 314] width 123 height 49
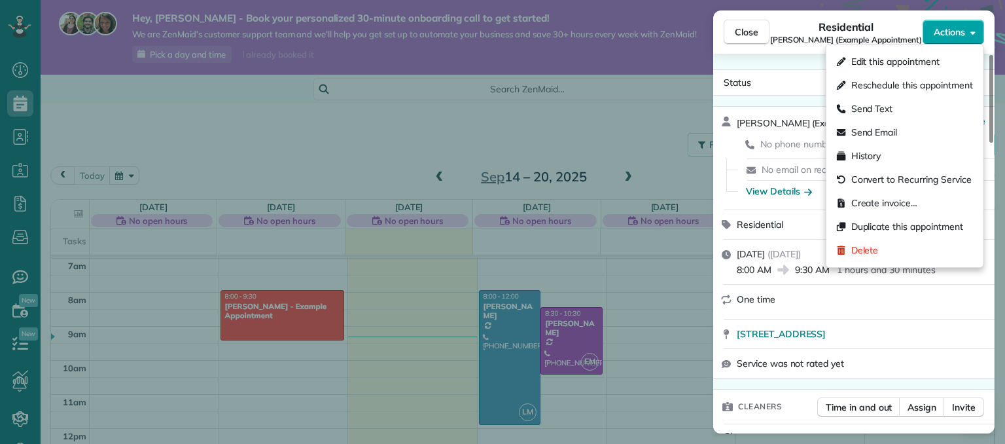
click at [966, 29] on button "Actions" at bounding box center [952, 32] width 61 height 25
click at [909, 248] on div "Delete" at bounding box center [904, 250] width 147 height 24
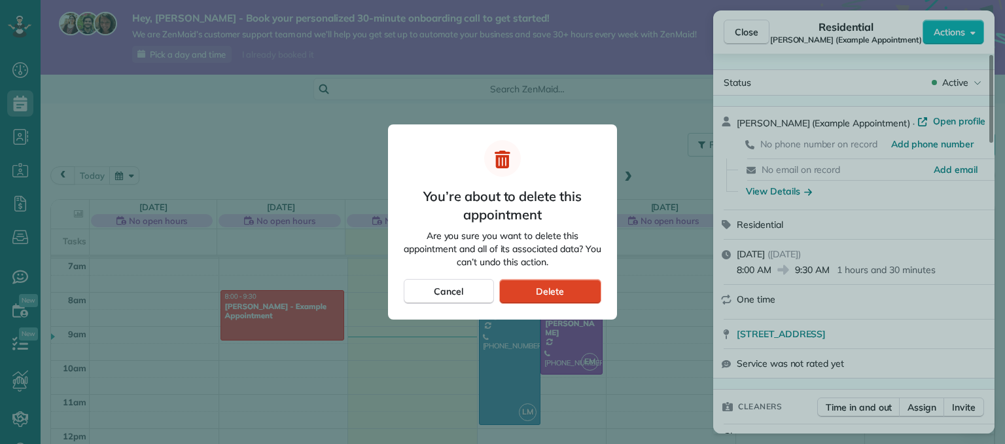
click at [573, 287] on div "Delete" at bounding box center [550, 291] width 102 height 25
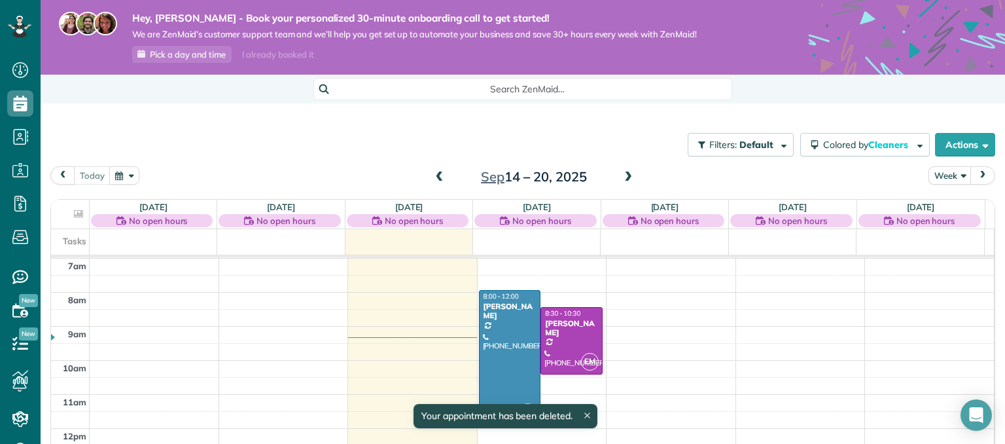
click at [508, 369] on div at bounding box center [509, 356] width 61 height 133
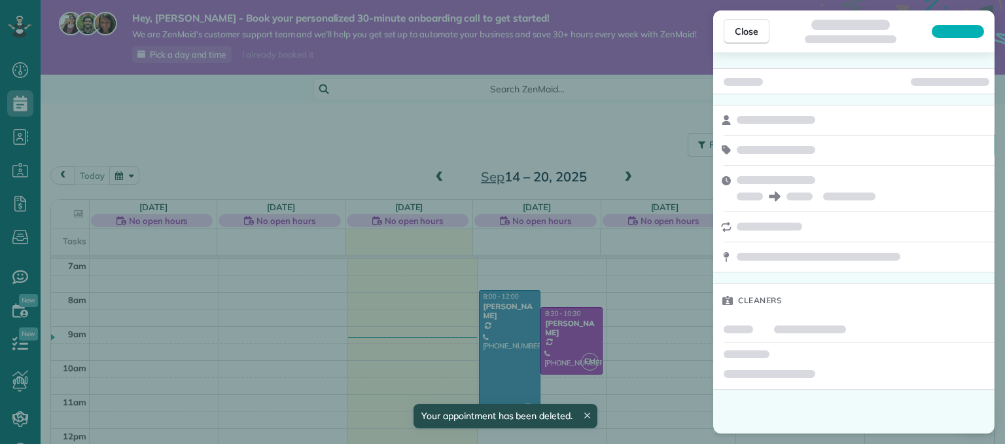
click at [508, 369] on div "Close Cleaners" at bounding box center [502, 222] width 1005 height 444
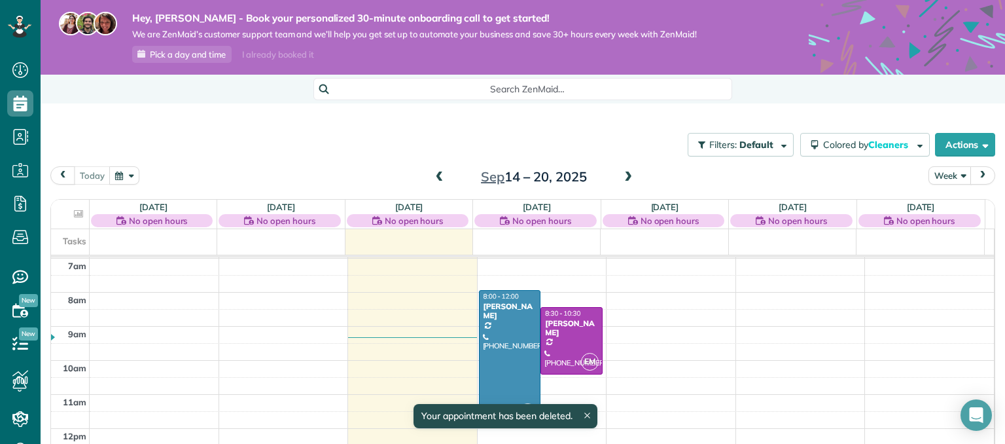
click at [494, 385] on div at bounding box center [509, 356] width 61 height 133
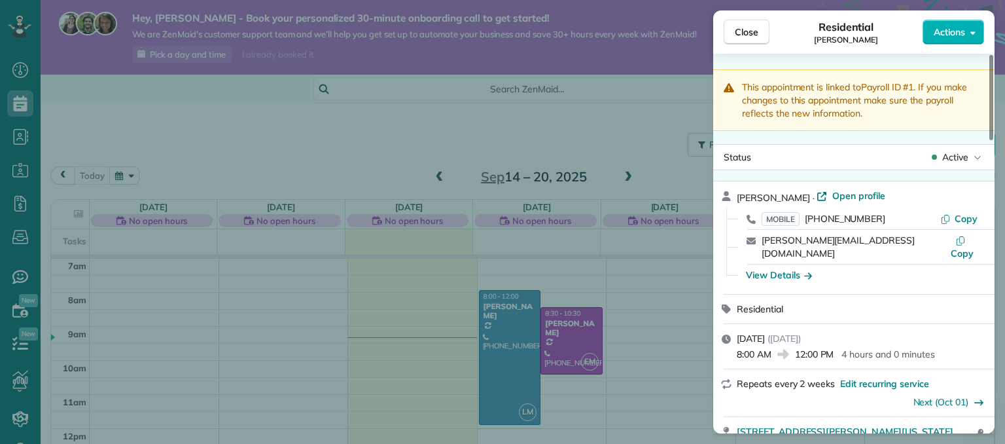
click at [618, 288] on div "Close Residential [PERSON_NAME] Actions This appointment is linked to Payroll I…" at bounding box center [502, 222] width 1005 height 444
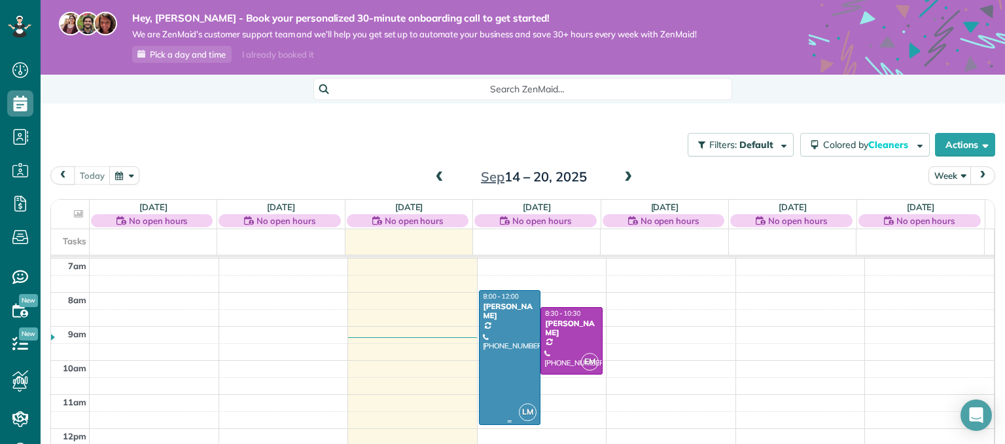
click at [502, 358] on div at bounding box center [509, 356] width 61 height 133
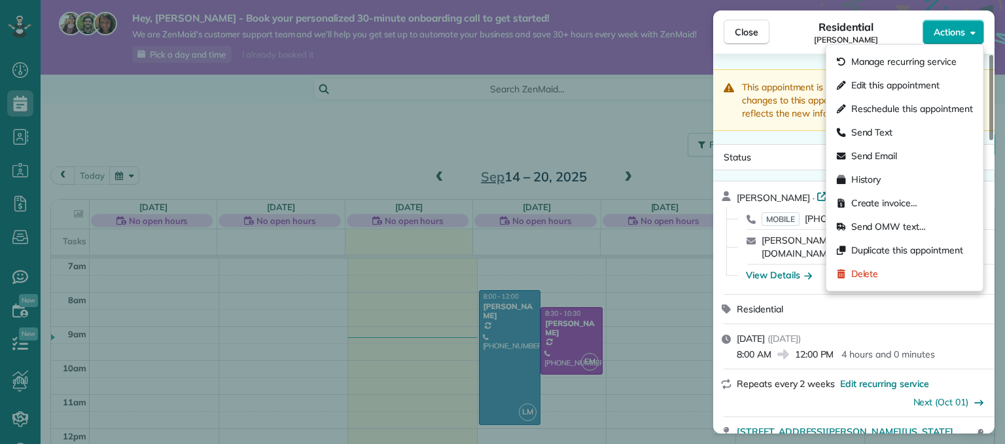
click at [979, 35] on button "Actions" at bounding box center [952, 32] width 61 height 25
click at [890, 126] on span "Send Text" at bounding box center [872, 132] width 42 height 13
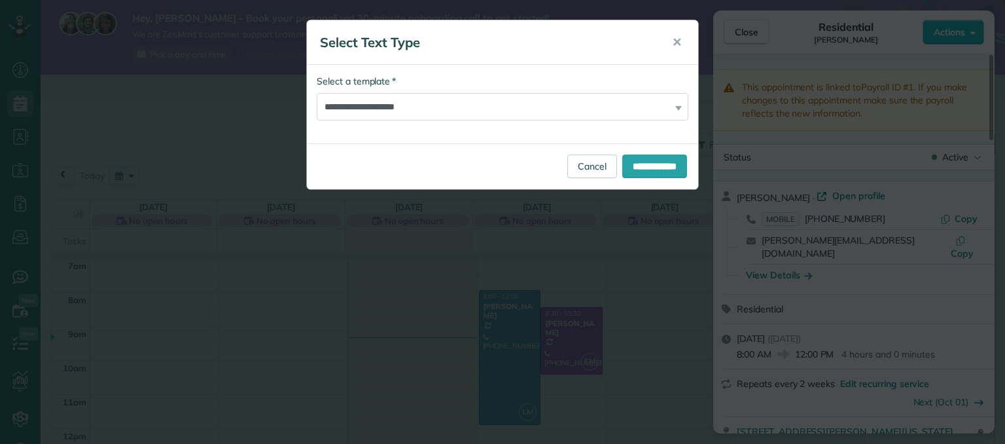
click at [680, 106] on div "**********" at bounding box center [503, 98] width 372 height 46
click at [678, 106] on div "**********" at bounding box center [503, 98] width 372 height 46
click at [677, 37] on span "✕" at bounding box center [677, 42] width 10 height 15
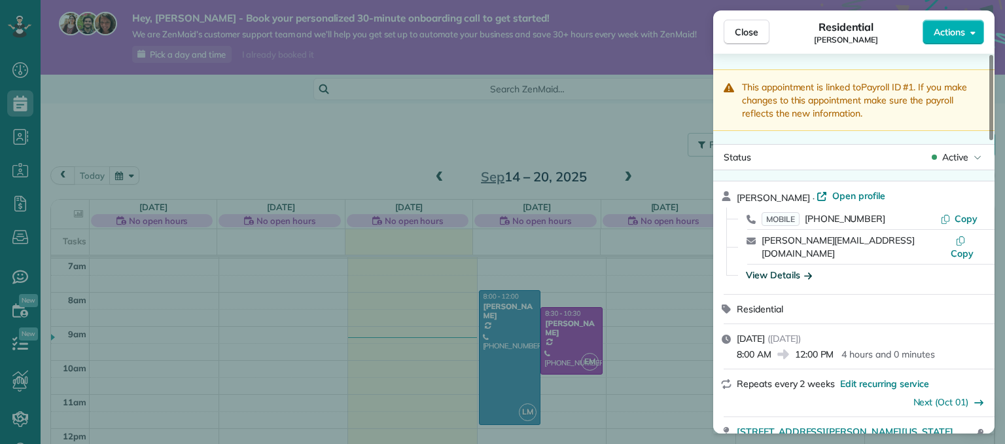
click at [789, 268] on div "View Details" at bounding box center [779, 274] width 66 height 13
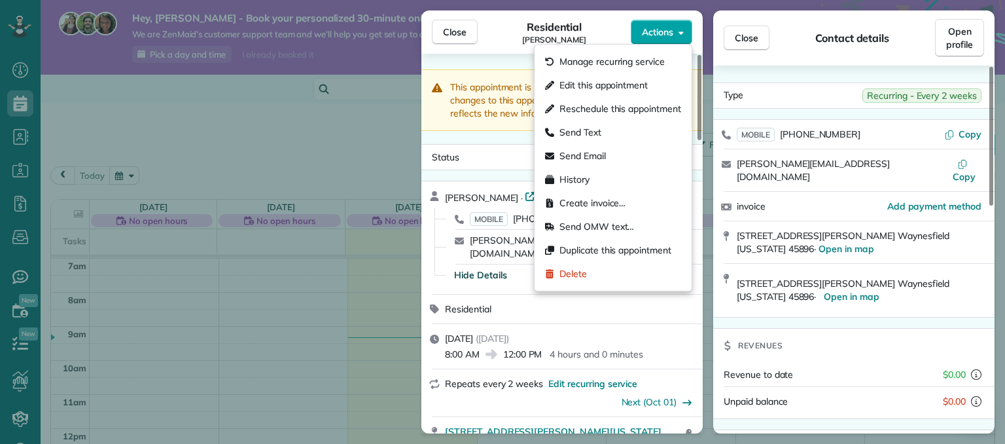
click at [684, 31] on button "Actions" at bounding box center [661, 32] width 61 height 25
click at [582, 158] on span "Send Email" at bounding box center [582, 155] width 46 height 13
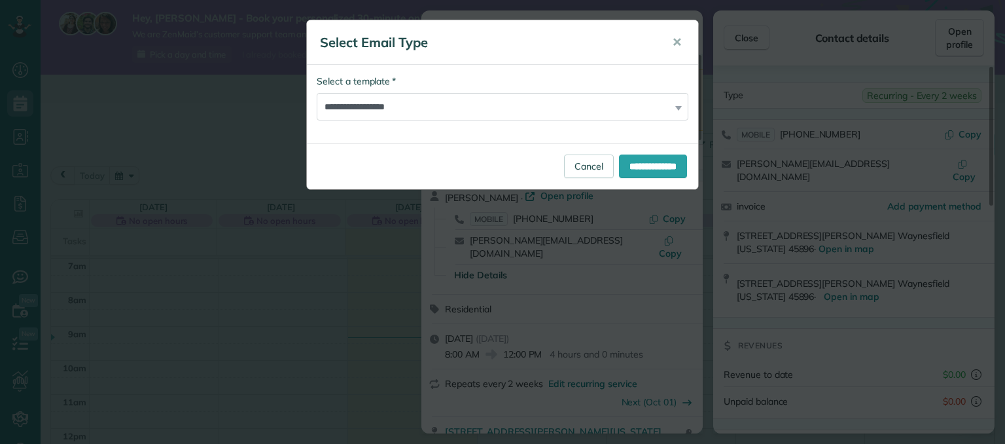
click at [680, 108] on div "**********" at bounding box center [503, 98] width 372 height 46
click at [680, 109] on div "**********" at bounding box center [503, 98] width 372 height 46
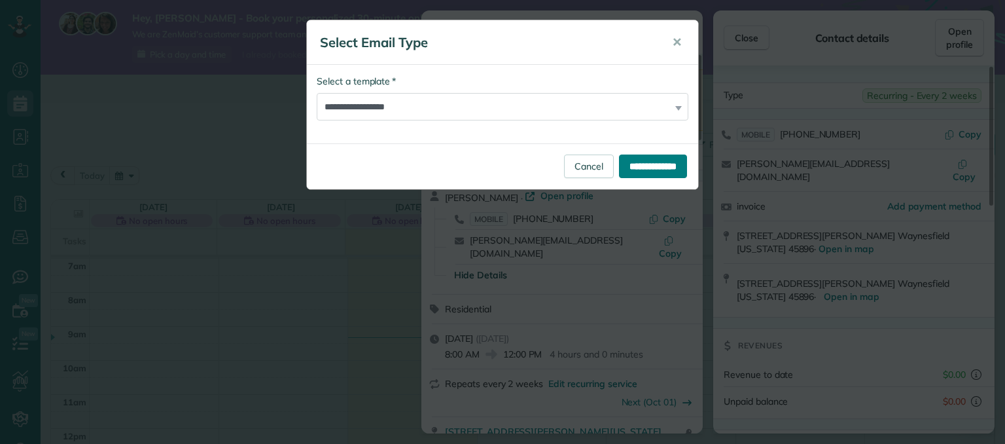
click at [670, 166] on input "**********" at bounding box center [653, 166] width 68 height 24
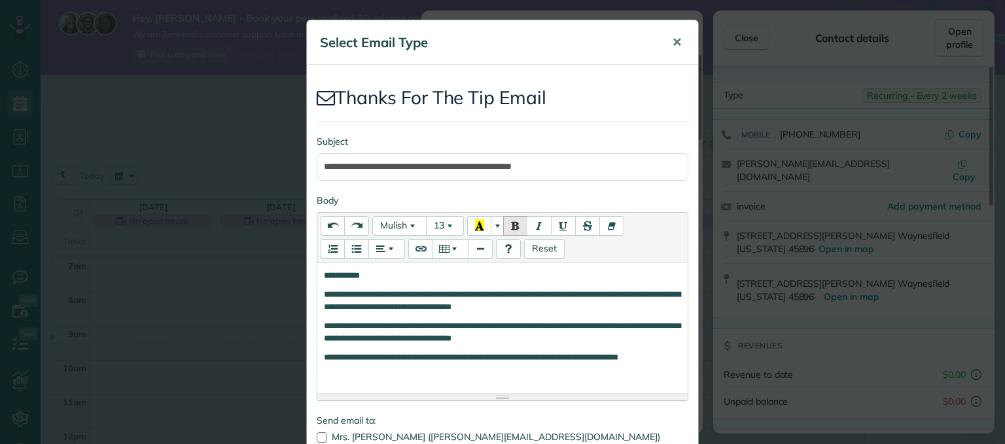
click at [673, 40] on span "✕" at bounding box center [677, 42] width 10 height 15
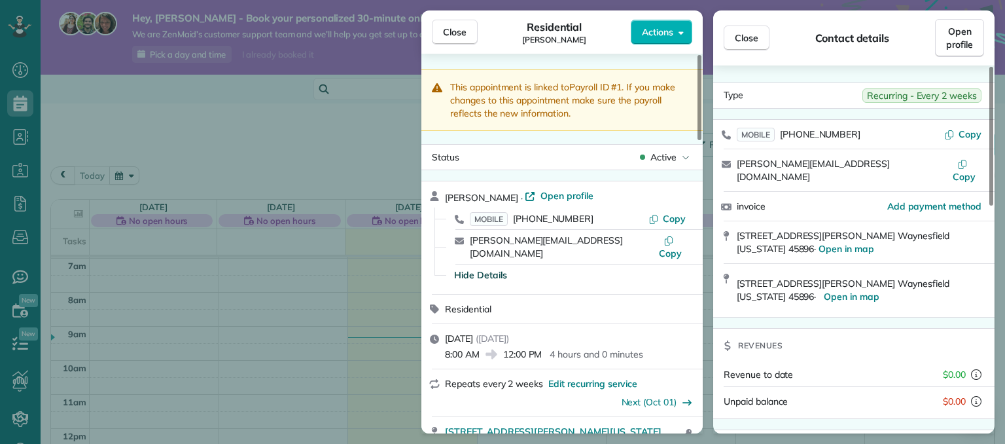
click at [383, 176] on div "Close Residential [PERSON_NAME] Actions This appointment is linked to Payroll I…" at bounding box center [502, 222] width 1005 height 444
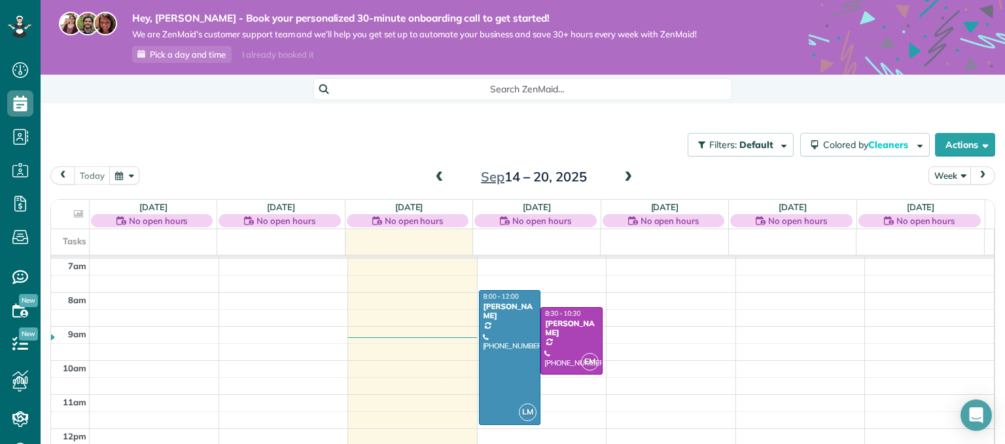
click at [383, 176] on body "Dashboard Scheduling Calendar View List View Dispatch View - Weekly scheduling …" at bounding box center [502, 222] width 1005 height 444
click at [559, 336] on div at bounding box center [571, 340] width 61 height 66
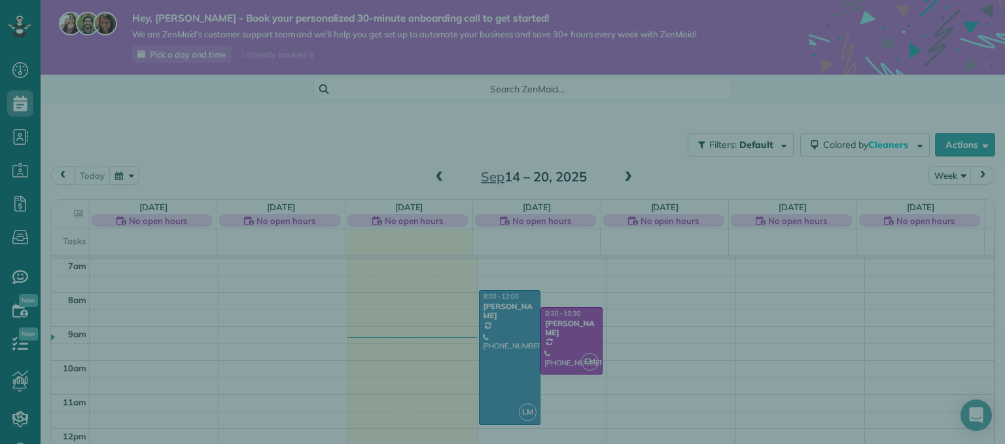
click at [559, 336] on div "Close Cleaners" at bounding box center [502, 222] width 1005 height 444
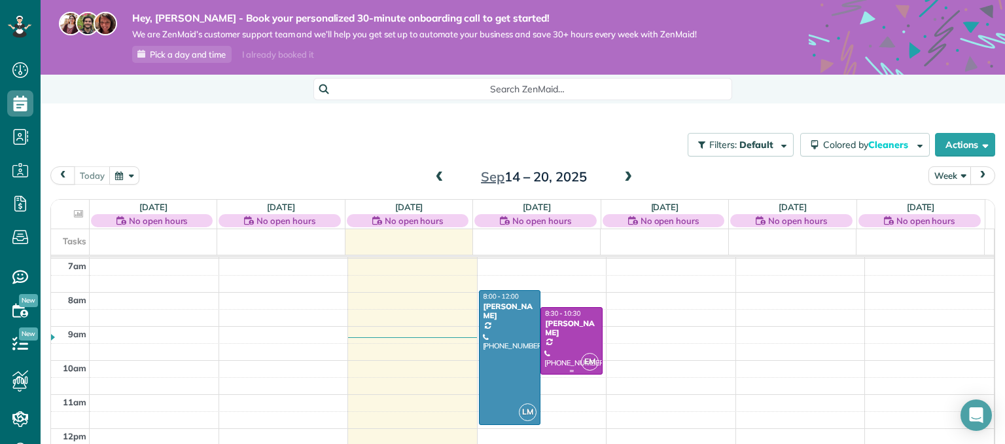
click at [559, 336] on div at bounding box center [571, 340] width 61 height 66
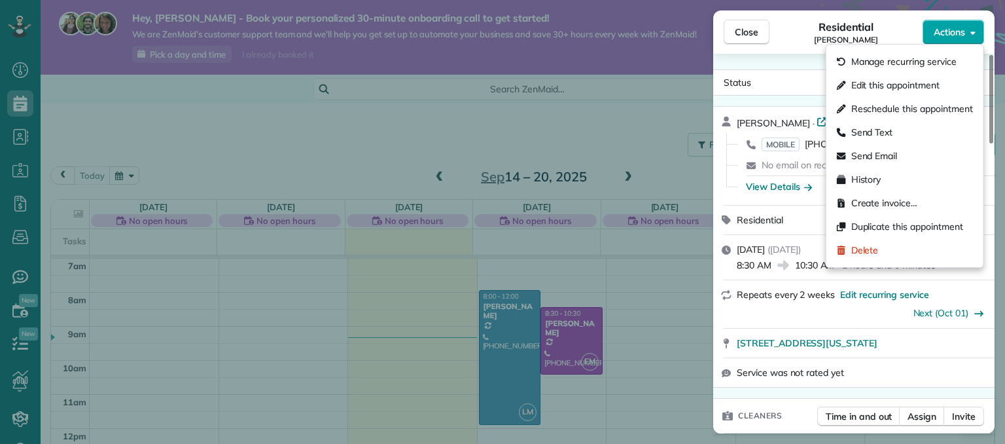
click at [969, 31] on button "Actions" at bounding box center [952, 32] width 61 height 25
click at [896, 125] on div "Send Text" at bounding box center [904, 132] width 147 height 24
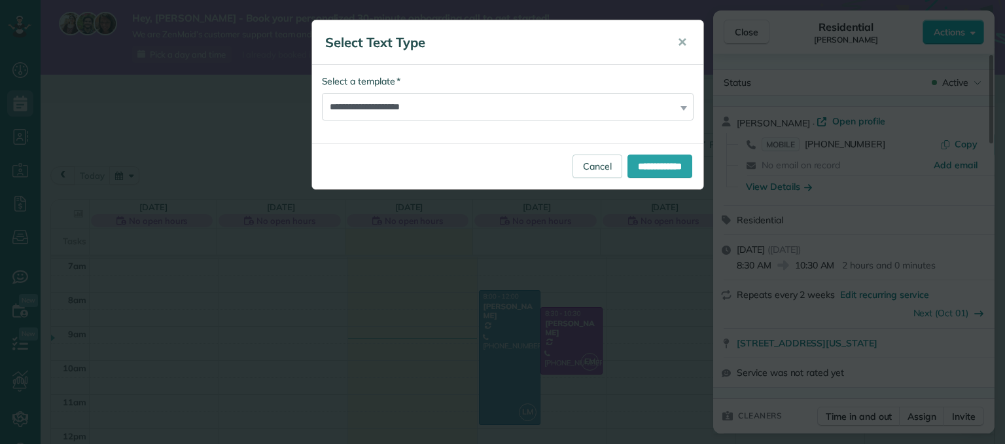
click at [683, 107] on div "**********" at bounding box center [508, 98] width 372 height 46
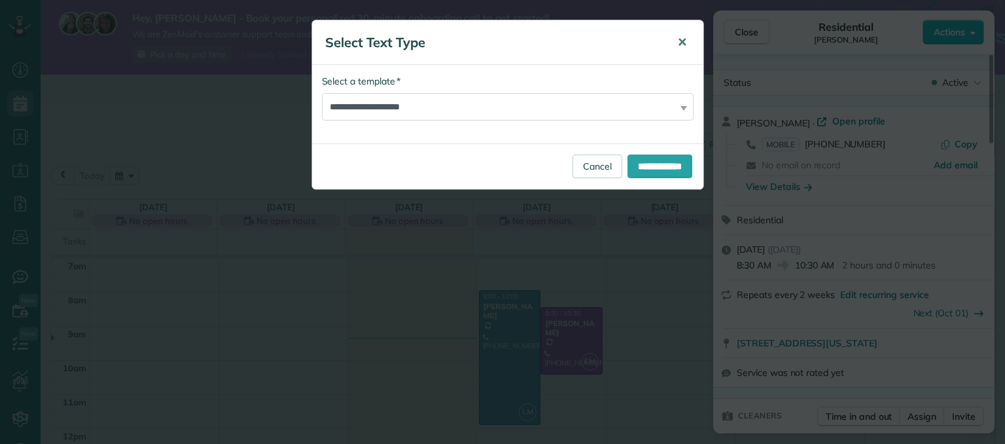
click at [683, 40] on span "✕" at bounding box center [682, 42] width 10 height 15
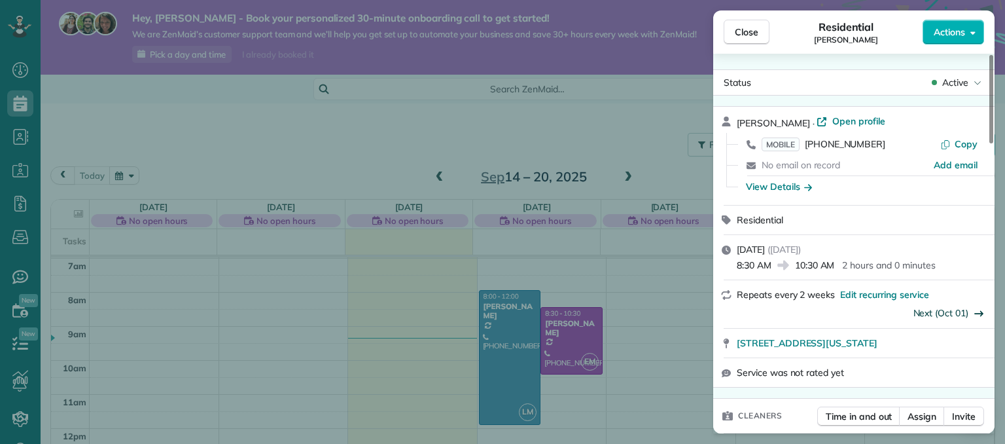
click at [962, 319] on link "Next (Oct 01)" at bounding box center [941, 313] width 56 height 12
click at [962, 319] on link "Next ([DATE])" at bounding box center [941, 313] width 56 height 12
click at [760, 317] on span "Previous ([DATE])" at bounding box center [790, 312] width 76 height 13
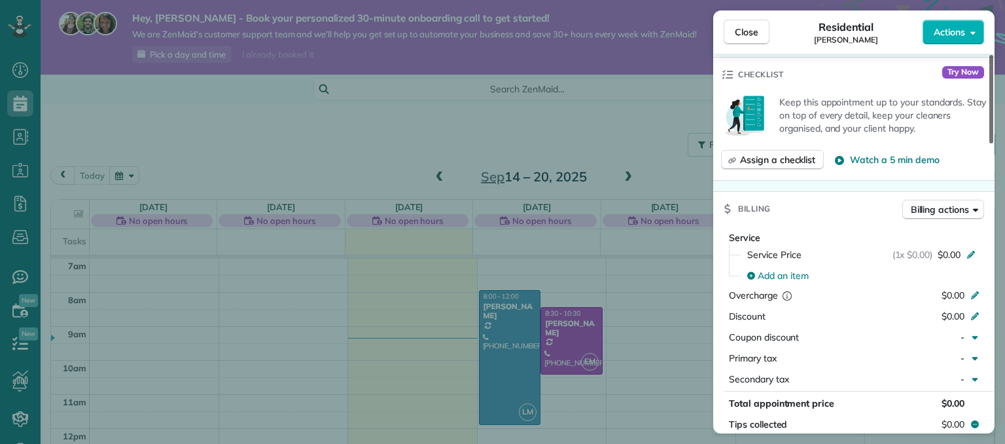
scroll to position [436, 0]
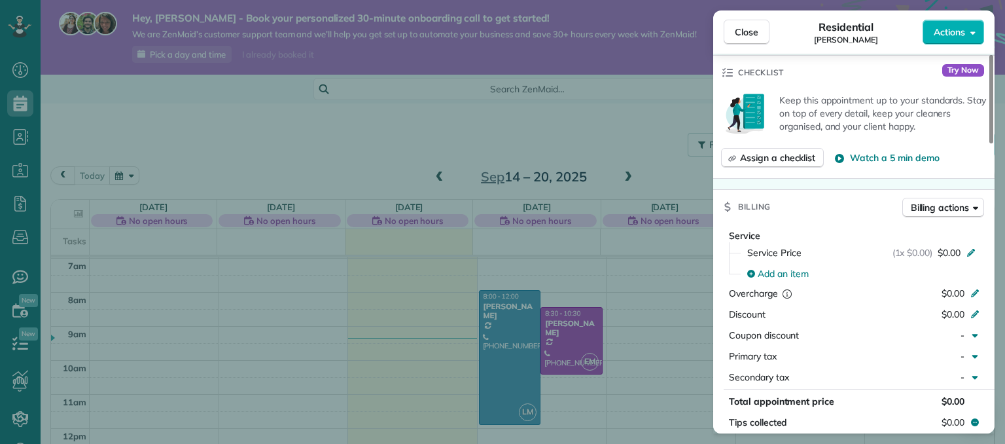
drag, startPoint x: 992, startPoint y: 126, endPoint x: 981, endPoint y: 228, distance: 102.7
click at [989, 143] on div at bounding box center [991, 99] width 4 height 88
click at [754, 163] on span "Assign a checklist" at bounding box center [777, 157] width 75 height 13
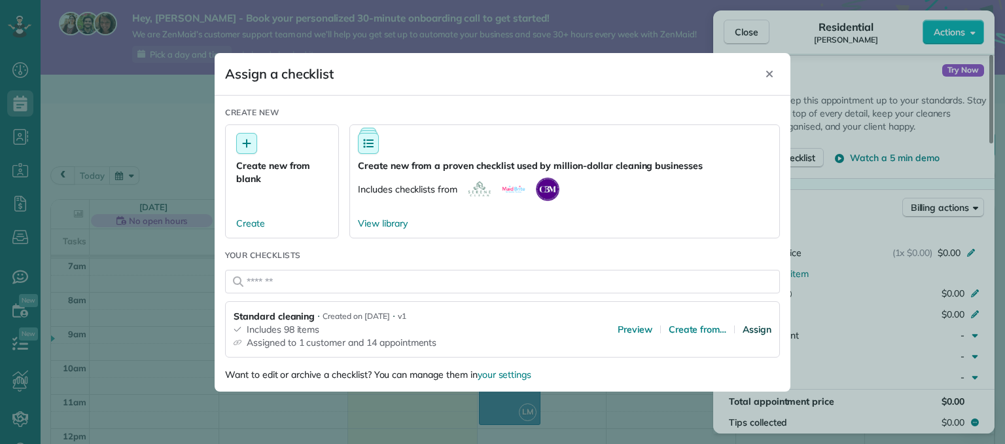
click at [750, 325] on span "Assign" at bounding box center [756, 328] width 29 height 13
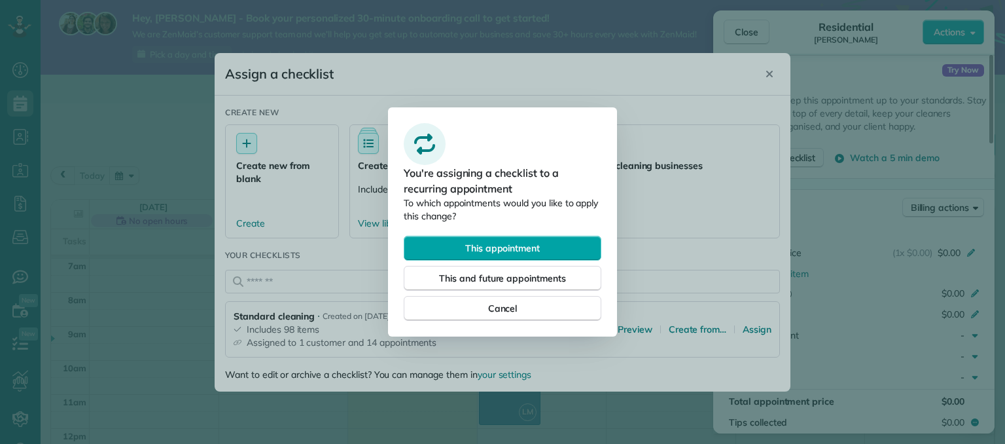
click at [554, 245] on button "This appointment" at bounding box center [503, 247] width 198 height 25
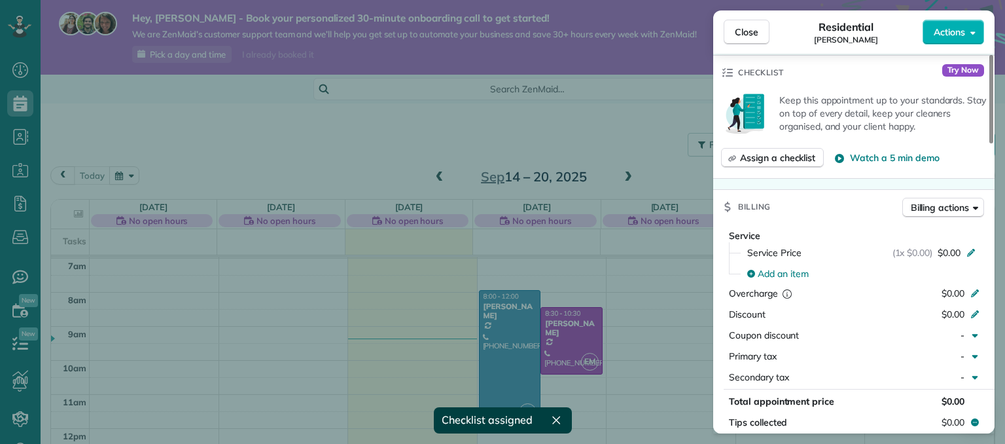
scroll to position [408, 0]
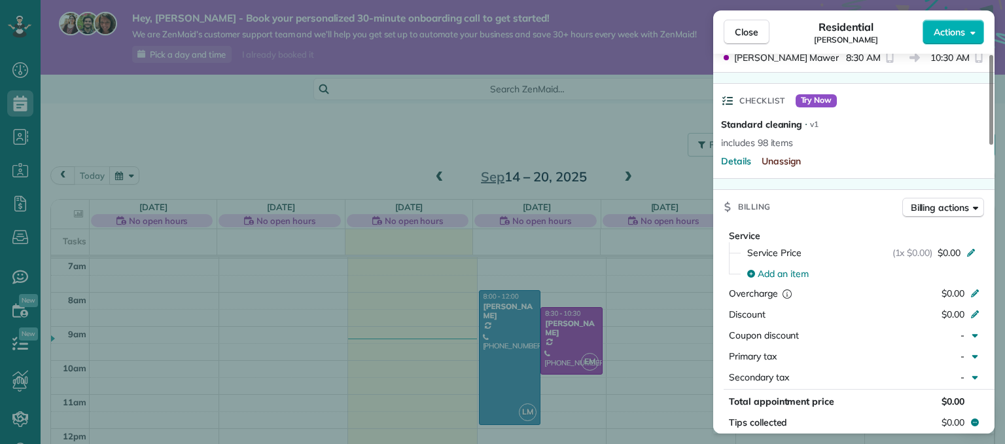
click at [790, 165] on span "Unassign" at bounding box center [781, 160] width 40 height 13
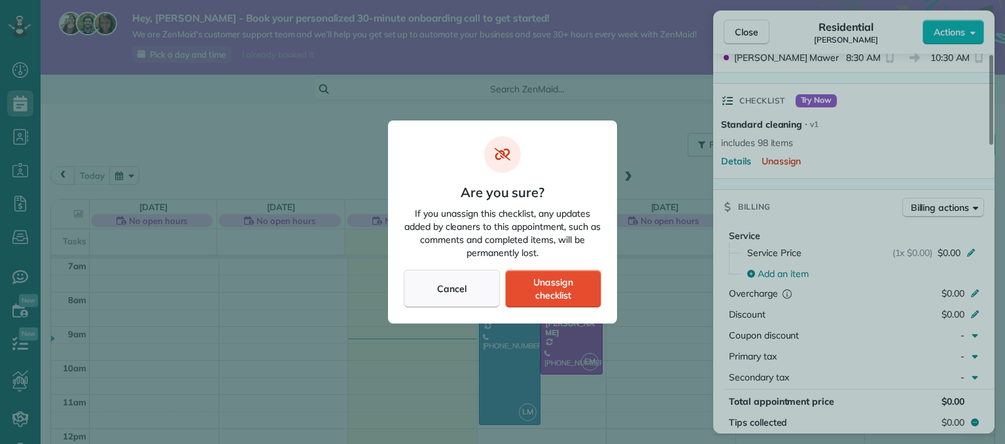
click at [472, 300] on div "Cancel" at bounding box center [452, 289] width 96 height 38
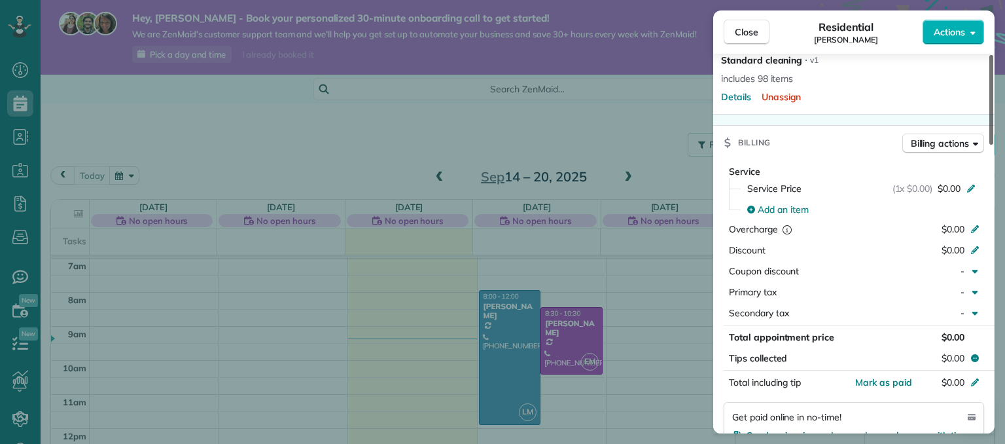
drag, startPoint x: 992, startPoint y: 167, endPoint x: 992, endPoint y: 181, distance: 13.7
click at [992, 145] on div at bounding box center [991, 100] width 4 height 90
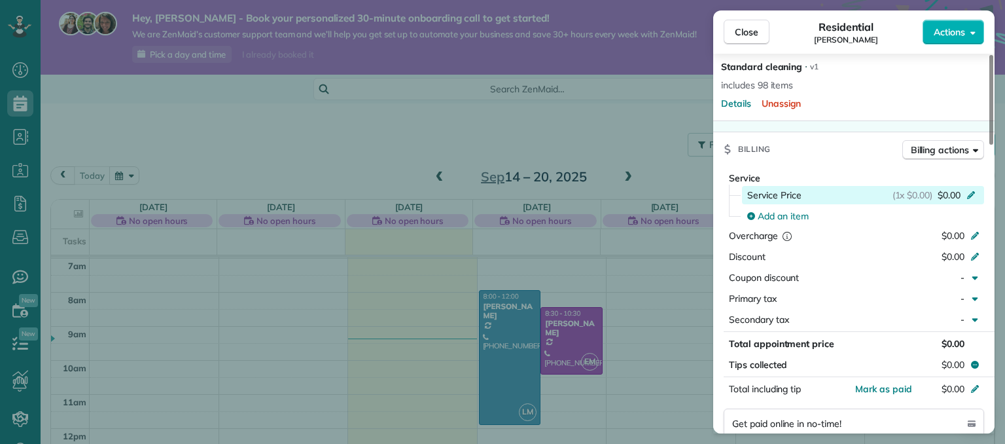
click at [968, 201] on div "(1x $0.00) $0.00" at bounding box center [936, 194] width 88 height 13
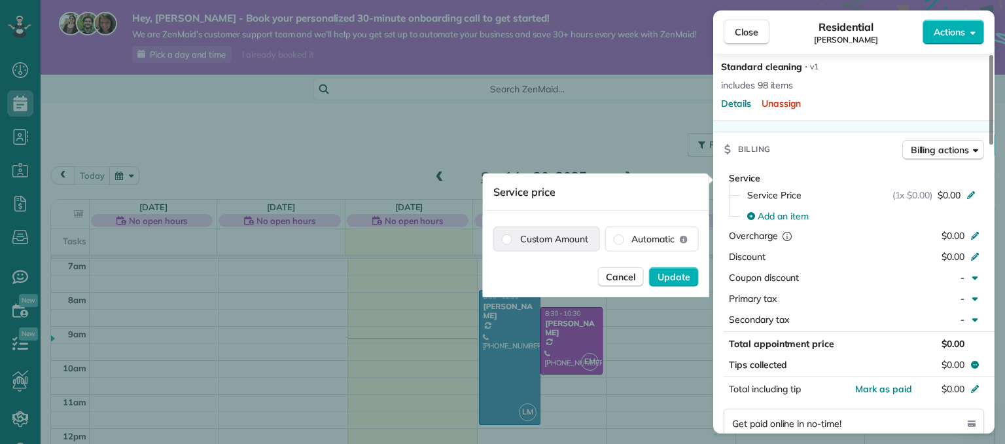
click at [555, 242] on label "Custom Amount" at bounding box center [546, 239] width 105 height 24
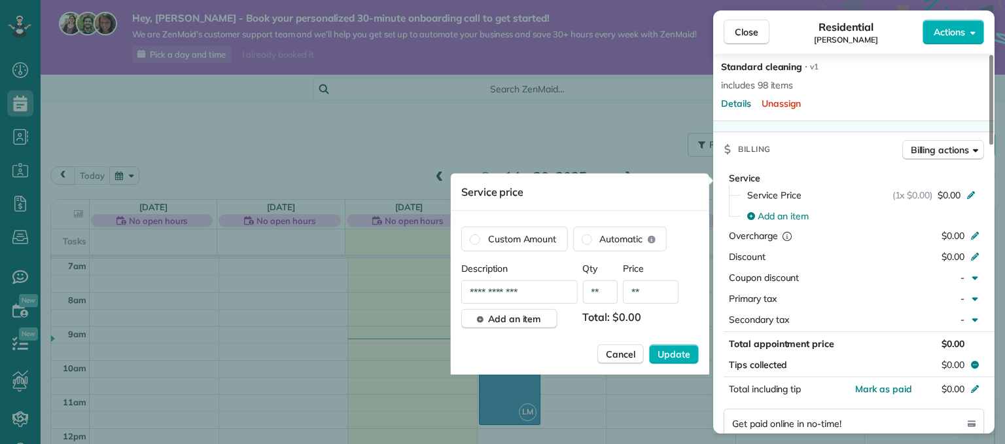
click at [542, 292] on input "**********" at bounding box center [519, 292] width 116 height 24
type input "*"
click at [613, 354] on span "Cancel" at bounding box center [620, 353] width 29 height 13
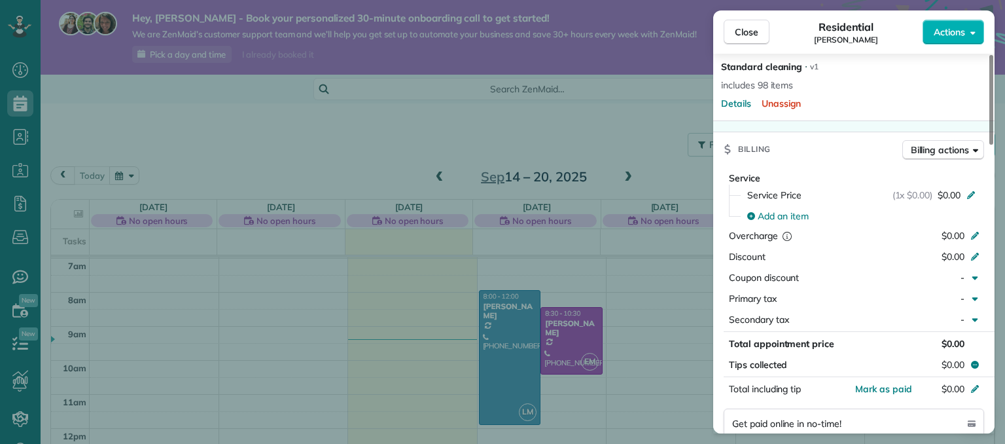
click at [860, 205] on div "Service Price (1x $0.00) $0.00" at bounding box center [861, 194] width 245 height 21
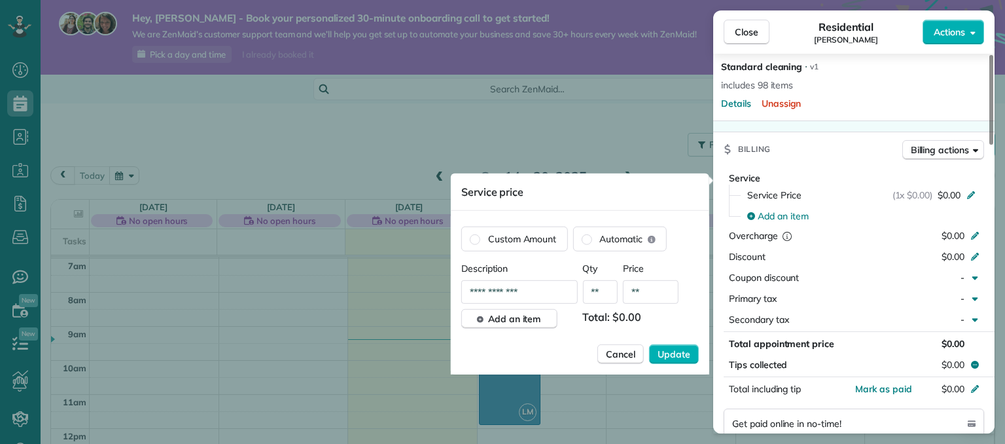
click at [659, 291] on input "**" at bounding box center [651, 292] width 56 height 24
type input "****"
click at [661, 354] on span "Update" at bounding box center [673, 353] width 33 height 13
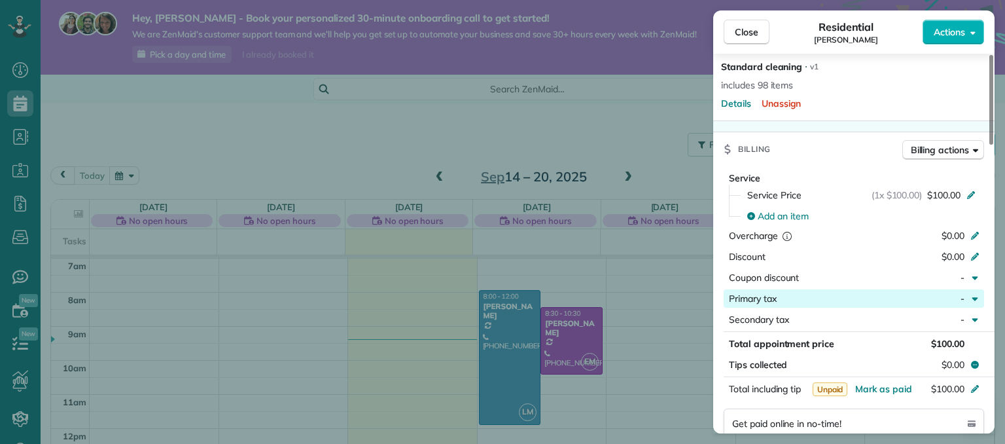
click at [976, 300] on icon "button" at bounding box center [975, 298] width 6 height 3
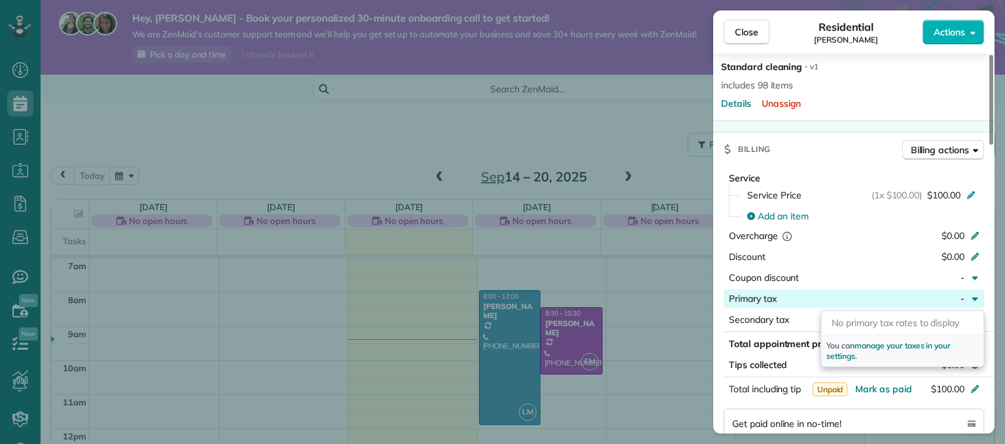
click at [976, 300] on icon "button" at bounding box center [975, 298] width 6 height 3
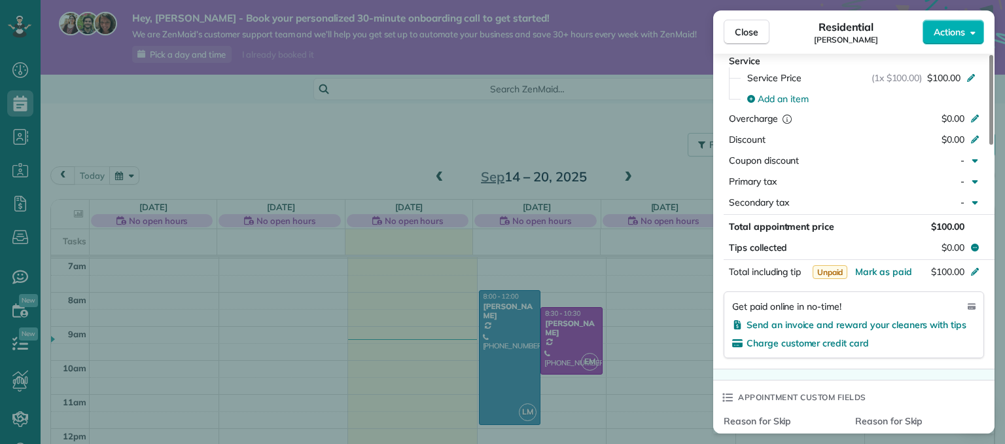
scroll to position [584, 0]
click at [786, 123] on icon "reset" at bounding box center [786, 118] width 9 height 9
click at [786, 118] on icon "reset" at bounding box center [786, 118] width 9 height 9
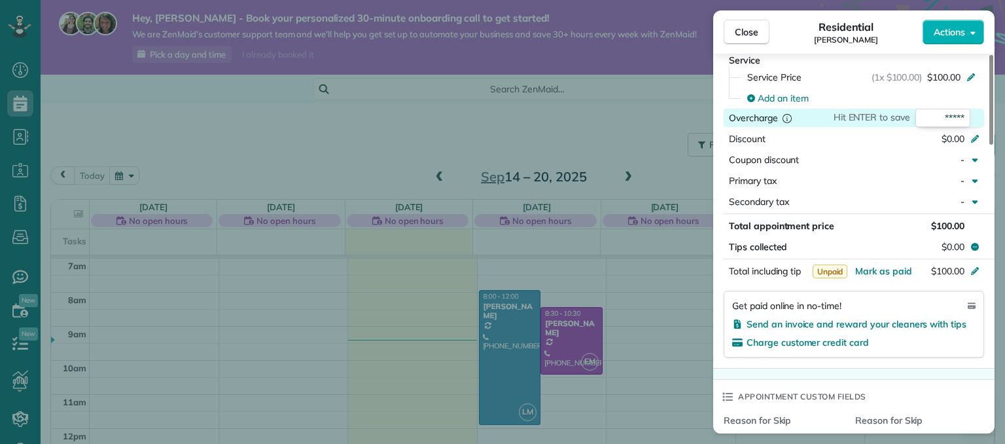
click at [796, 50] on div "Close Residential Stephanie Berman Actions" at bounding box center [853, 31] width 281 height 43
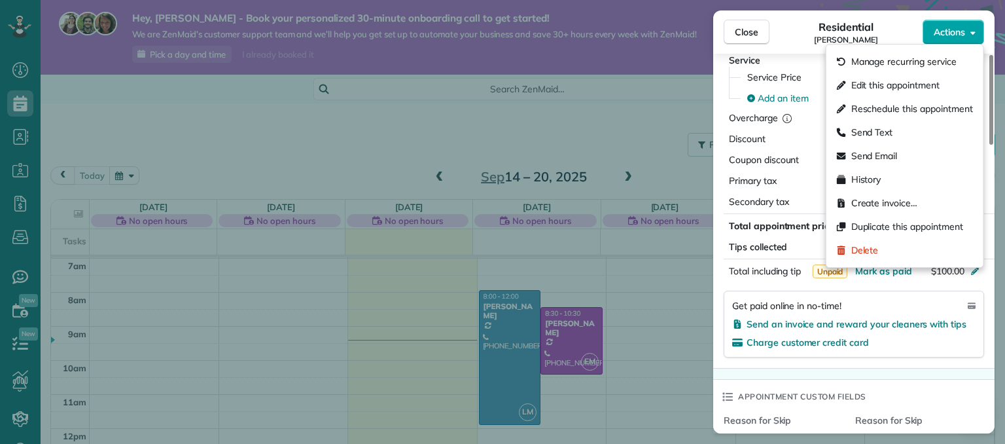
click at [967, 33] on button "Actions" at bounding box center [952, 32] width 61 height 25
click at [920, 84] on span "Edit this appointment" at bounding box center [895, 84] width 88 height 13
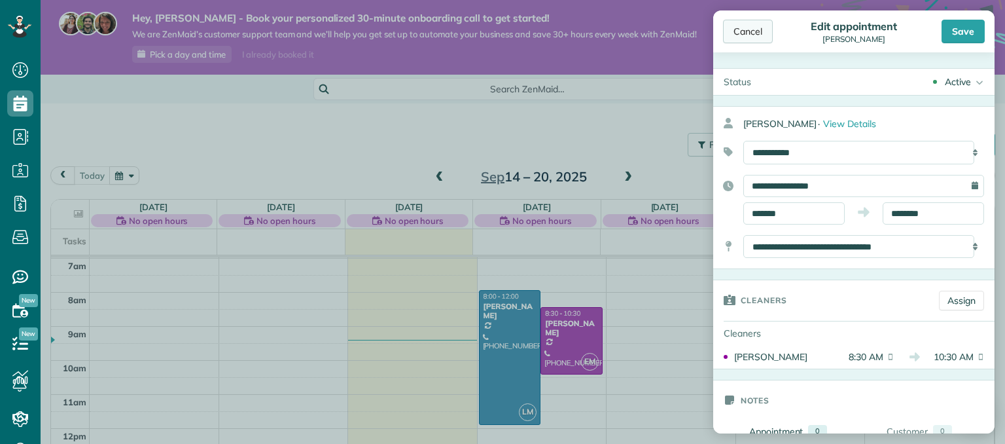
click at [748, 29] on div "Cancel" at bounding box center [748, 32] width 50 height 24
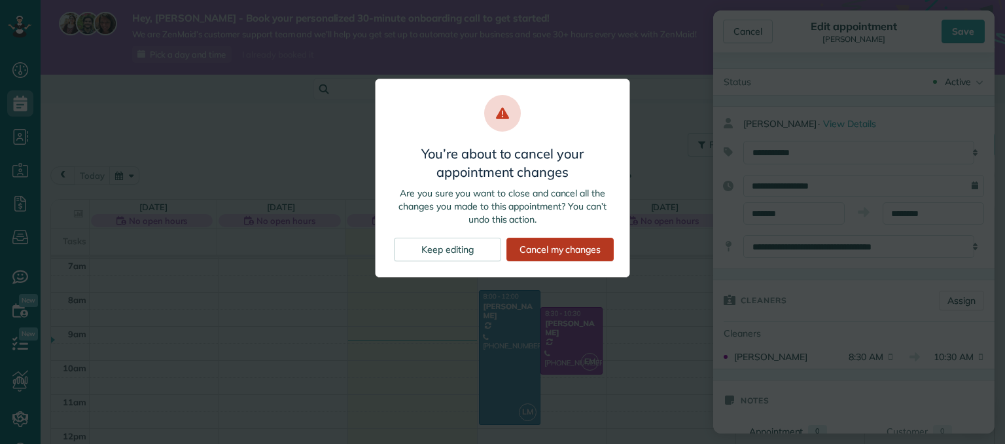
click at [514, 253] on div "Cancel my changes" at bounding box center [559, 249] width 107 height 24
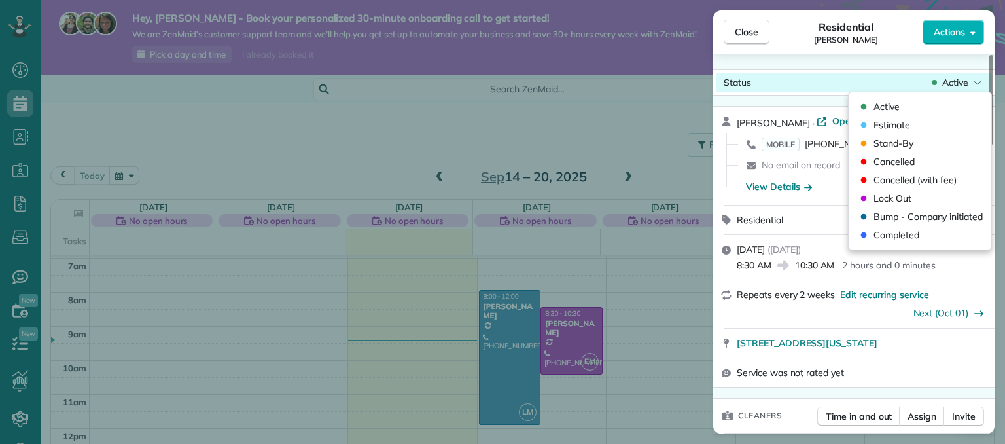
click at [977, 82] on icon at bounding box center [977, 82] width 8 height 13
click at [905, 60] on div "Status Active Stephanie Berman · Open profile MOBILE (419) 341-2765 Copy No ema…" at bounding box center [853, 243] width 281 height 379
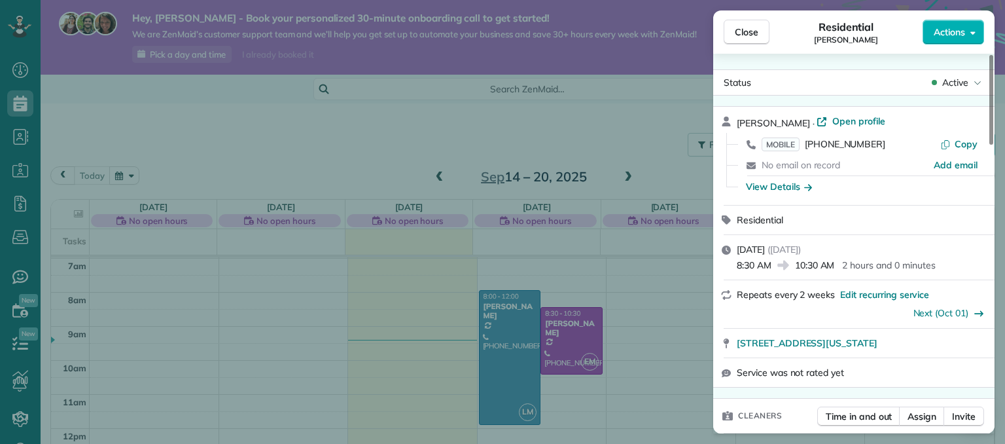
drag, startPoint x: 989, startPoint y: 113, endPoint x: 964, endPoint y: 60, distance: 58.5
click at [989, 60] on div at bounding box center [991, 100] width 4 height 90
click at [762, 32] on button "Close" at bounding box center [746, 32] width 46 height 25
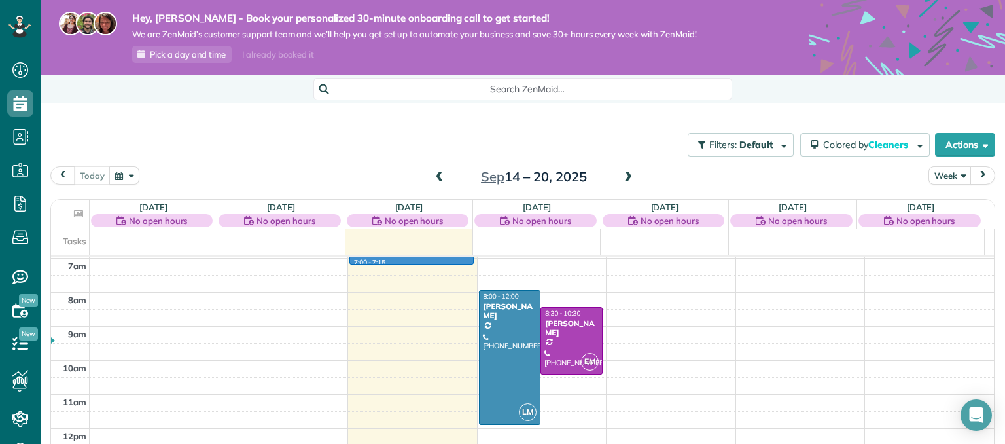
click at [427, 260] on div "12am 1am 2am 3am 4am 5am 6am 7am 8am 9am 10am 11am 12pm 1pm 2pm 3pm 4pm 5pm 6pm…" at bounding box center [522, 428] width 943 height 816
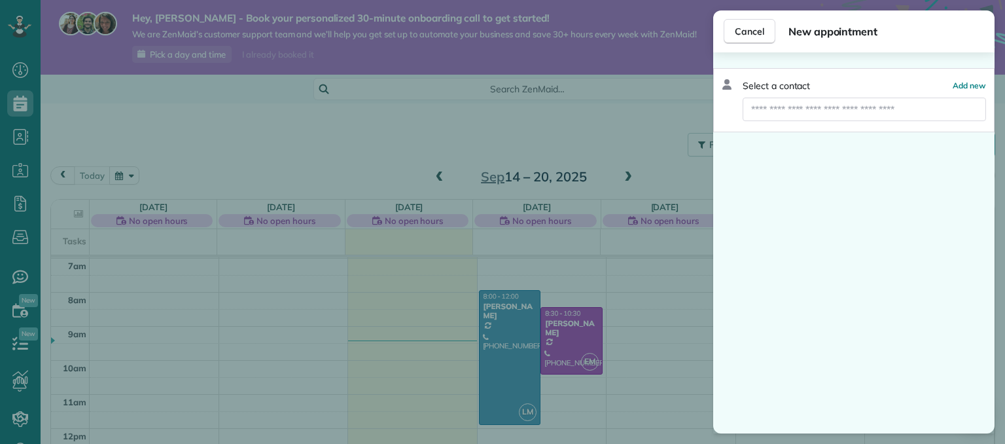
click at [495, 260] on div "Cancel New appointment Select a contact Add new" at bounding box center [502, 222] width 1005 height 444
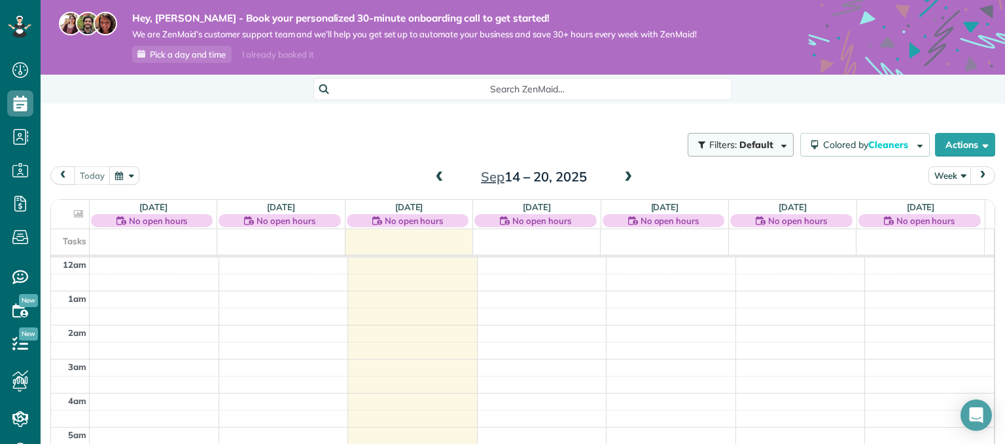
click at [776, 148] on span "button" at bounding box center [781, 144] width 10 height 10
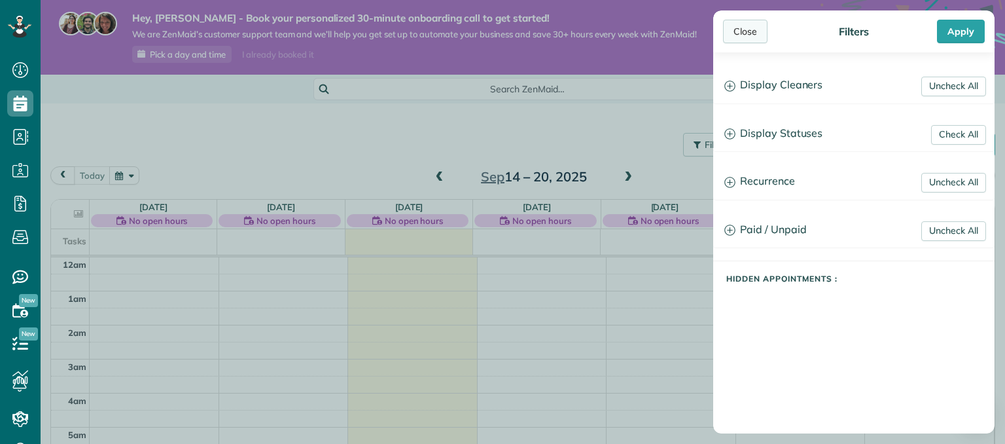
click at [746, 24] on div "Close" at bounding box center [745, 32] width 44 height 24
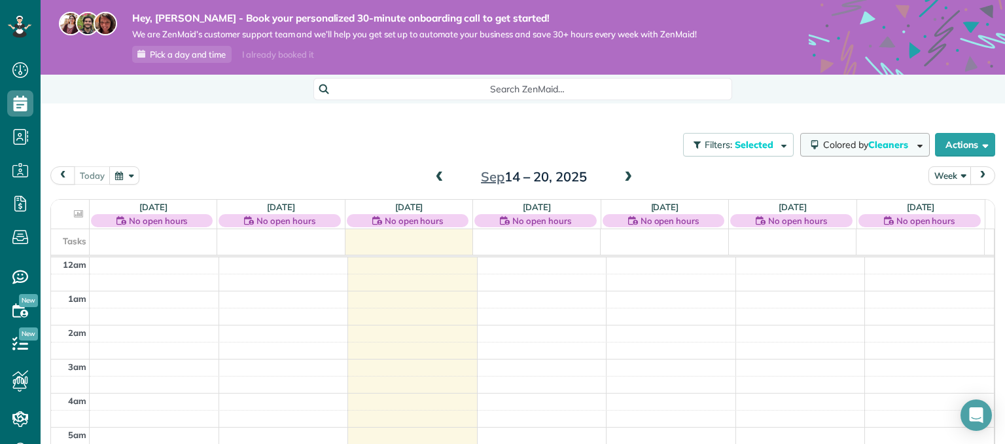
click at [914, 142] on button "Colored by Cleaners" at bounding box center [865, 145] width 130 height 24
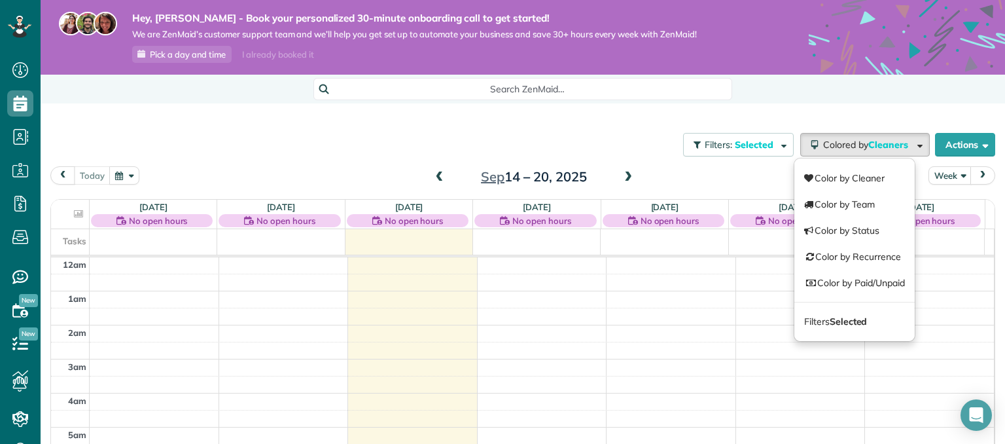
click at [892, 109] on div "Filters: Selected Colored by Cleaners Color by Cleaner Color by Team Color by S…" at bounding box center [523, 307] width 964 height 408
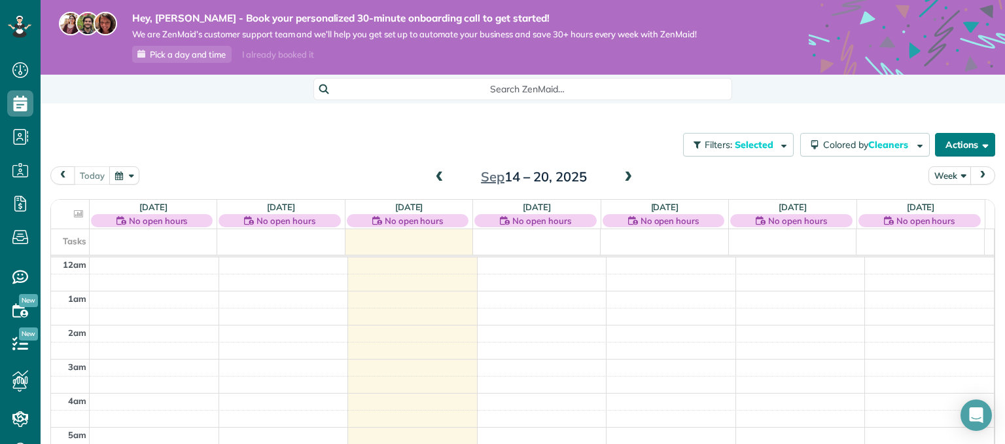
click at [978, 143] on span "button" at bounding box center [983, 144] width 10 height 10
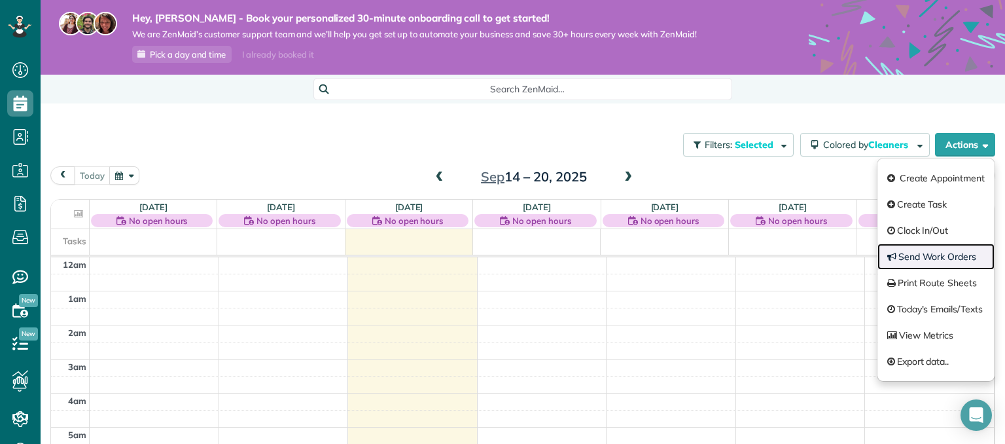
click at [926, 257] on link "Send Work Orders" at bounding box center [935, 256] width 117 height 26
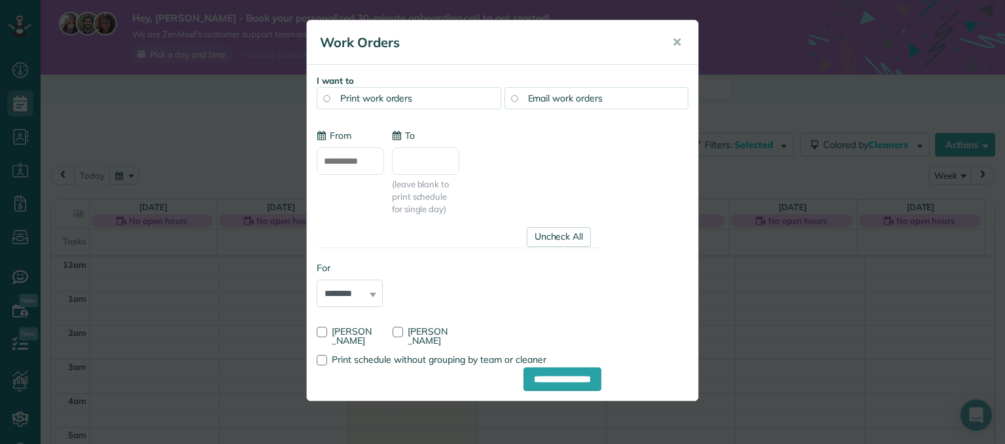
type input "**********"
click at [403, 332] on div at bounding box center [397, 331] width 10 height 10
click at [376, 294] on select "******** *****" at bounding box center [350, 292] width 66 height 27
click at [317, 279] on select "******** *****" at bounding box center [350, 292] width 66 height 27
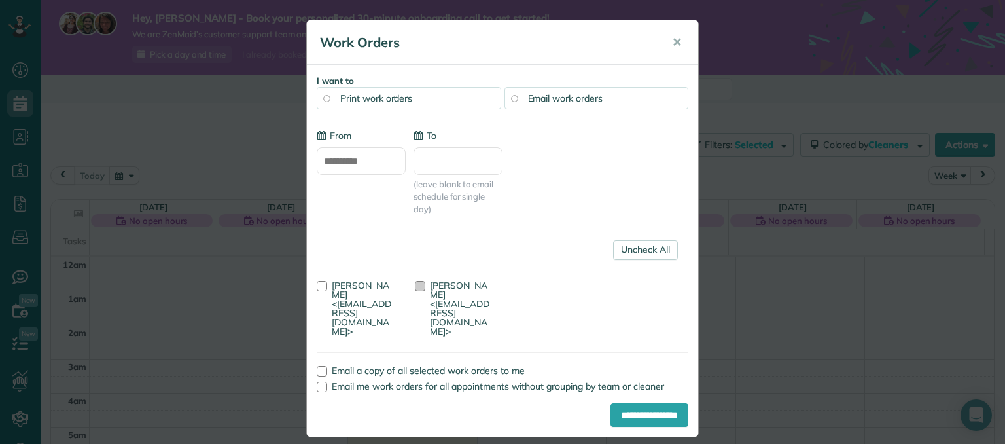
click at [427, 283] on label "Emma Mawer <emmamawer05@gmail.com>" at bounding box center [454, 308] width 78 height 55
click at [610, 403] on input "**********" at bounding box center [649, 415] width 78 height 24
click at [681, 43] on span "✕" at bounding box center [677, 42] width 10 height 15
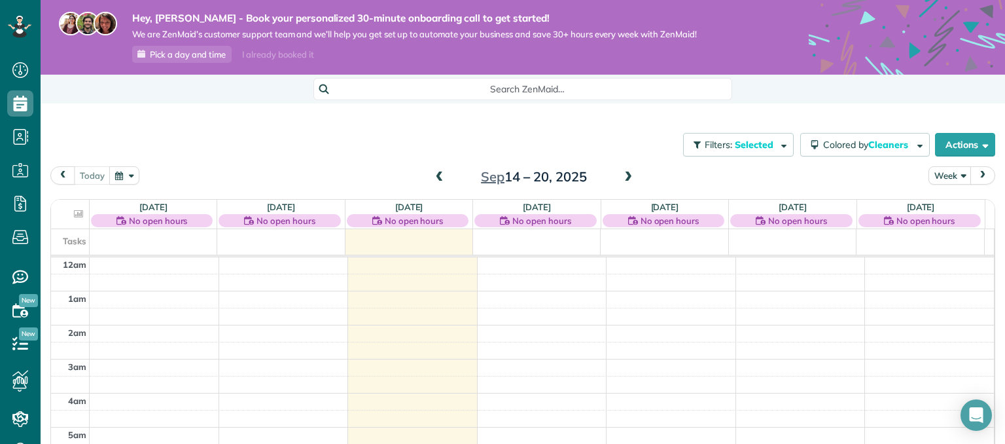
click at [435, 171] on span at bounding box center [439, 177] width 14 height 12
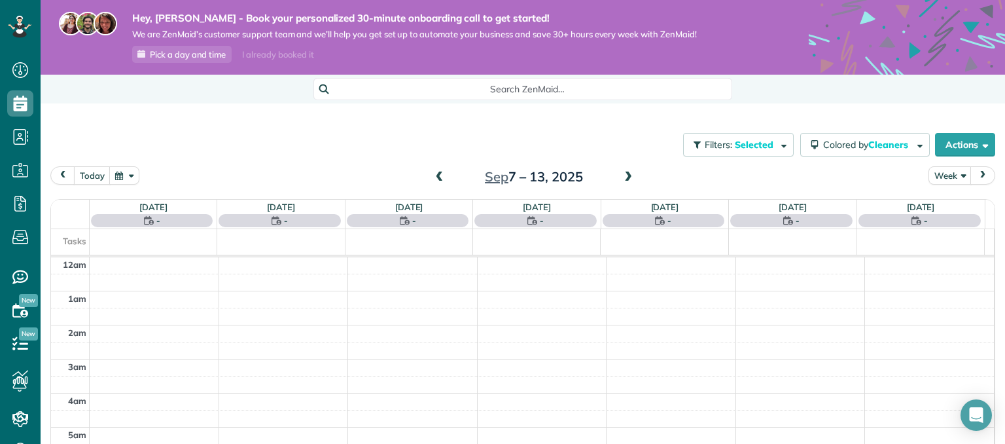
scroll to position [237, 0]
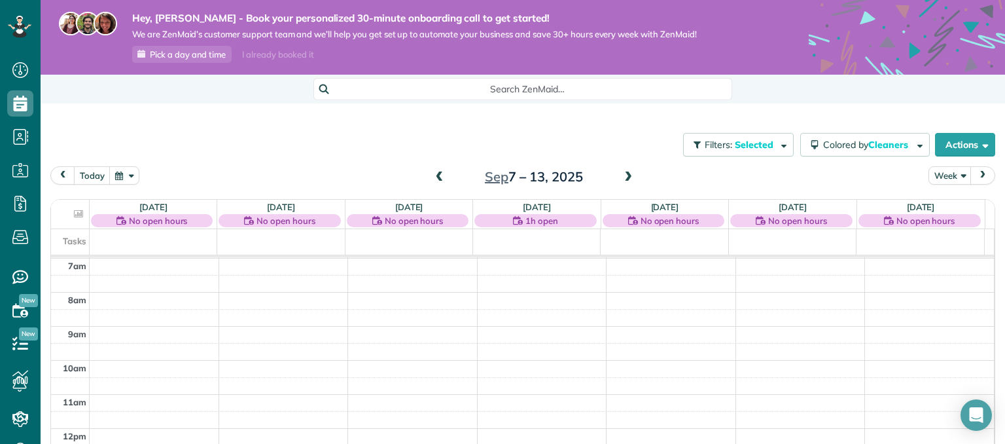
click at [621, 180] on span at bounding box center [628, 177] width 14 height 12
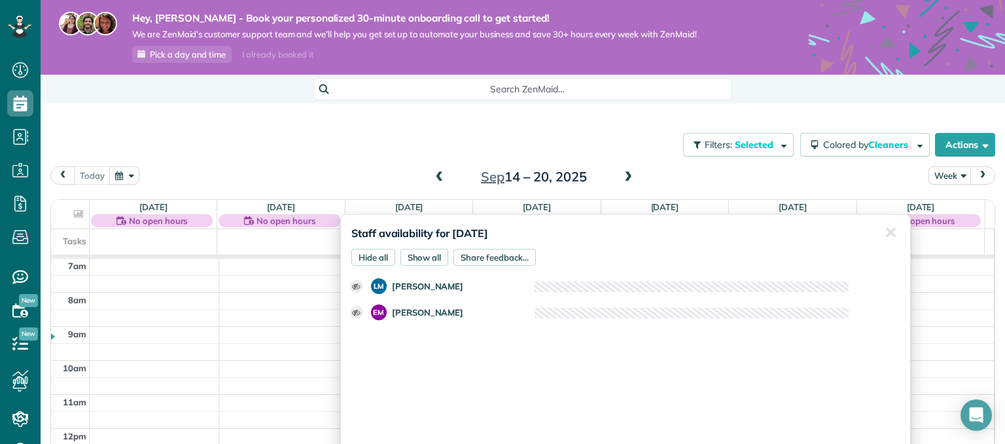
click at [447, 221] on div "Staff availability for September 16, 2025 Hide all Show all Share feedback... ✕…" at bounding box center [625, 369] width 570 height 310
click at [440, 205] on th "Tue 9/16 No open hours Staff availability for September 16, 2025 Hide all Show …" at bounding box center [409, 214] width 128 height 28
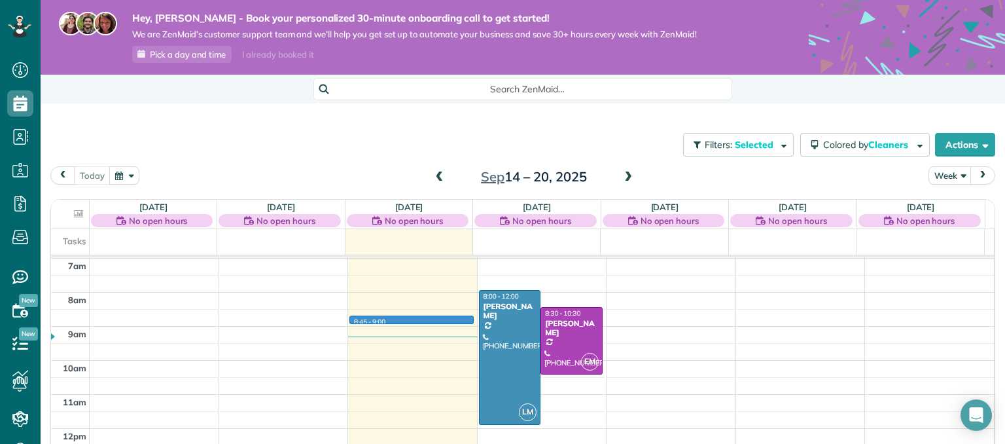
click at [375, 315] on div "12am 1am 2am 3am 4am 5am 6am 7am 8am 9am 10am 11am 12pm 1pm 2pm 3pm 4pm 5pm 6pm…" at bounding box center [522, 428] width 943 height 816
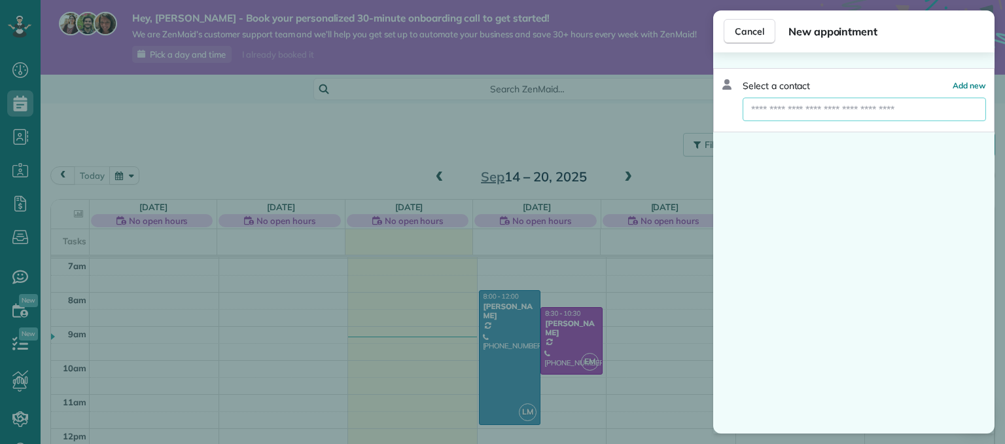
click at [815, 105] on input "text" at bounding box center [863, 109] width 243 height 24
type input "*****"
click at [858, 135] on span "Create new contact" at bounding box center [870, 132] width 84 height 13
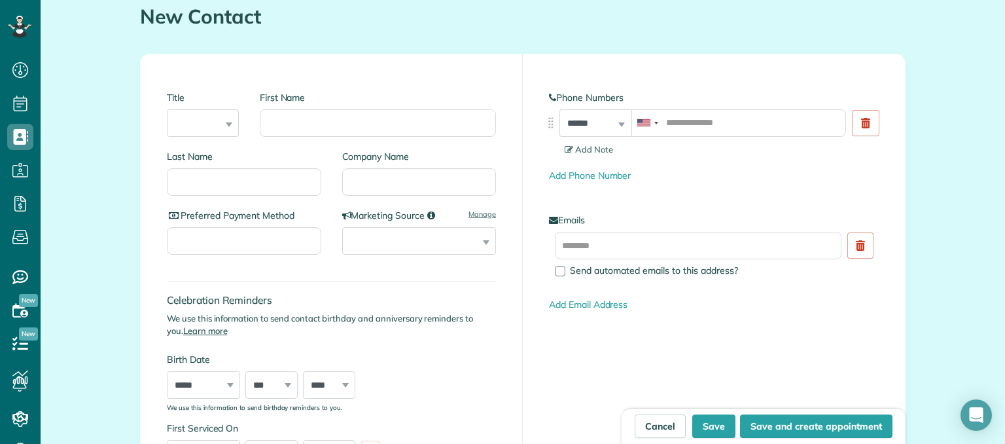
scroll to position [145, 0]
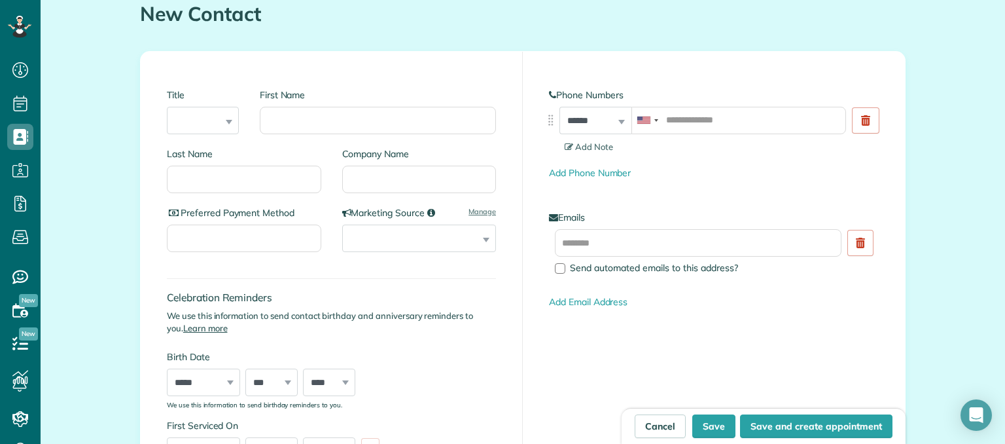
click at [226, 122] on div "Title *** **** *** ***" at bounding box center [203, 111] width 72 height 46
click at [300, 111] on input "First Name" at bounding box center [378, 120] width 236 height 27
type input "*****"
click at [231, 177] on input "Last Name" at bounding box center [244, 179] width 154 height 27
type input "******"
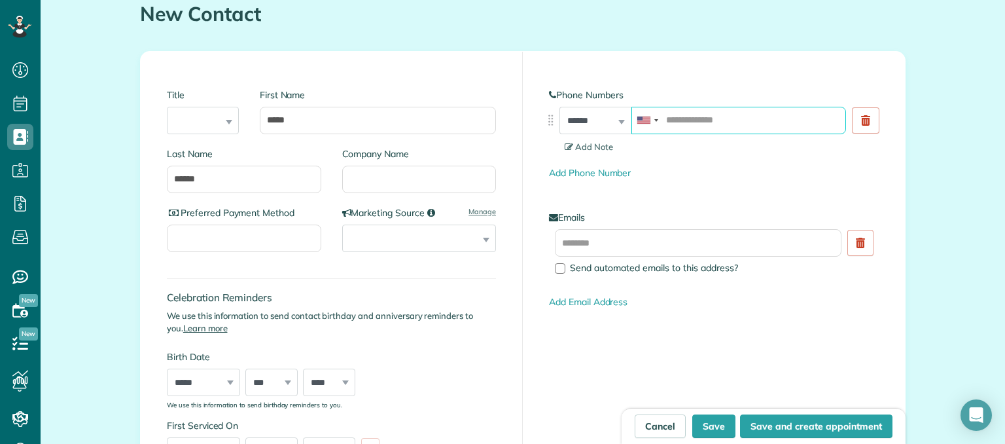
click at [769, 122] on input "tel" at bounding box center [738, 120] width 215 height 27
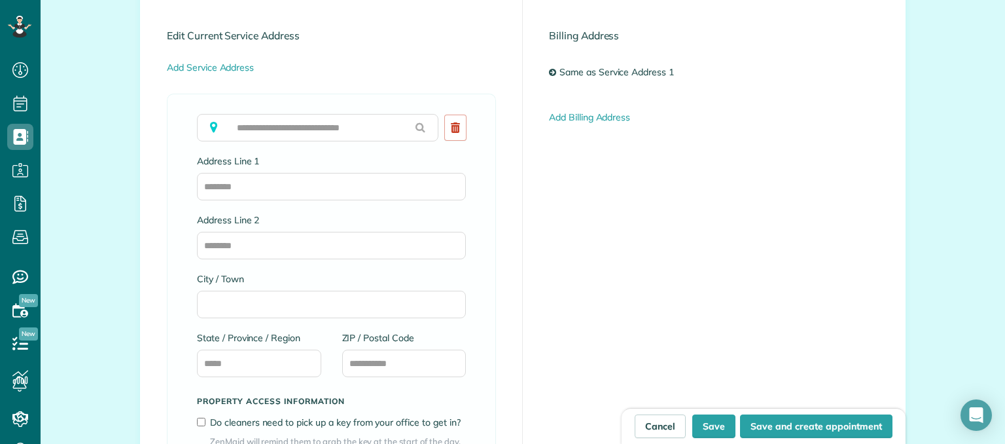
scroll to position [708, 0]
type input "**********"
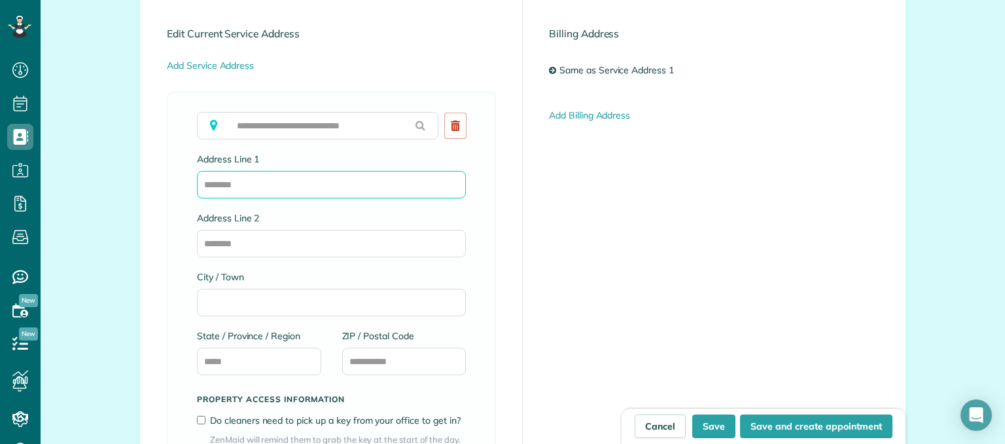
click at [335, 186] on input "Address Line 1" at bounding box center [331, 184] width 269 height 27
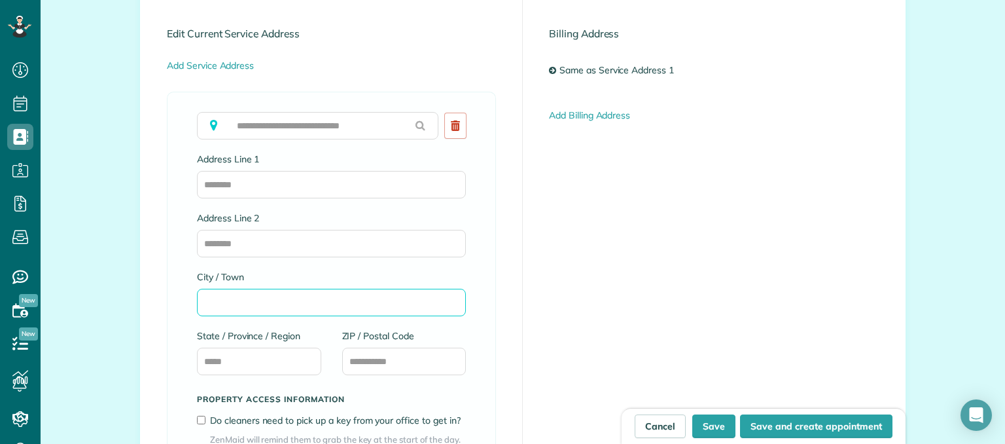
click at [305, 304] on input "City / Town" at bounding box center [331, 301] width 269 height 27
type input "**********"
type input "****"
click at [431, 357] on input "ZIP / Postal Code" at bounding box center [404, 360] width 124 height 27
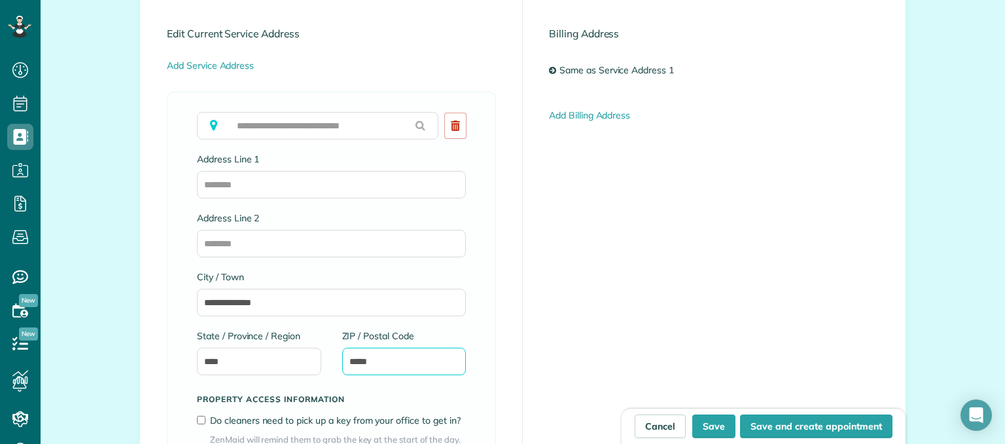
type input "*****"
click at [313, 181] on input "Address Line 1" at bounding box center [331, 184] width 269 height 27
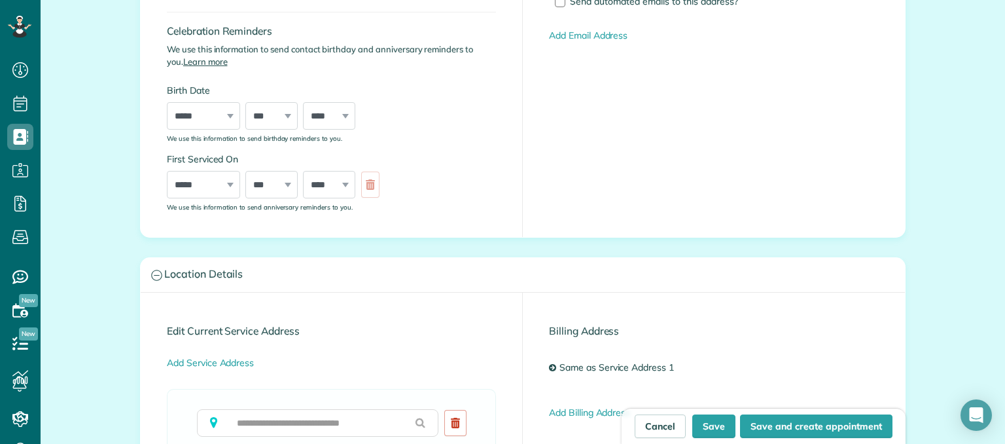
scroll to position [406, 0]
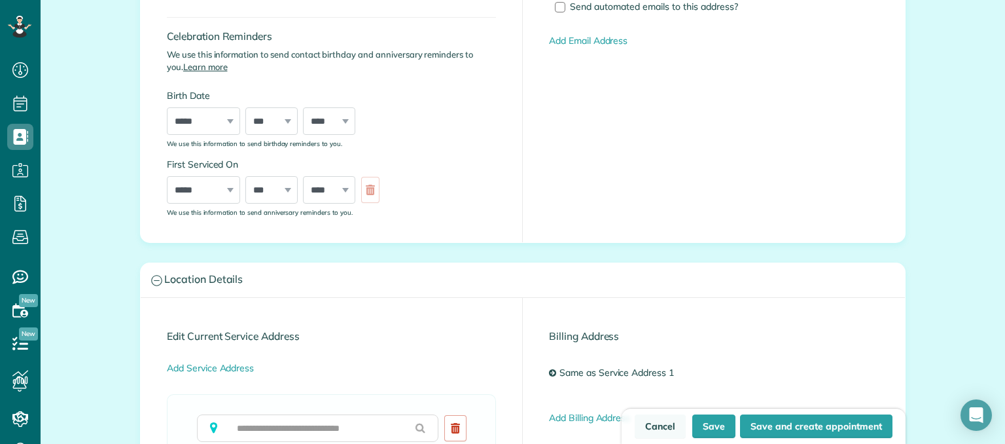
click at [666, 419] on link "Cancel" at bounding box center [660, 426] width 51 height 24
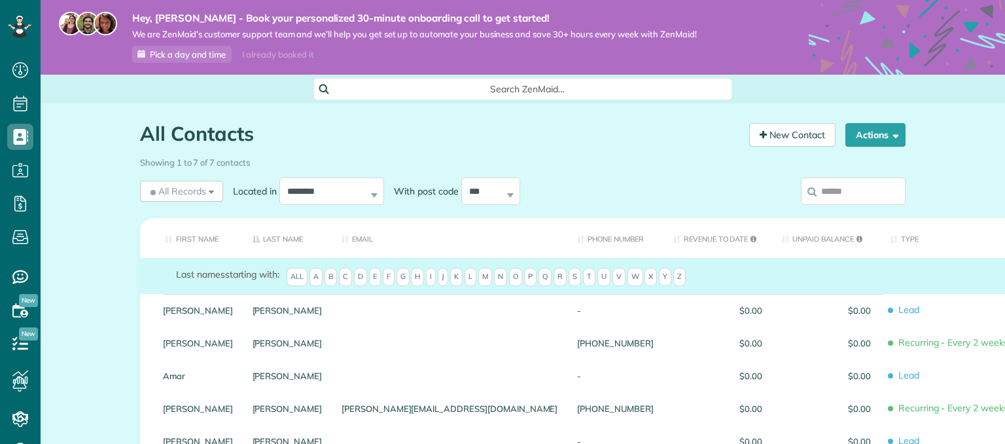
scroll to position [6, 6]
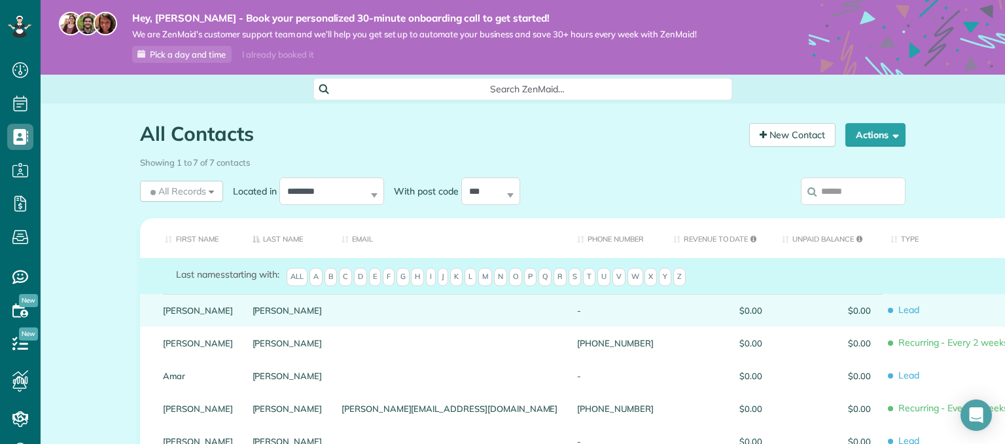
click at [890, 313] on span "Lead" at bounding box center [951, 309] width 123 height 23
click at [673, 314] on span "$0.00" at bounding box center [717, 309] width 89 height 9
click at [890, 312] on span "Lead" at bounding box center [951, 309] width 123 height 23
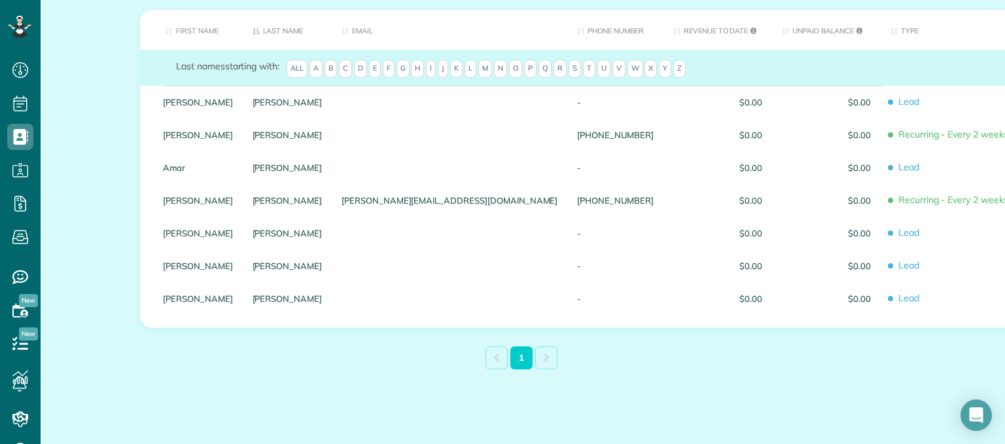
scroll to position [217, 0]
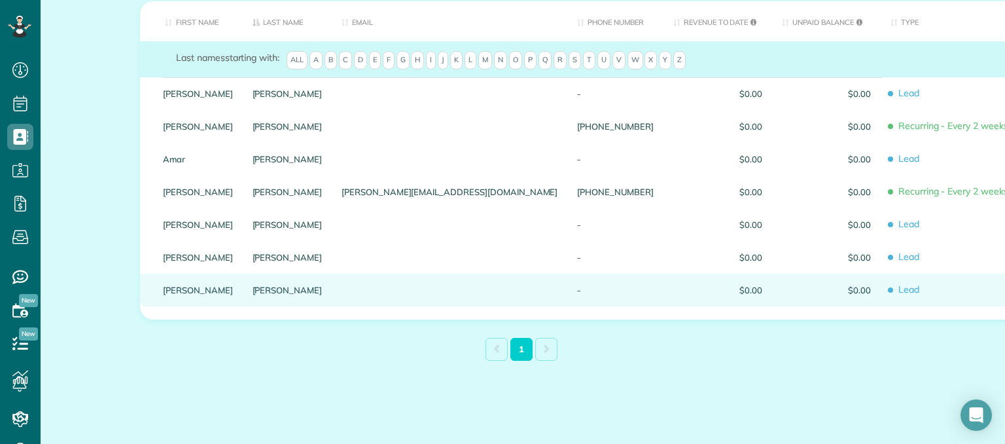
click at [567, 286] on div "-" at bounding box center [615, 289] width 96 height 33
click at [890, 288] on span "Lead" at bounding box center [951, 289] width 123 height 23
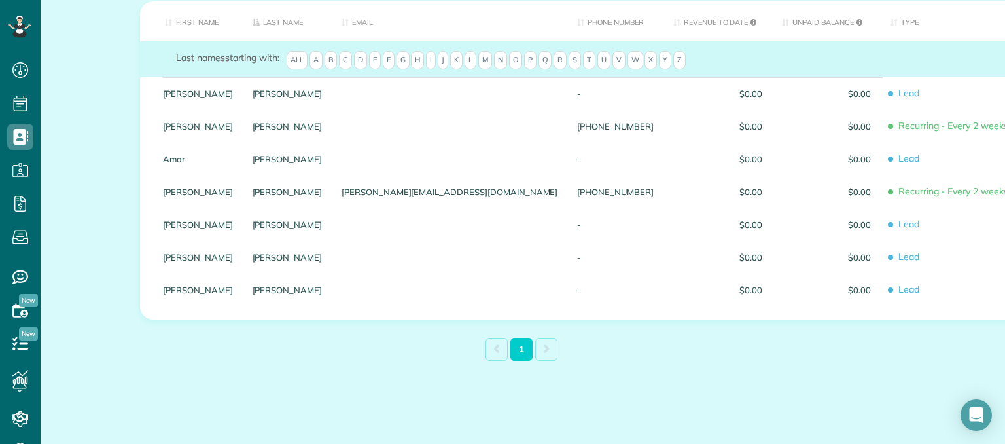
click at [890, 288] on span "Lead" at bounding box center [951, 289] width 123 height 23
drag, startPoint x: 850, startPoint y: 288, endPoint x: 948, endPoint y: 234, distance: 112.5
click at [948, 234] on div "All Contacts Contacts in ZenMaid [2 min] New Contact Actions New Contact Export…" at bounding box center [523, 165] width 964 height 557
click at [772, 22] on th "Unpaid Balance" at bounding box center [826, 21] width 109 height 40
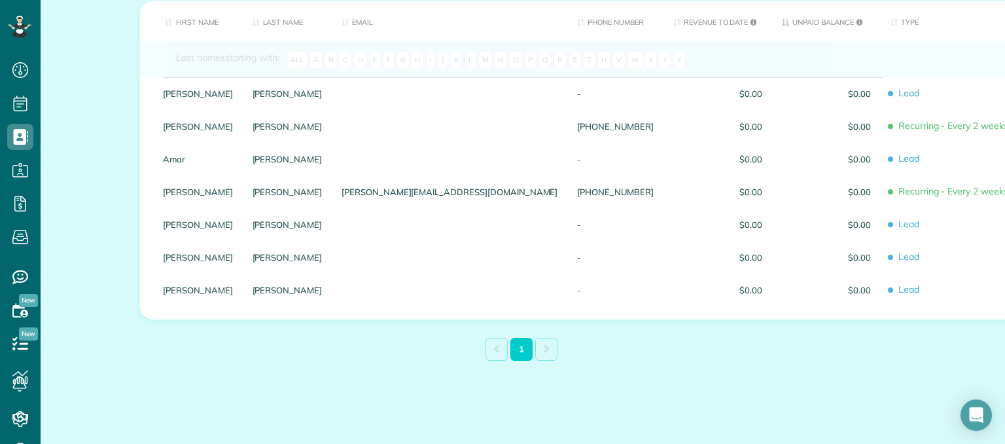
scroll to position [181, 0]
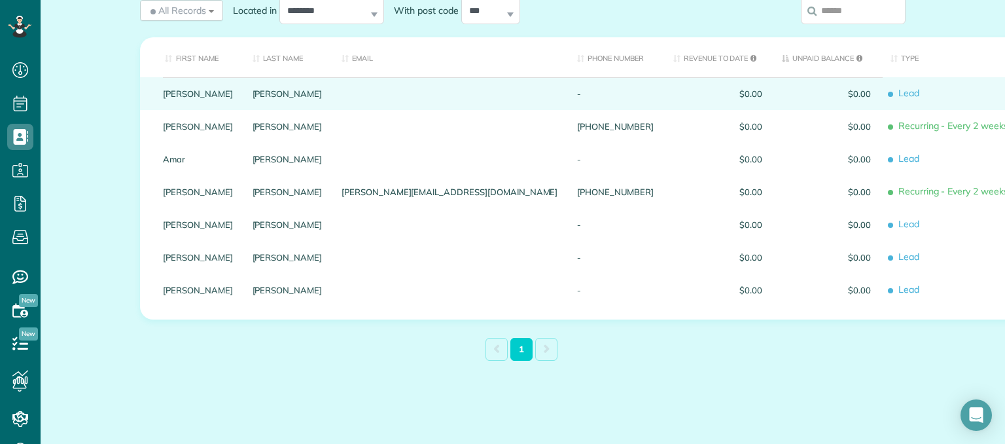
click at [782, 90] on span "$0.00" at bounding box center [826, 93] width 89 height 9
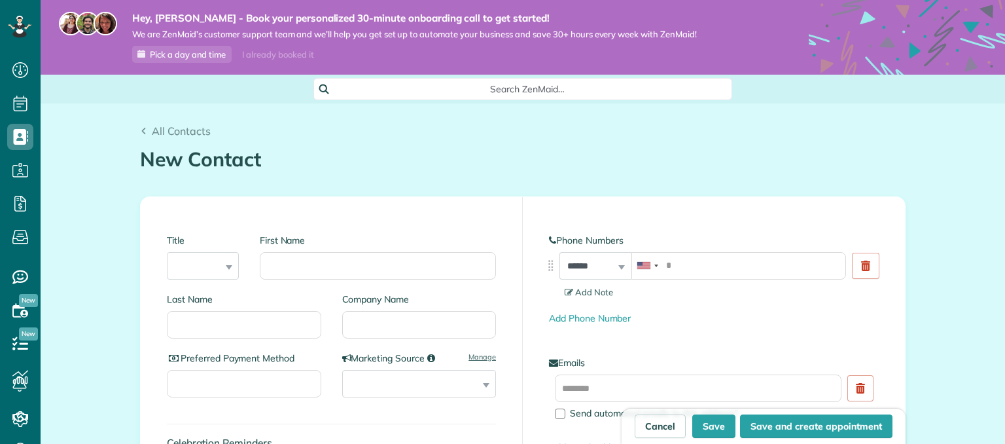
scroll to position [6, 6]
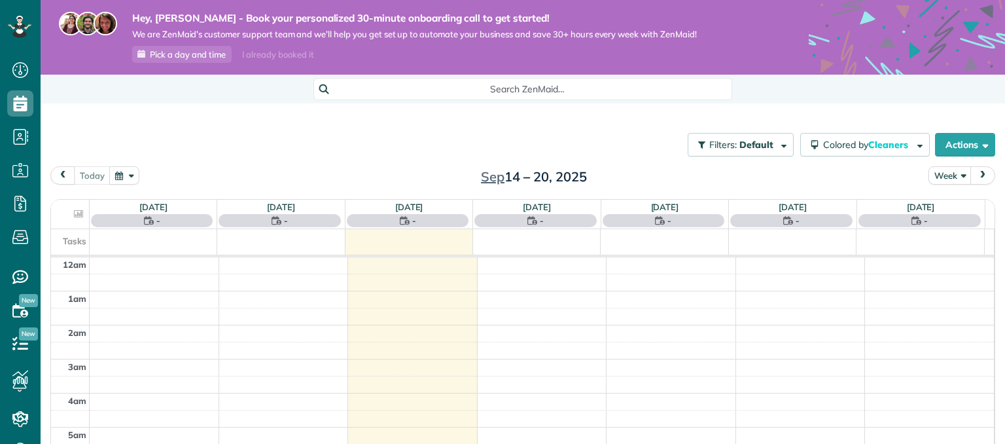
scroll to position [237, 0]
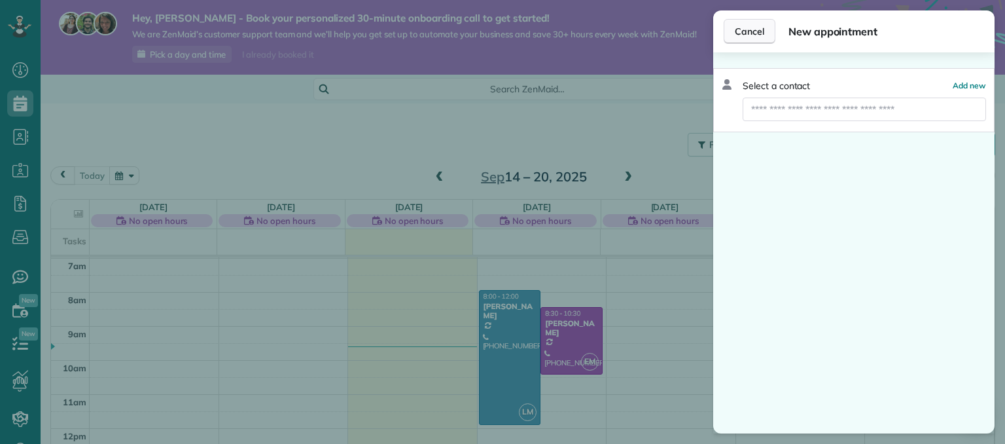
click at [752, 29] on span "Cancel" at bounding box center [749, 31] width 29 height 13
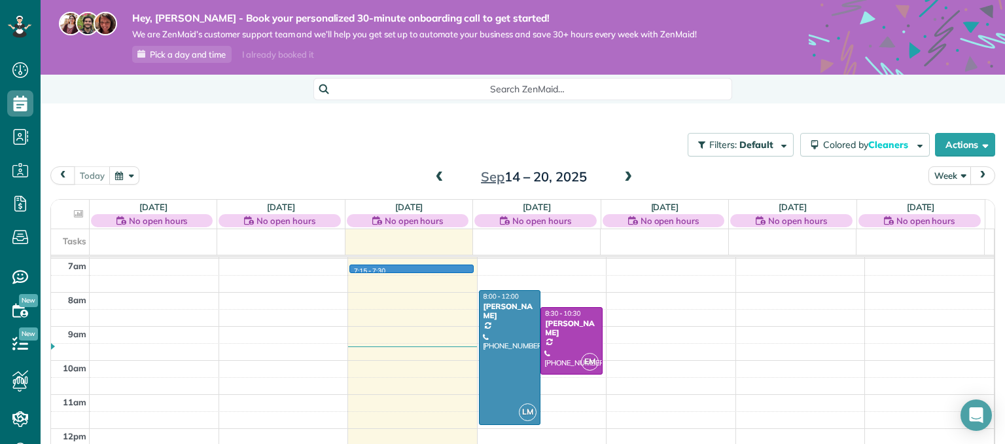
click at [415, 270] on div "12am 1am 2am 3am 4am 5am 6am 7am 8am 9am 10am 11am 12pm 1pm 2pm 3pm 4pm 5pm 6pm…" at bounding box center [522, 428] width 943 height 816
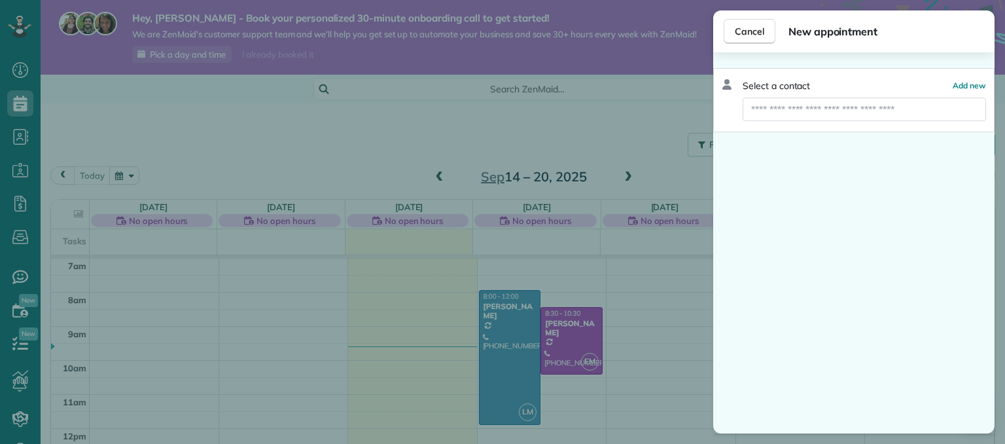
click at [415, 270] on div "Cancel New appointment Select a contact Add new" at bounding box center [502, 222] width 1005 height 444
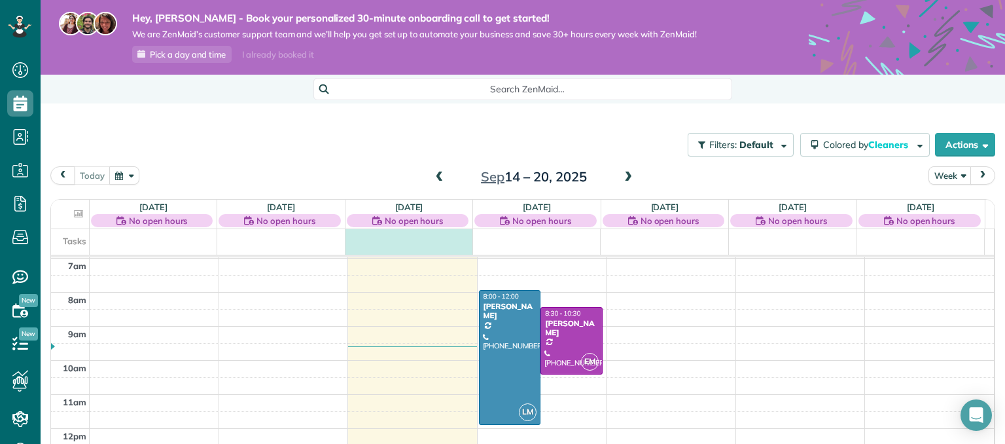
click at [403, 231] on div at bounding box center [517, 230] width 933 height 3
click at [506, 248] on div "**********" at bounding box center [502, 222] width 1005 height 444
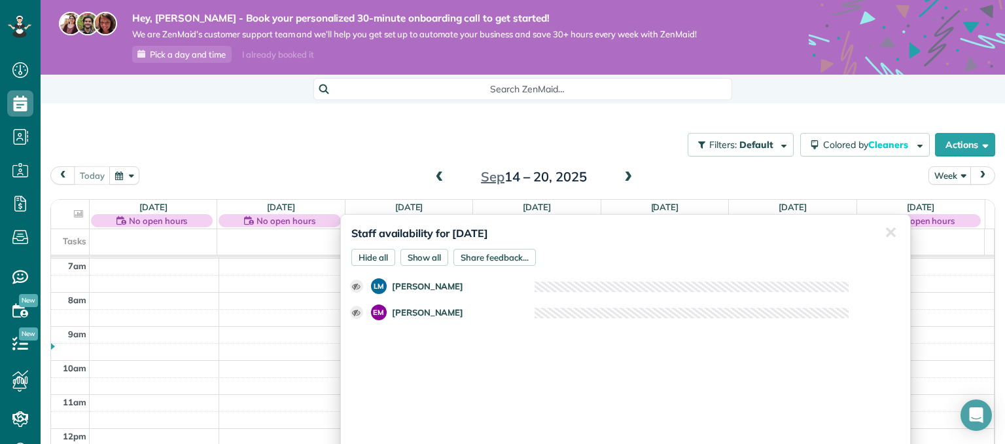
click at [453, 218] on div "No open hours Staff availability for September 16, 2025 Hide all Show all Share…" at bounding box center [409, 220] width 124 height 13
click at [419, 260] on div "Show all" at bounding box center [424, 257] width 48 height 17
click at [413, 252] on div "Show all" at bounding box center [424, 257] width 48 height 17
click at [381, 254] on div "Hide all" at bounding box center [373, 257] width 44 height 17
click at [432, 261] on div "Show all" at bounding box center [424, 257] width 48 height 17
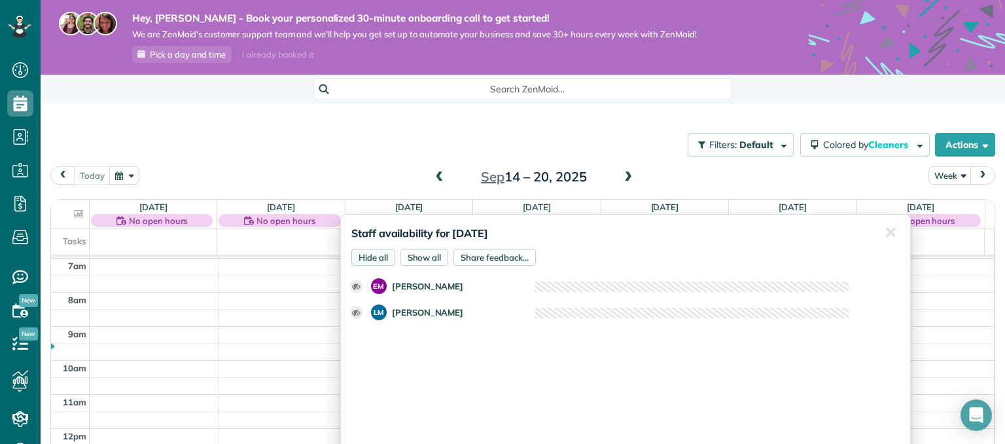
click at [372, 256] on div "Hide all" at bounding box center [373, 257] width 44 height 17
click at [380, 169] on div "today Week Sep 14 – 20, 2025" at bounding box center [522, 178] width 945 height 24
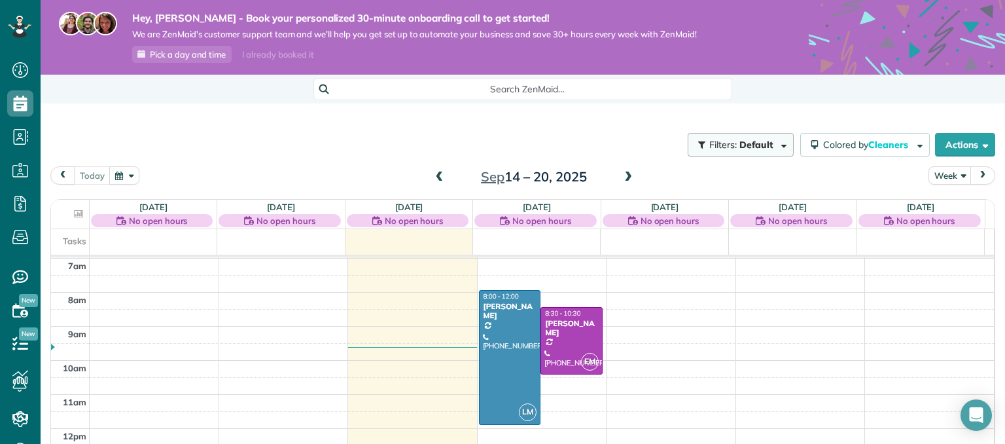
click at [767, 150] on button "Filters: Default" at bounding box center [741, 145] width 106 height 24
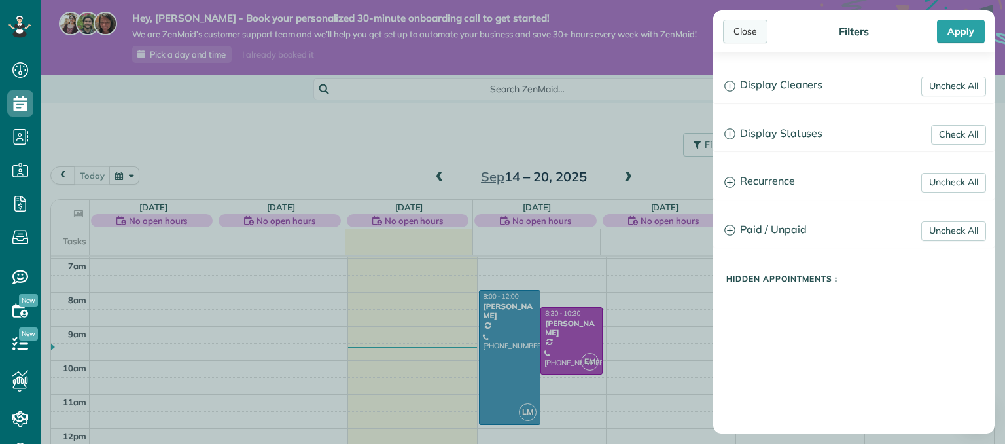
click at [746, 28] on div "Close" at bounding box center [745, 32] width 44 height 24
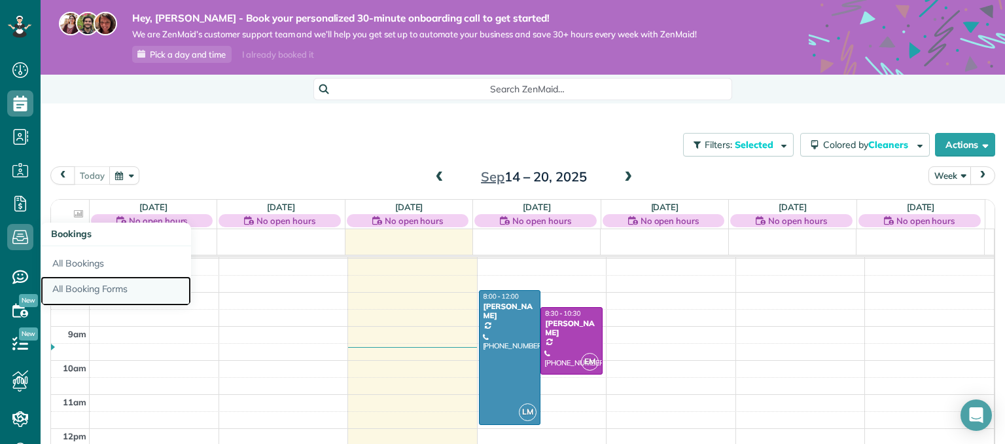
click at [89, 283] on link "All Booking Forms" at bounding box center [116, 291] width 150 height 30
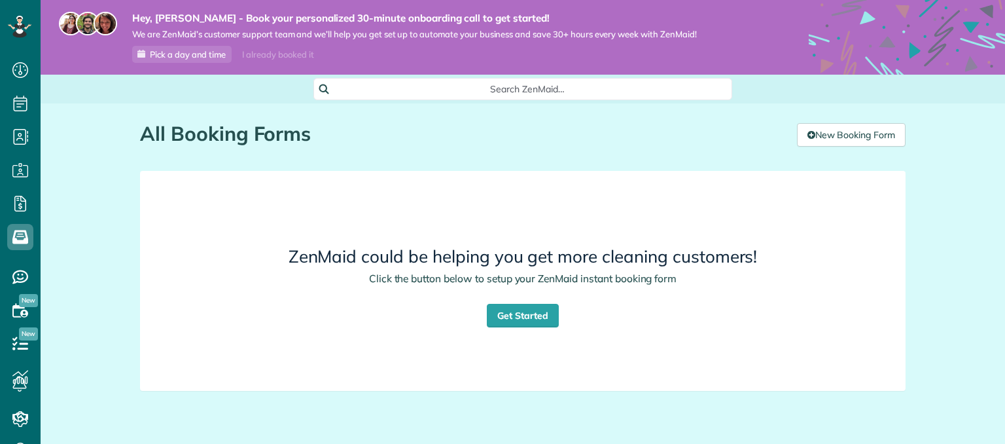
scroll to position [6, 6]
